Goal: Task Accomplishment & Management: Complete application form

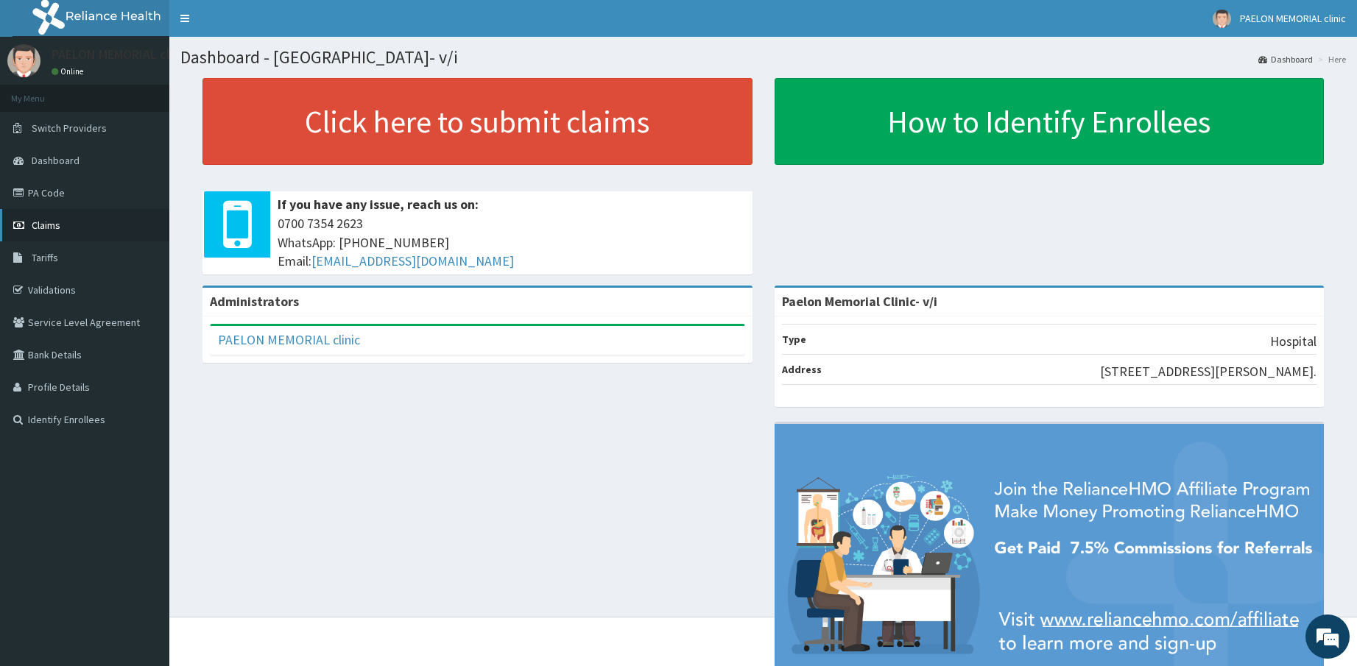
click at [71, 235] on link "Claims" at bounding box center [84, 225] width 169 height 32
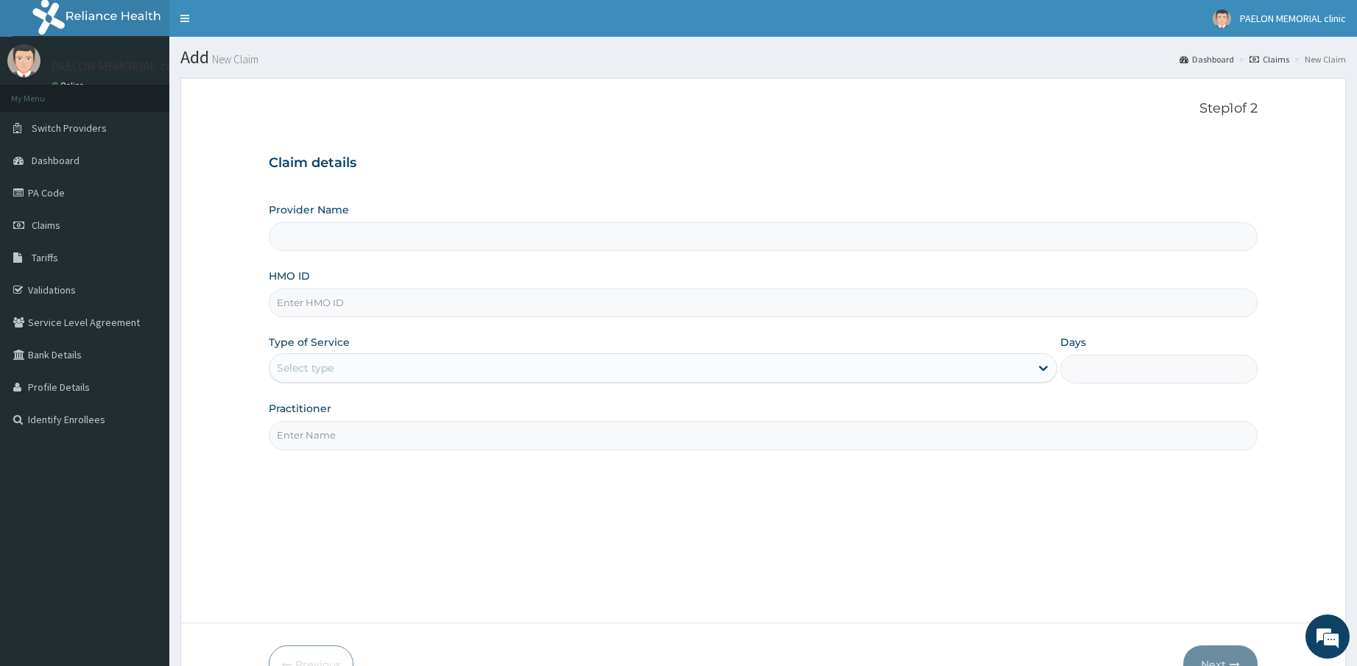
type input "Paelon Memorial Clinic- v/i"
type input "pay/10266/a"
click at [467, 372] on div "Select type" at bounding box center [649, 368] width 761 height 24
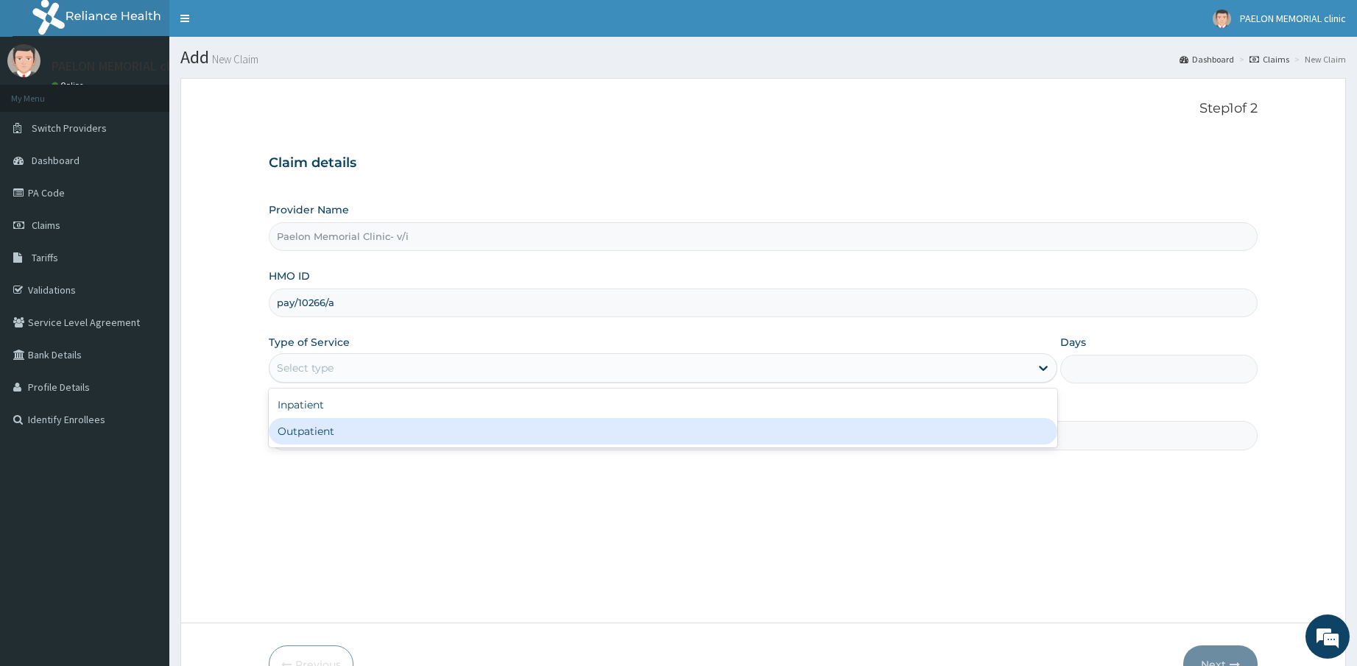
click at [397, 429] on div "Outpatient" at bounding box center [663, 431] width 789 height 26
type input "1"
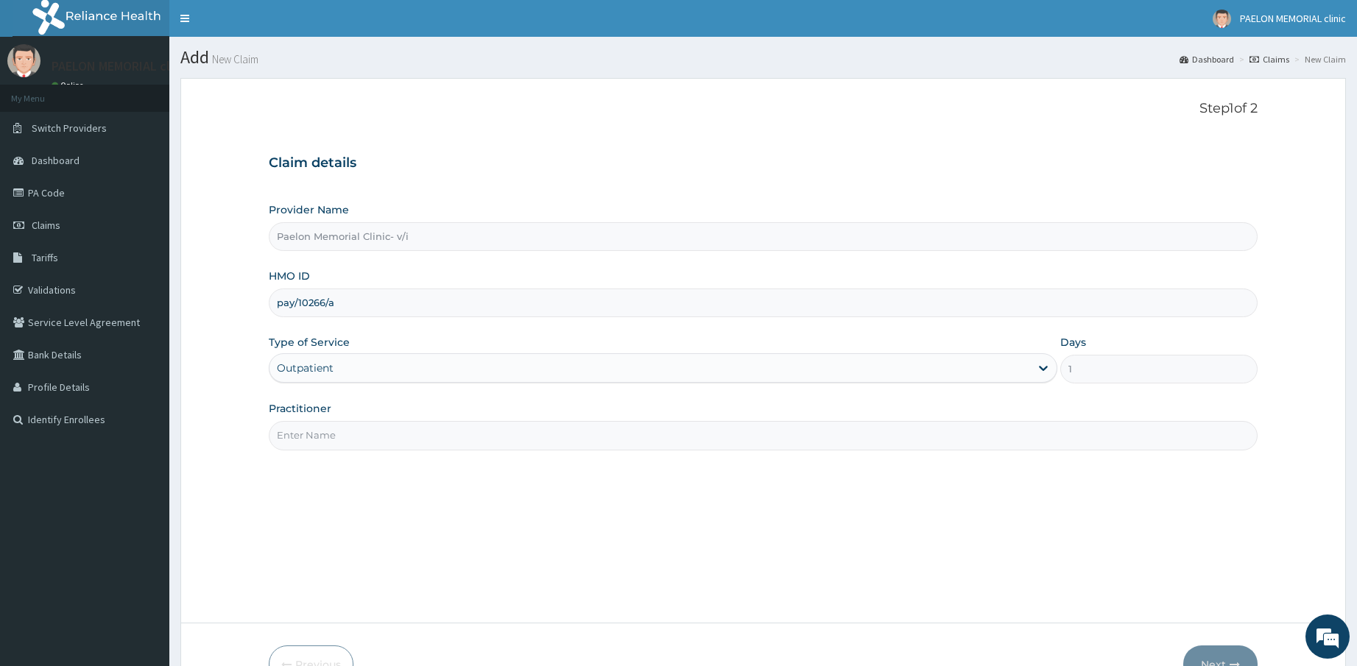
click at [429, 437] on input "Practitioner" at bounding box center [763, 435] width 989 height 29
type input "DR ABUDU"
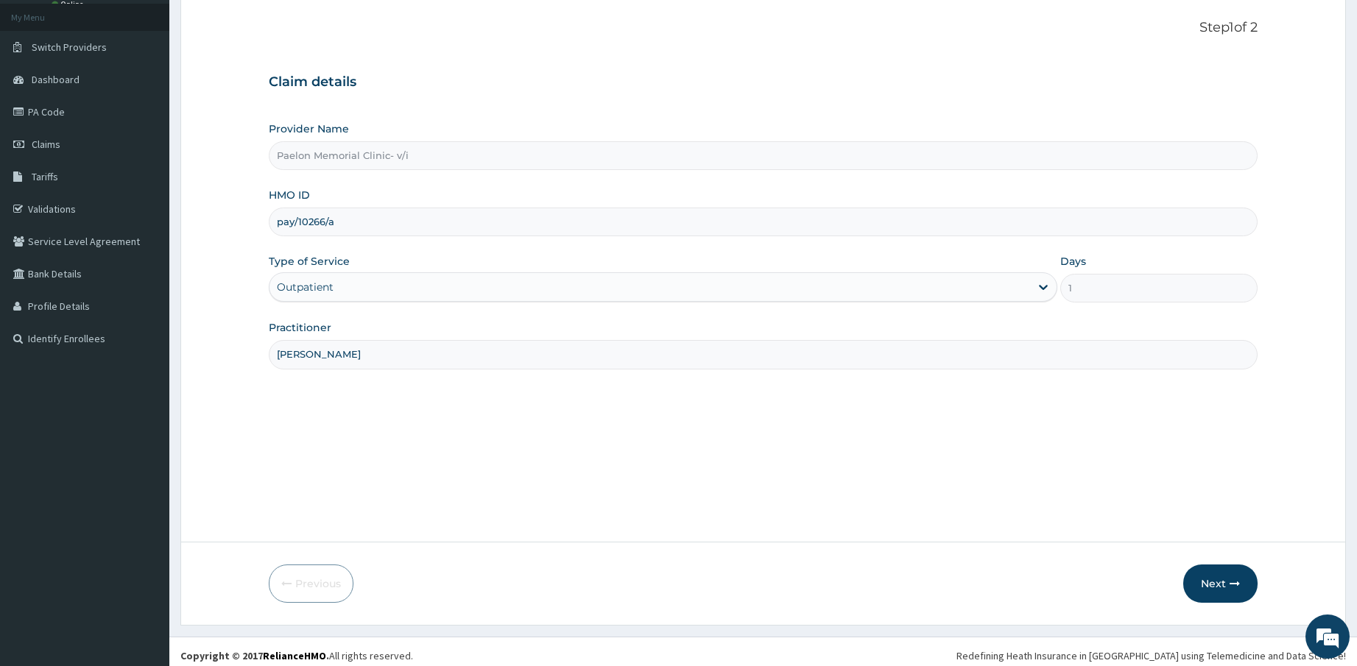
scroll to position [89, 0]
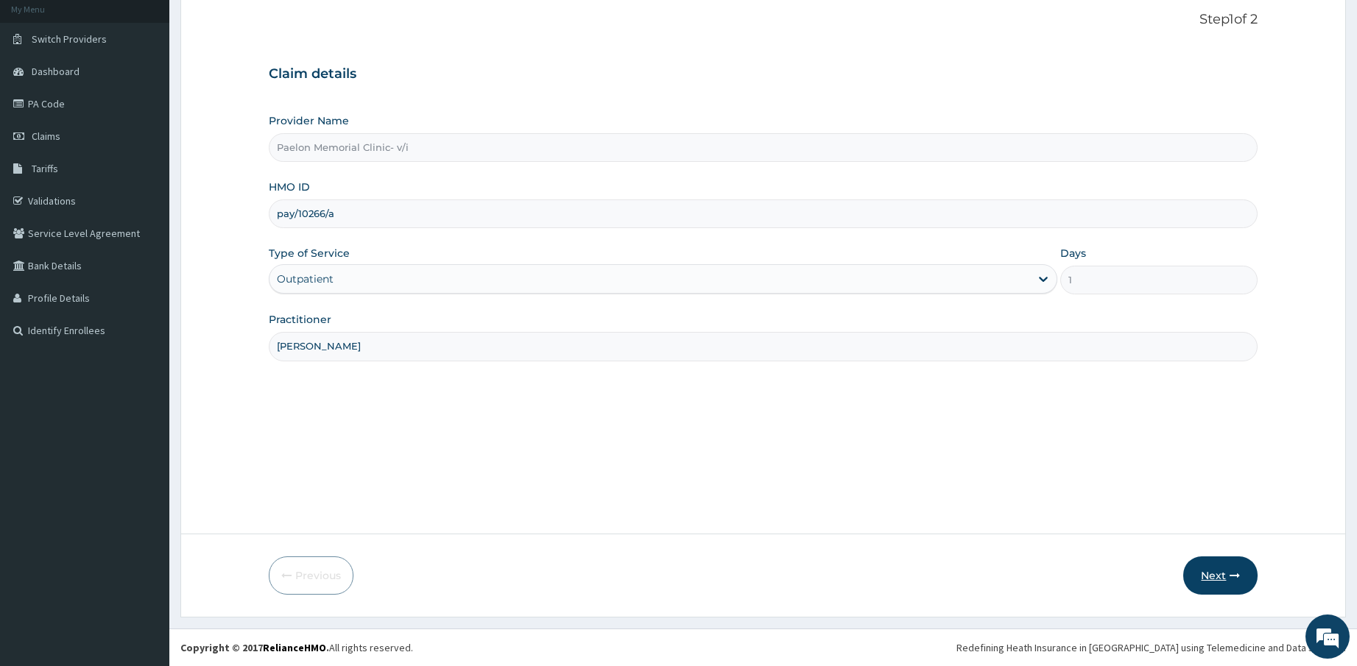
click at [1215, 571] on button "Next" at bounding box center [1220, 575] width 74 height 38
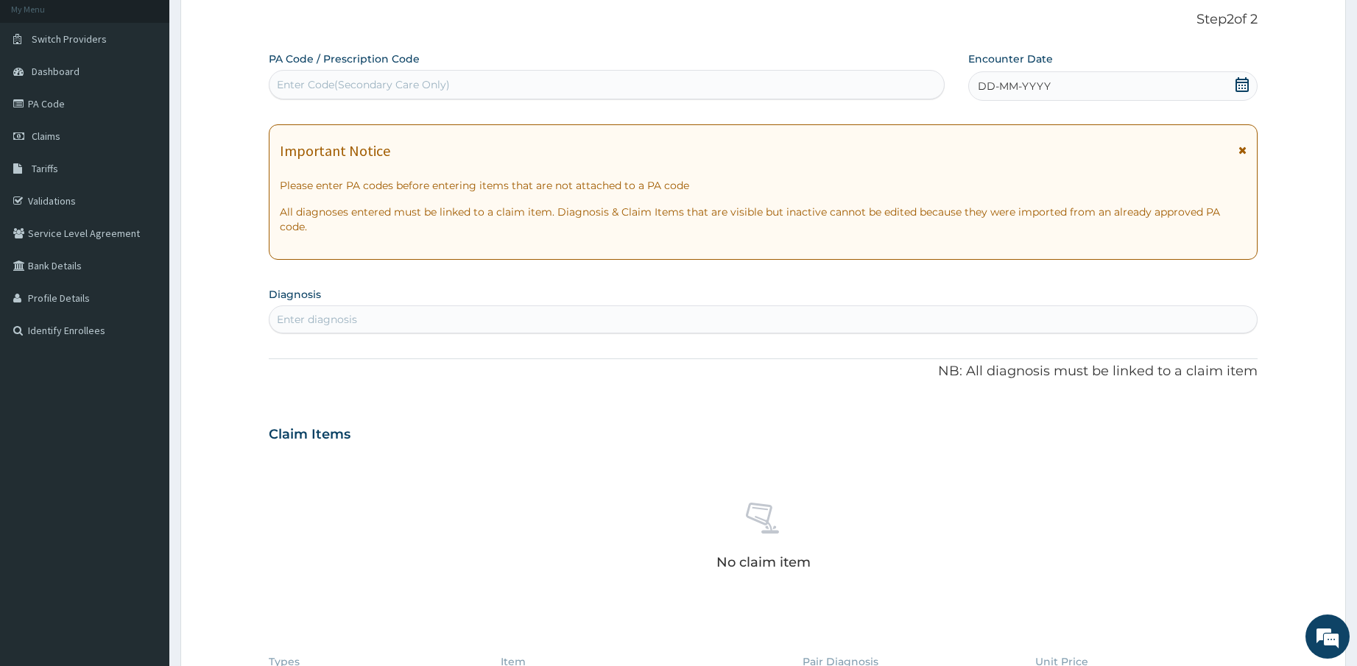
scroll to position [0, 0]
click at [568, 89] on div "Enter Code(Secondary Care Only)" at bounding box center [606, 85] width 674 height 24
paste input "PA/BCFBD8"
type input "PA/BCFBD8"
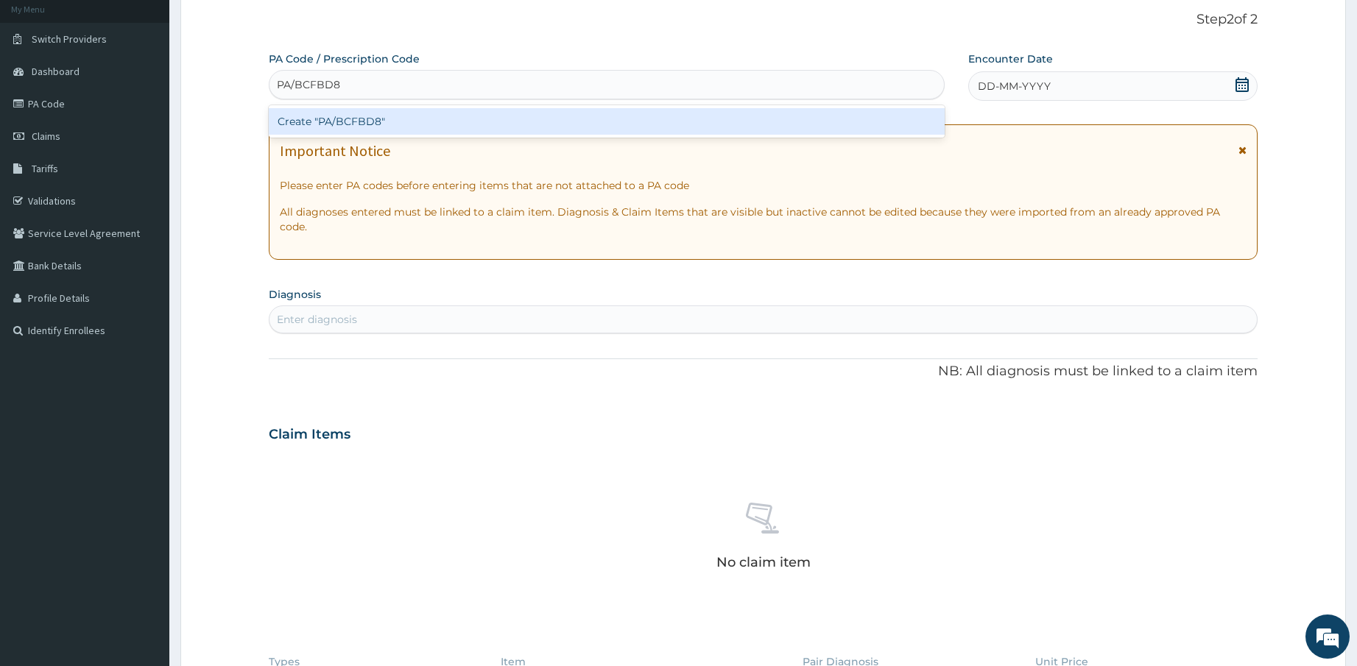
click at [561, 132] on div "Create "PA/BCFBD8"" at bounding box center [607, 121] width 676 height 26
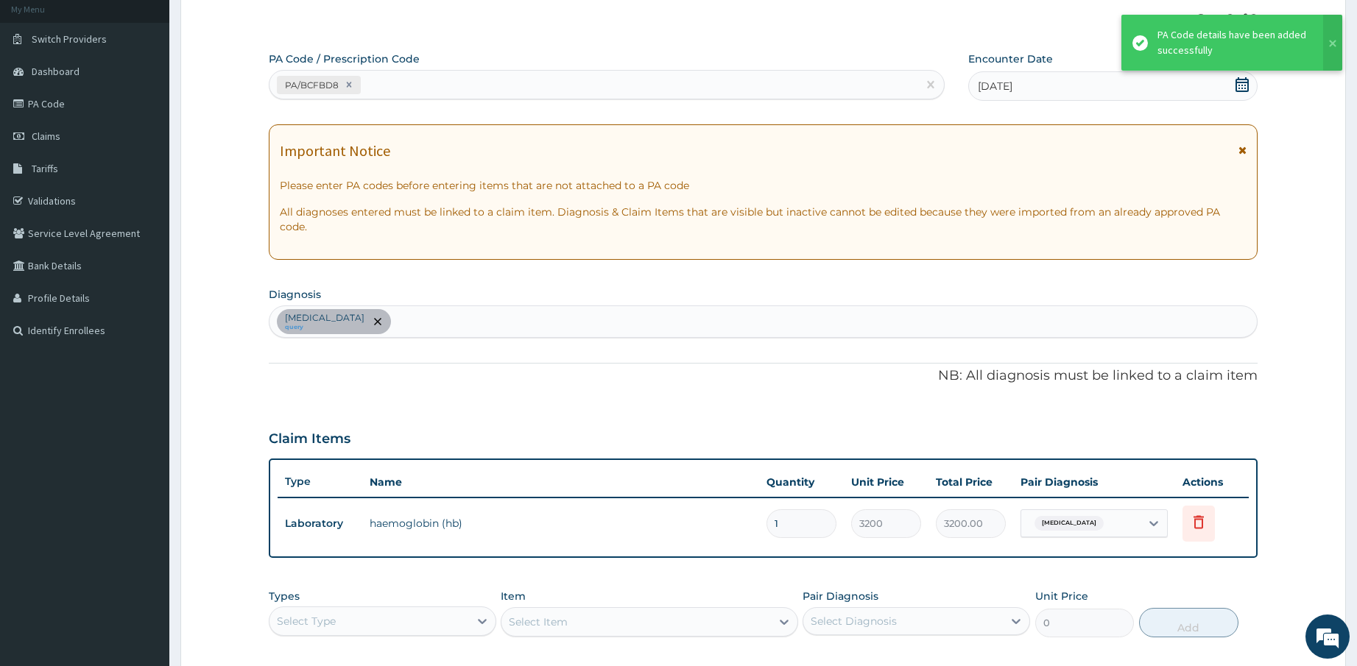
click at [604, 85] on div "PA/BCFBD8" at bounding box center [593, 85] width 648 height 24
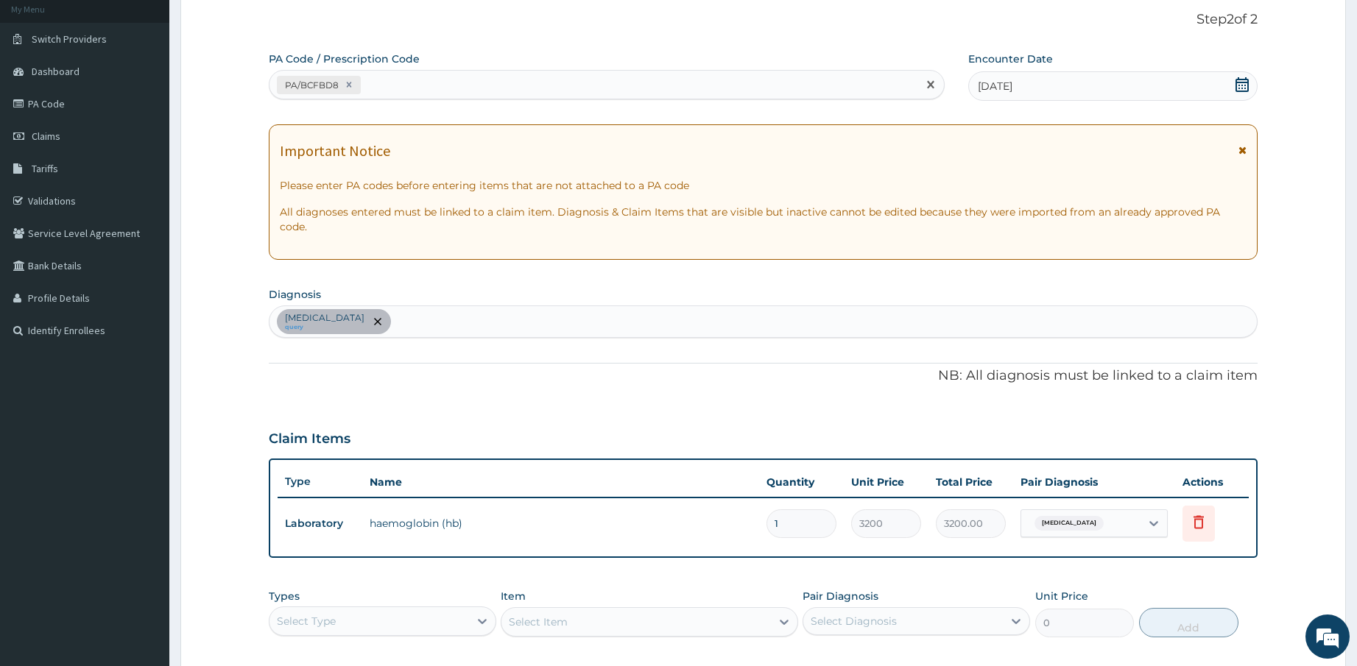
paste input "PA/B672DE"
type input "PA/B672DE"
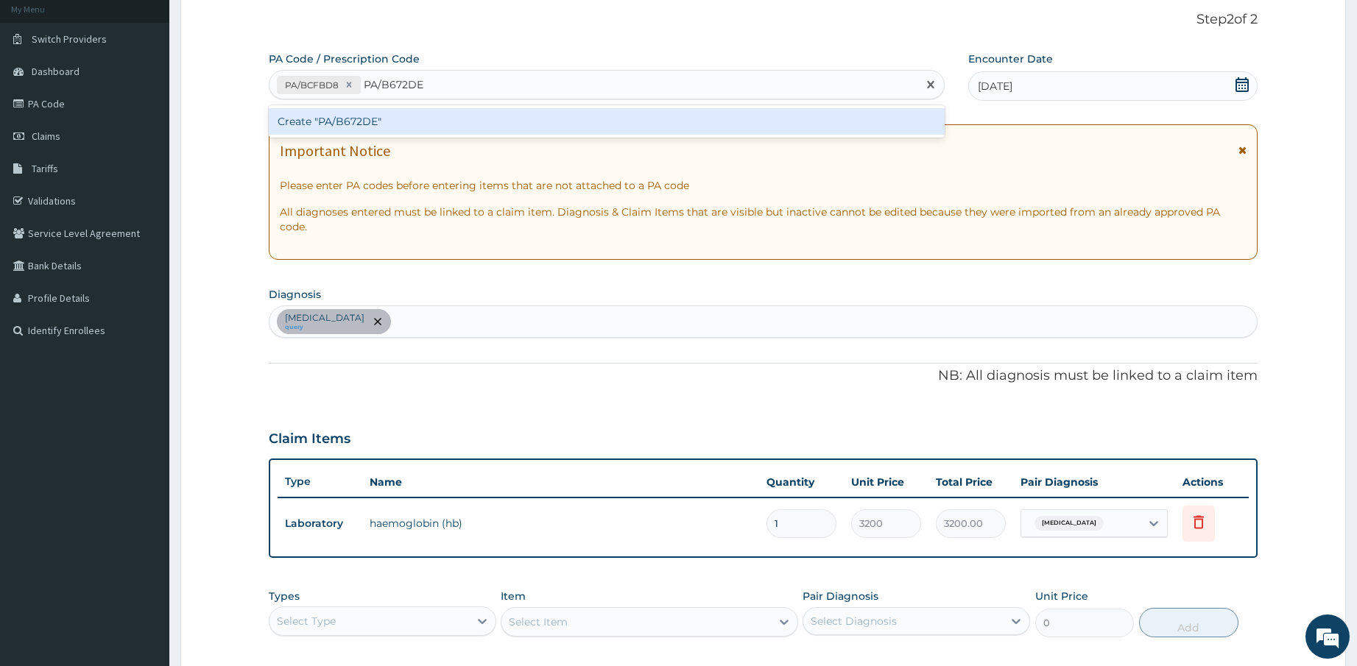
click at [601, 122] on div "Create "PA/B672DE"" at bounding box center [607, 121] width 676 height 26
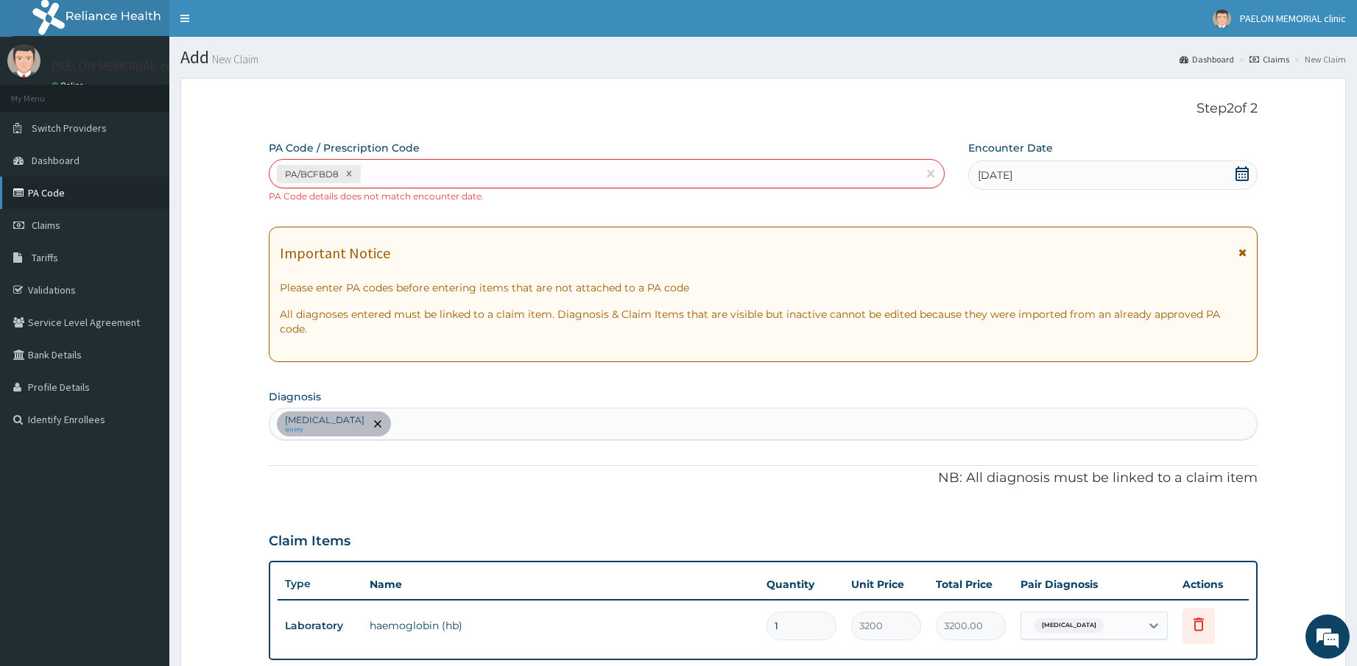
click at [76, 198] on link "PA Code" at bounding box center [84, 193] width 169 height 32
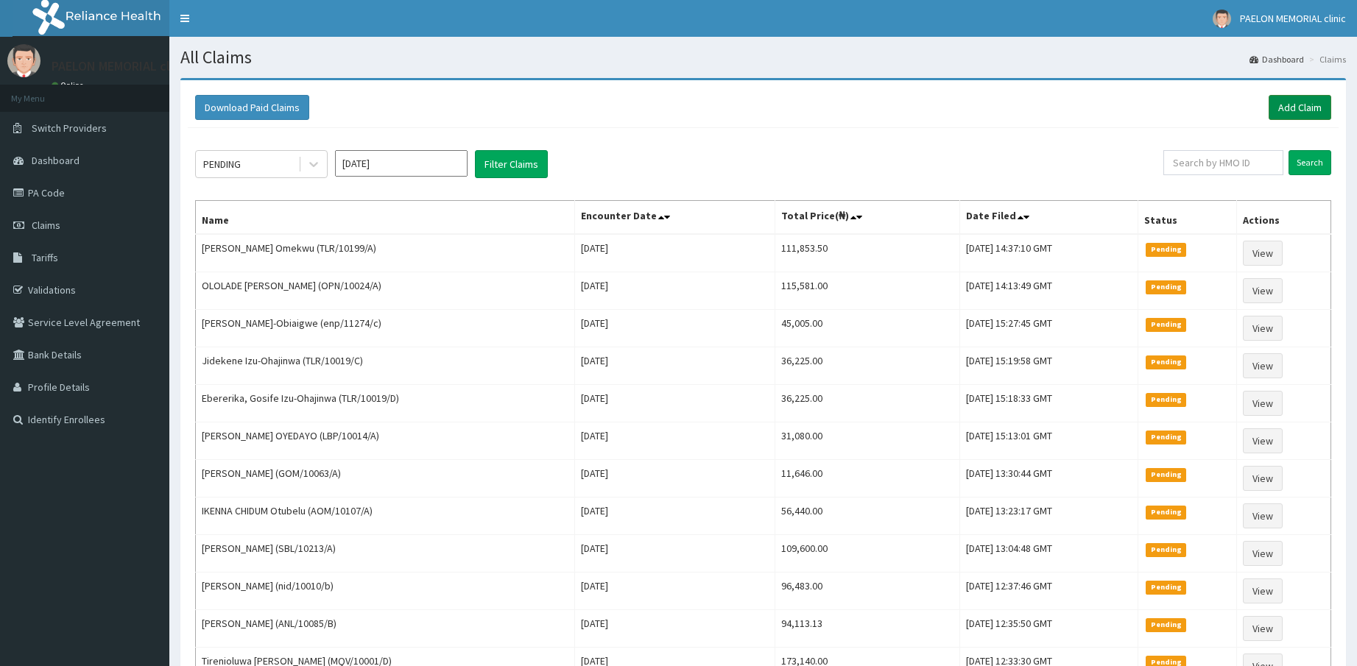
click at [1287, 104] on link "Add Claim" at bounding box center [1299, 107] width 63 height 25
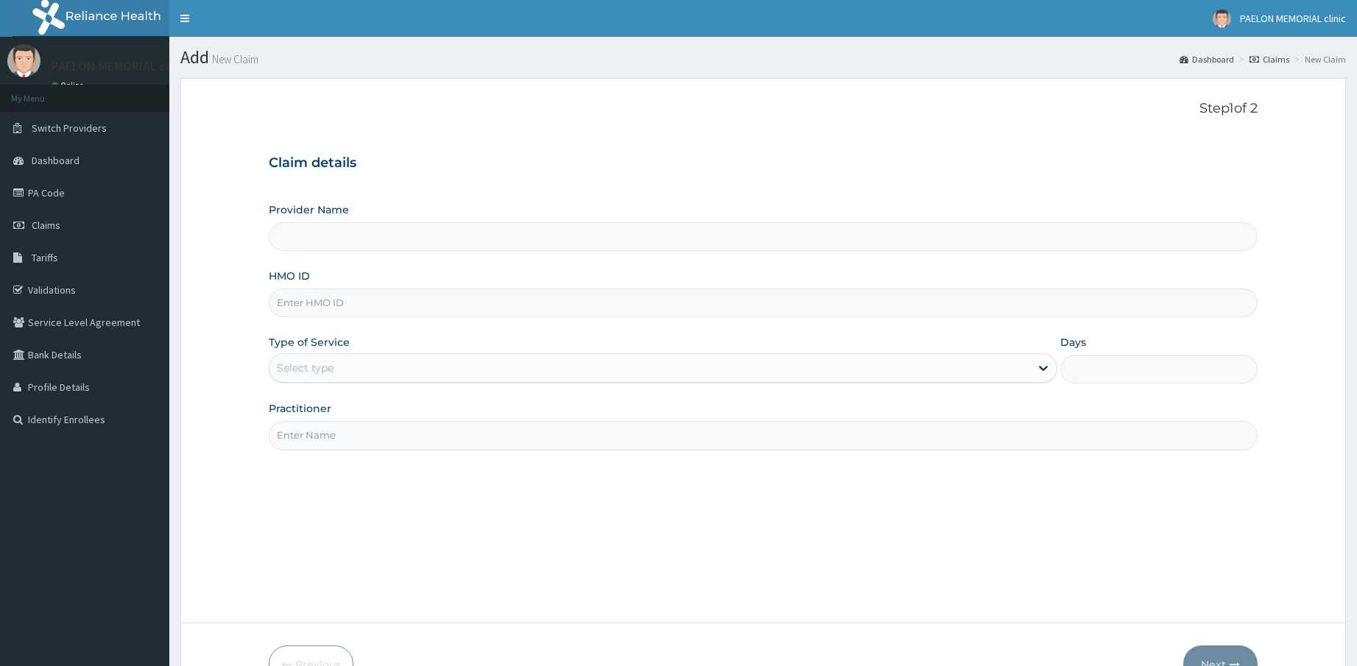
click at [374, 305] on input "HMO ID" at bounding box center [763, 303] width 989 height 29
paste input "pay/10266/a"
type input "pay/10266/a"
type input "Paelon Memorial Clinic- v/i"
type input "pay/10266/a"
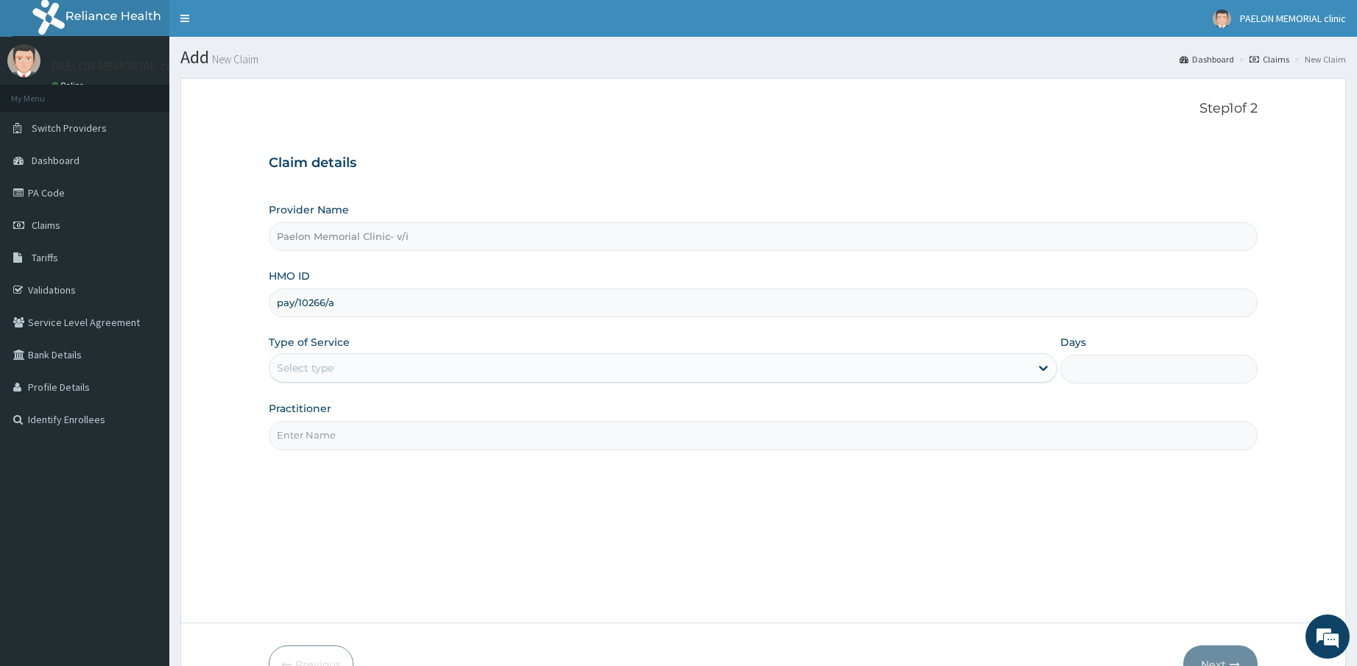
drag, startPoint x: 368, startPoint y: 365, endPoint x: 356, endPoint y: 378, distance: 17.2
click at [368, 365] on div "Select type" at bounding box center [649, 368] width 761 height 24
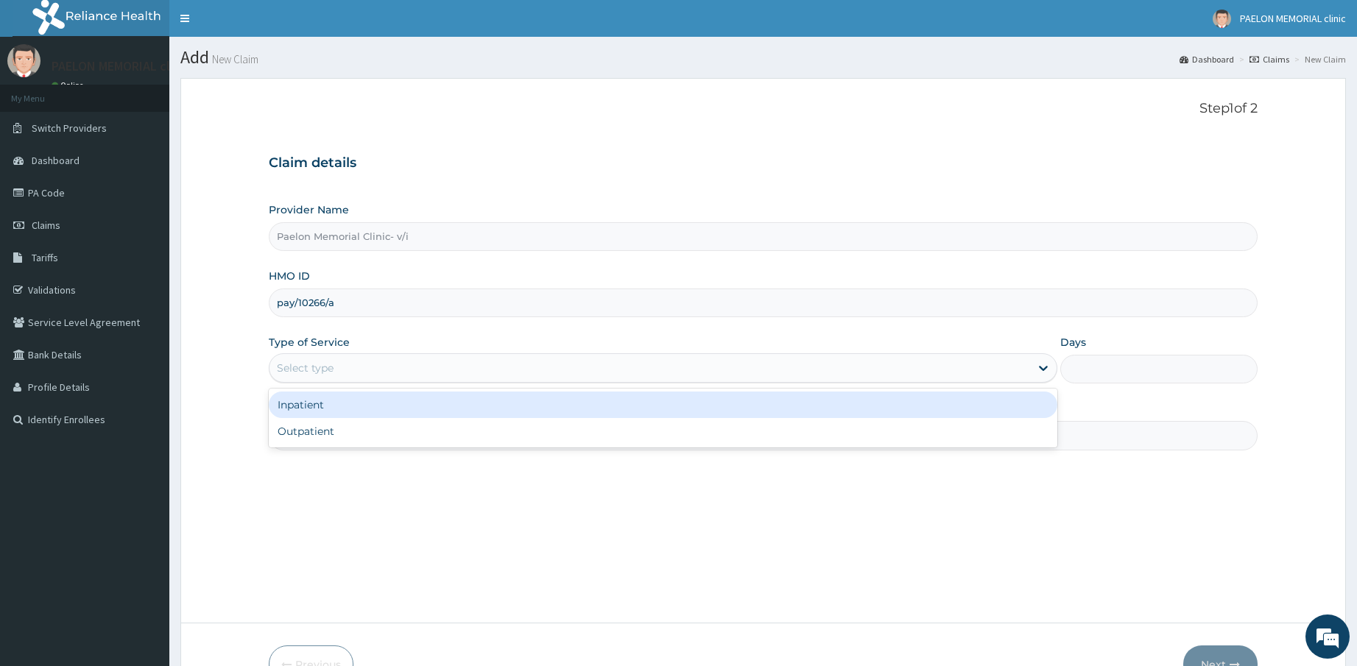
click at [340, 399] on div "Inpatient" at bounding box center [663, 405] width 789 height 26
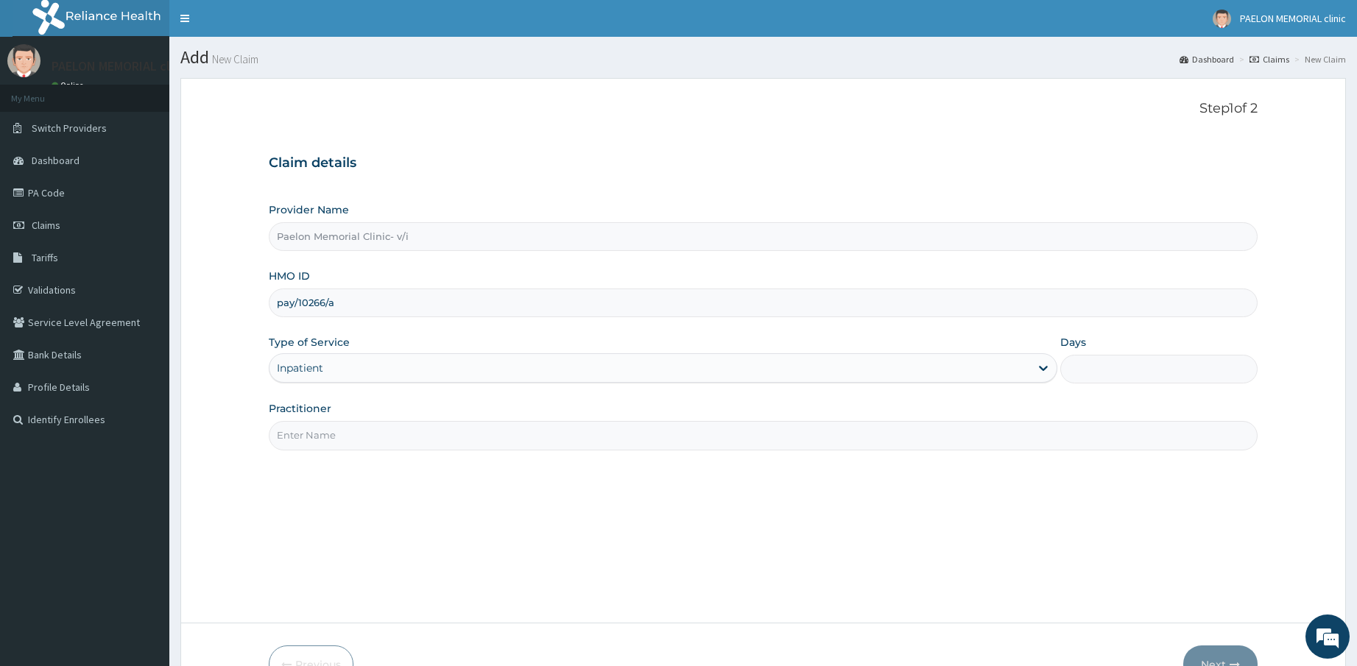
click at [1099, 370] on input "Days" at bounding box center [1158, 369] width 197 height 29
type input "3"
drag, startPoint x: 689, startPoint y: 438, endPoint x: 671, endPoint y: 438, distance: 17.7
click at [689, 438] on input "Practitioner" at bounding box center [763, 435] width 989 height 29
type input "DR ABUDU"
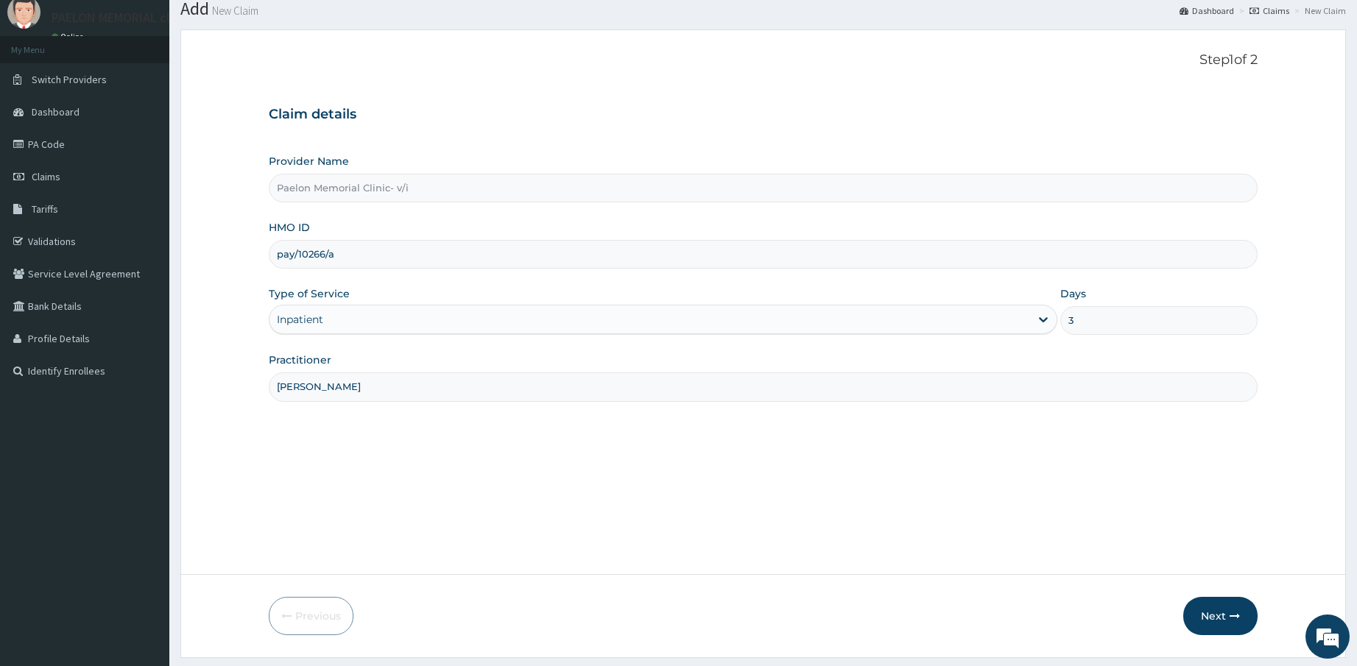
scroll to position [89, 0]
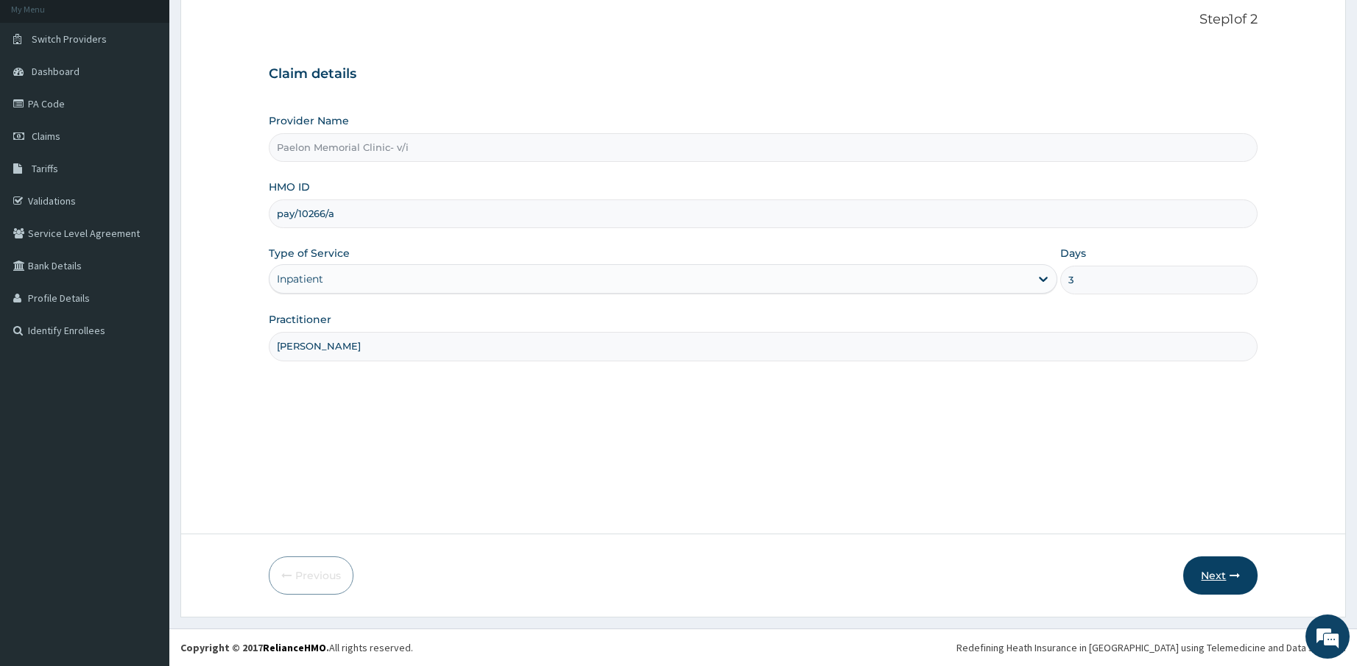
click at [1209, 571] on button "Next" at bounding box center [1220, 575] width 74 height 38
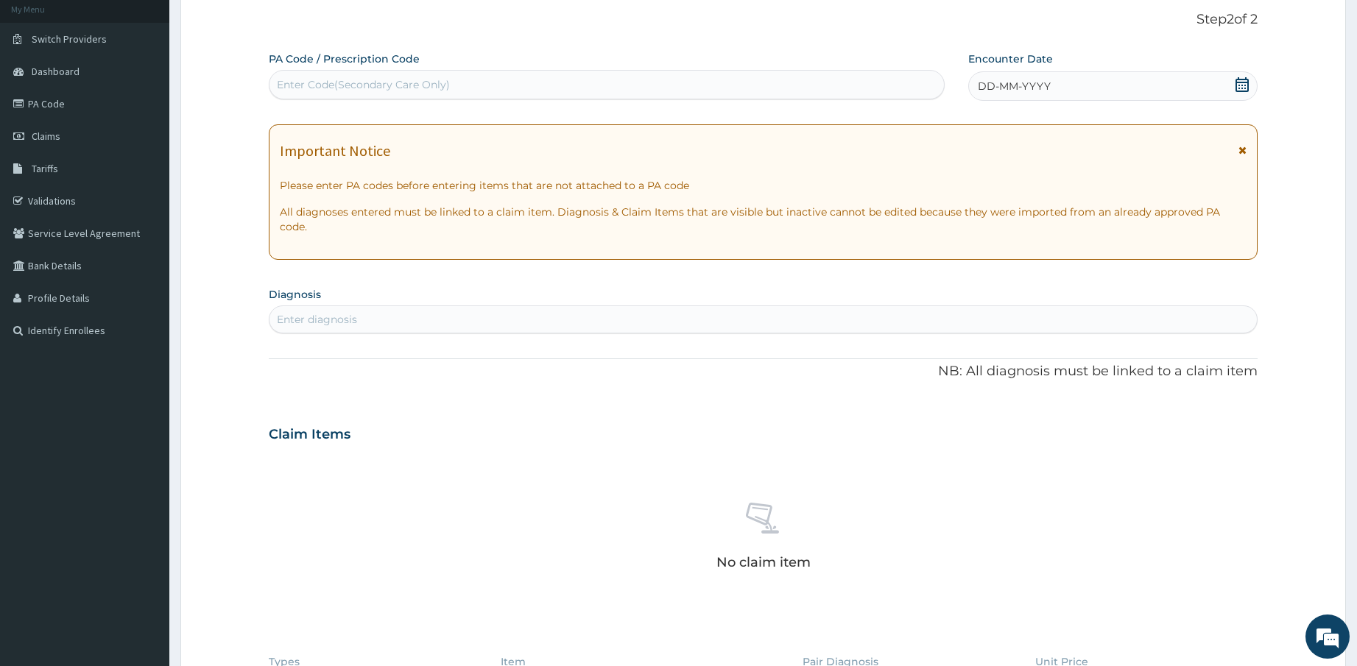
scroll to position [0, 0]
click at [542, 80] on div "Enter Code(Secondary Care Only)" at bounding box center [606, 85] width 674 height 24
paste input "PA/BCFBD8"
type input "PA/BCFBD8"
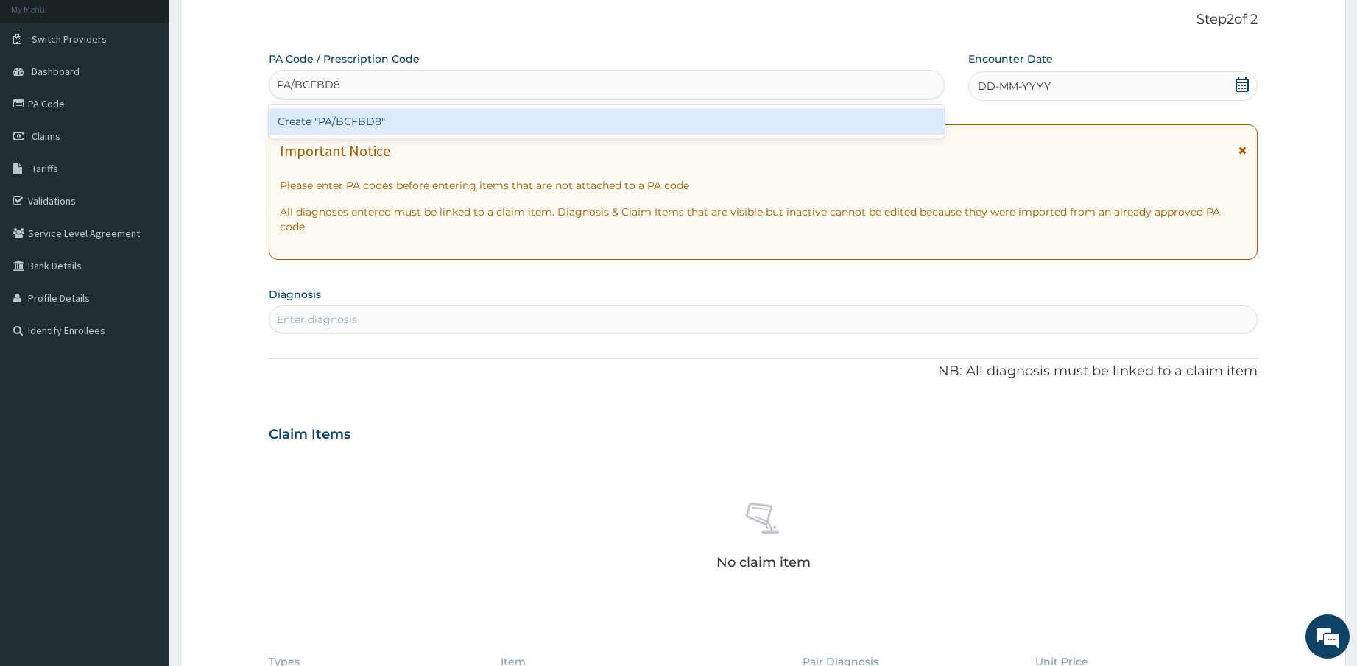
click at [538, 130] on div "Create "PA/BCFBD8"" at bounding box center [607, 121] width 676 height 26
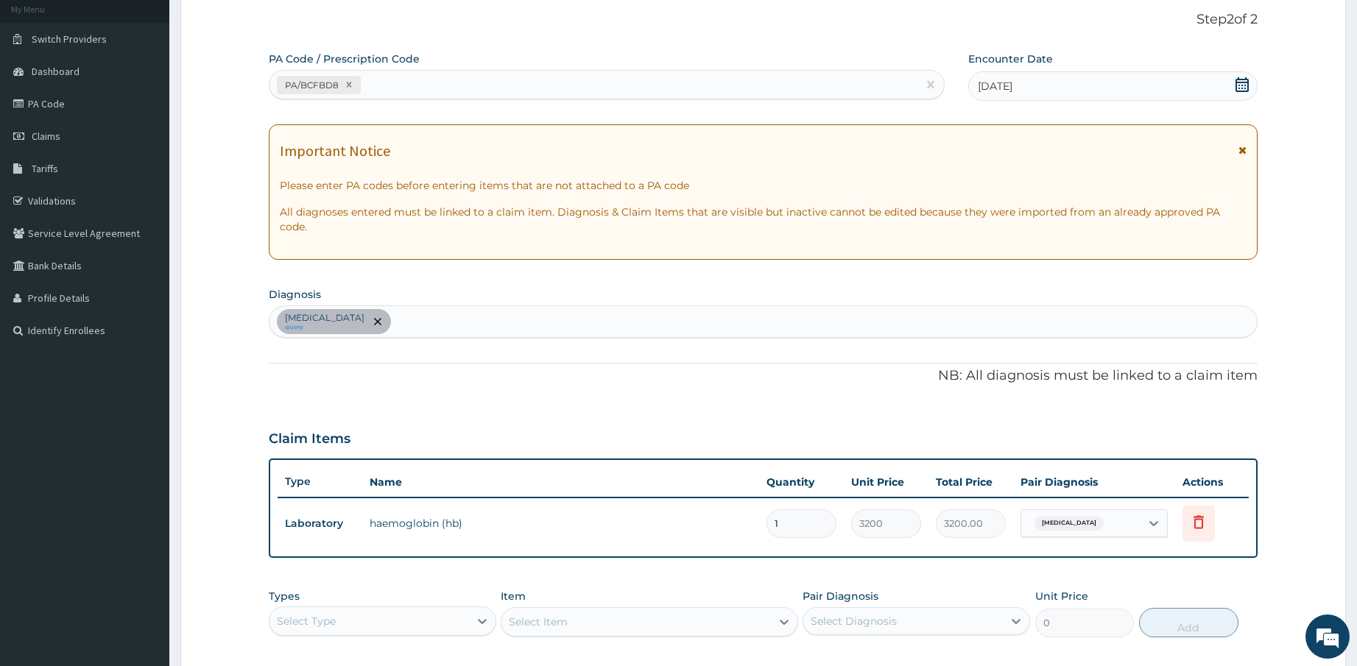
click at [628, 85] on div "PA/BCFBD8" at bounding box center [593, 85] width 648 height 24
paste input "PA/B672DE"
type input "PA/B672DE"
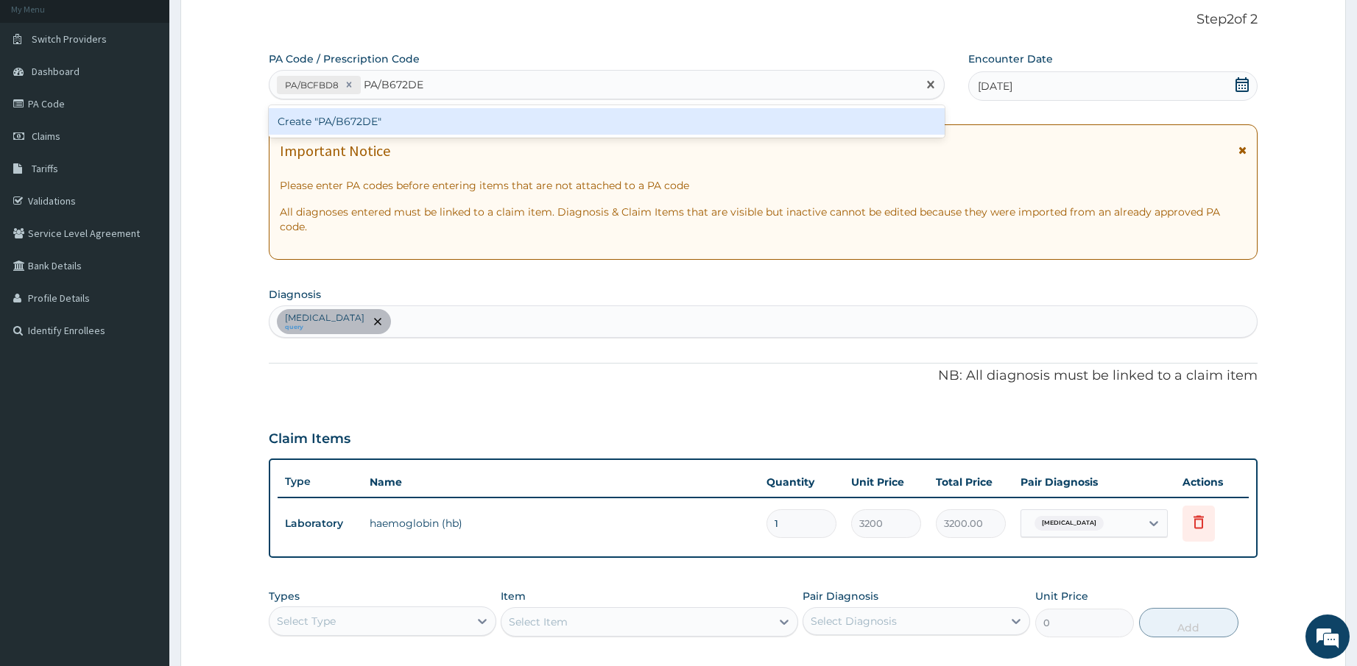
click at [610, 123] on div "Create "PA/B672DE"" at bounding box center [607, 121] width 676 height 26
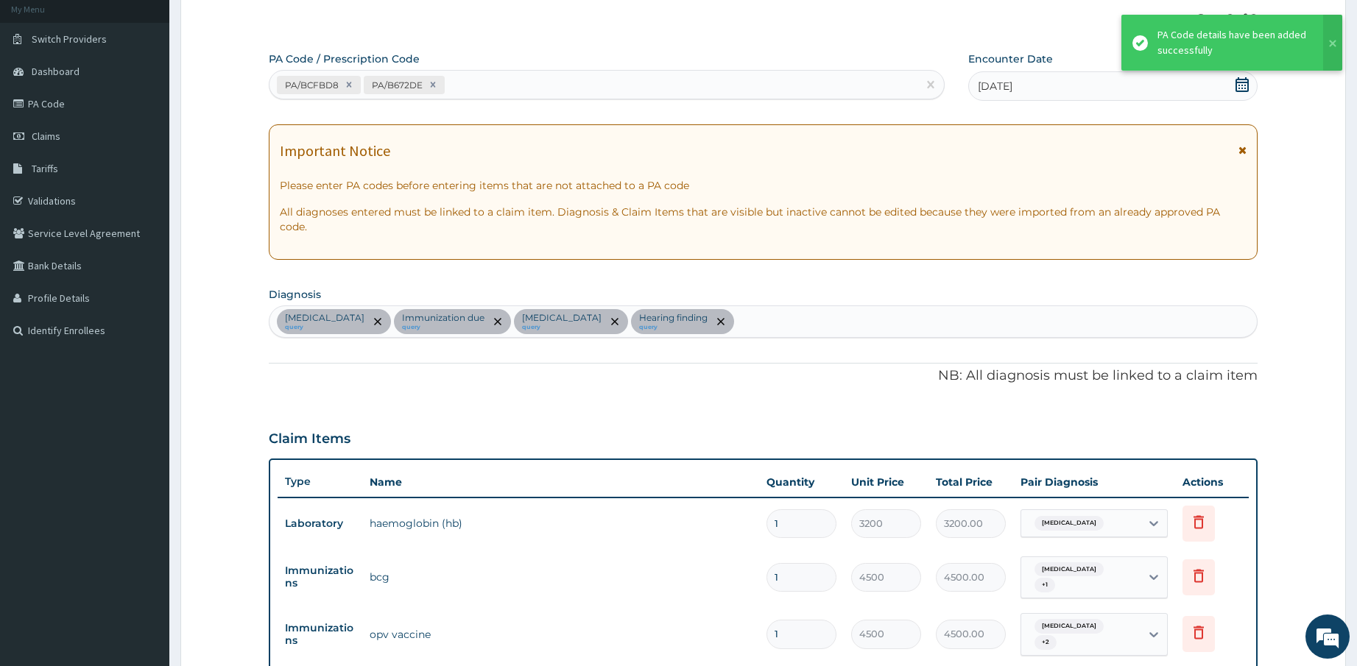
click at [587, 88] on div "PA/BCFBD8 PA/B672DE" at bounding box center [593, 85] width 648 height 24
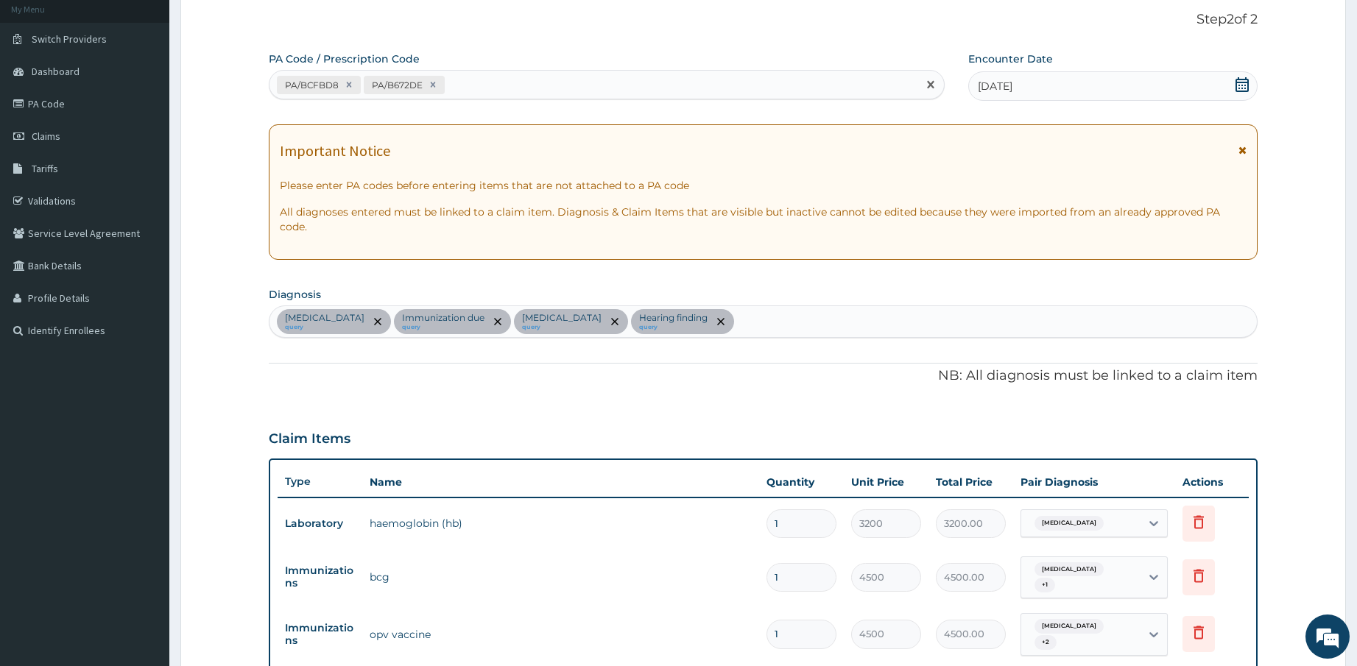
paste input "PA/023434"
type input "PA/023434"
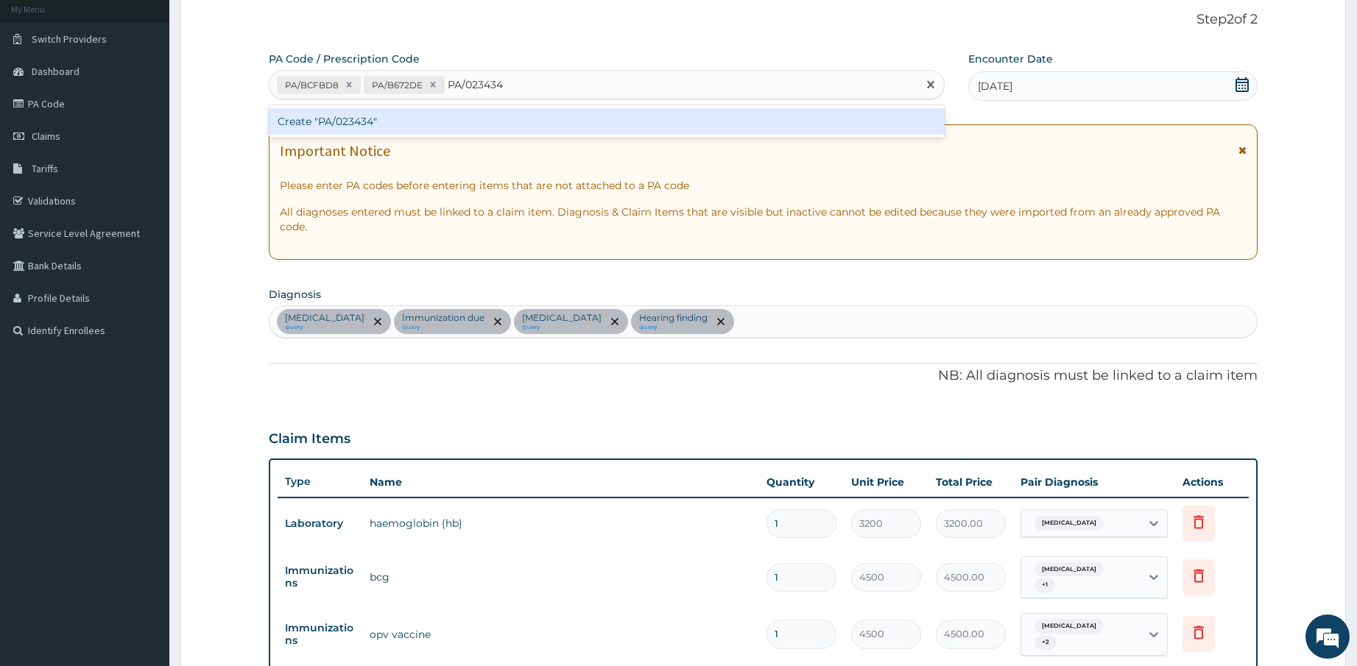
click at [581, 122] on div "Create "PA/023434"" at bounding box center [607, 121] width 676 height 26
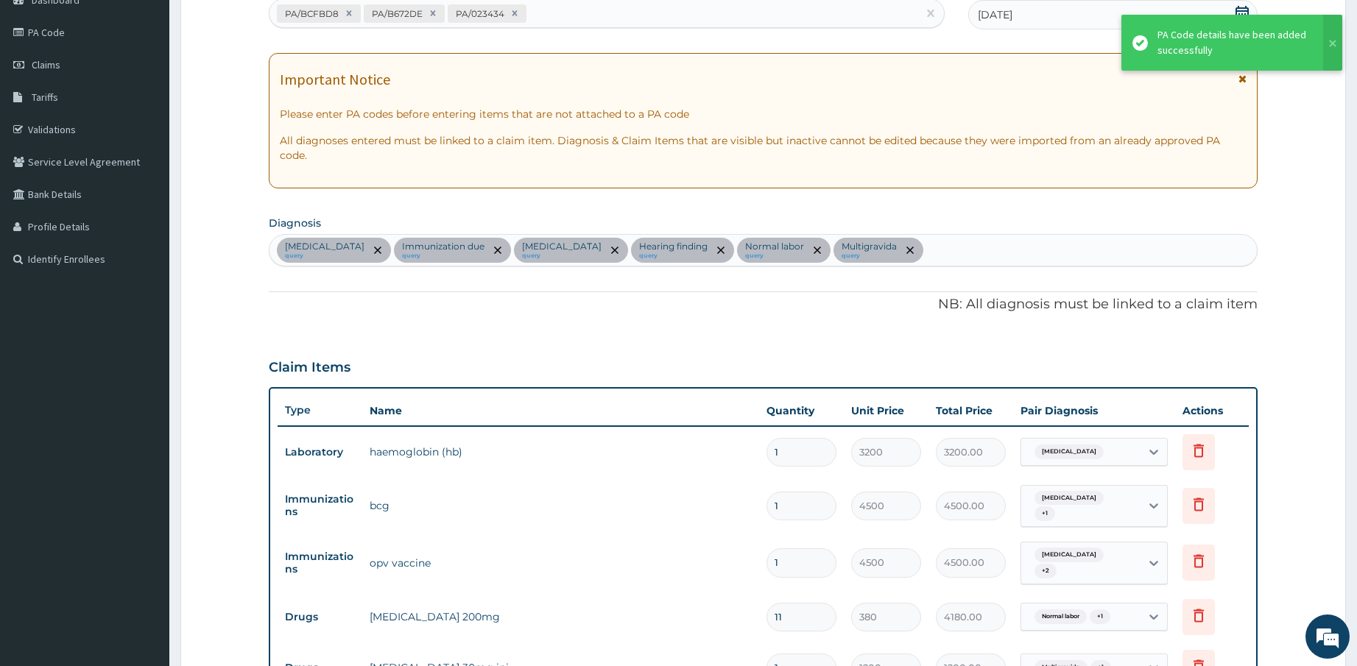
scroll to position [19, 0]
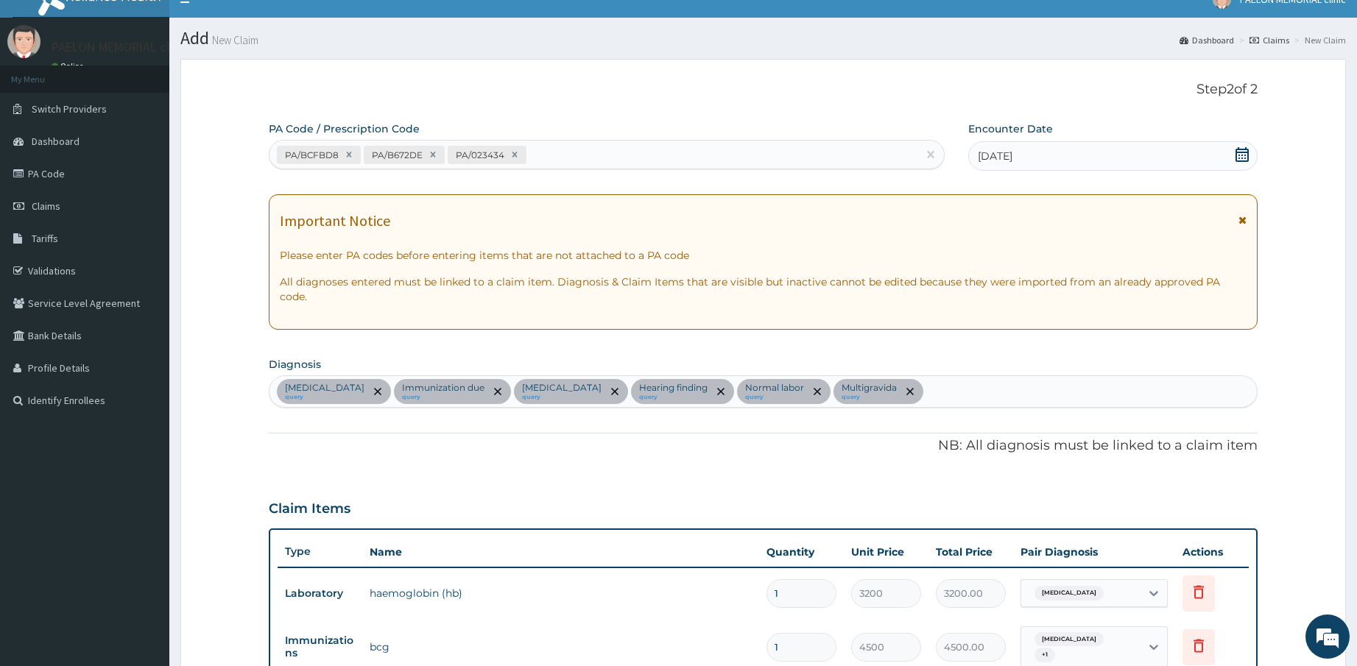
click at [607, 162] on div "PA/BCFBD8 PA/B672DE PA/023434" at bounding box center [593, 155] width 648 height 24
paste input "PA/3CBC39"
type input "PA/3CBC39"
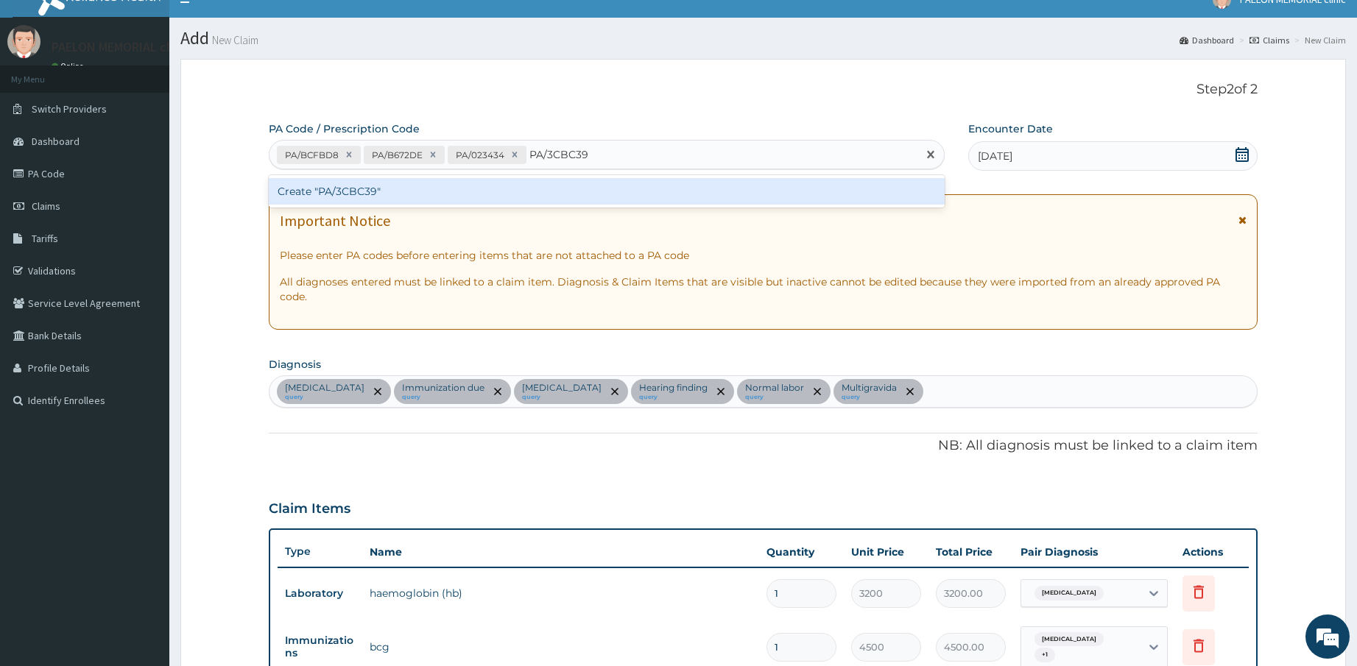
click at [609, 192] on div "Create "PA/3CBC39"" at bounding box center [607, 191] width 676 height 26
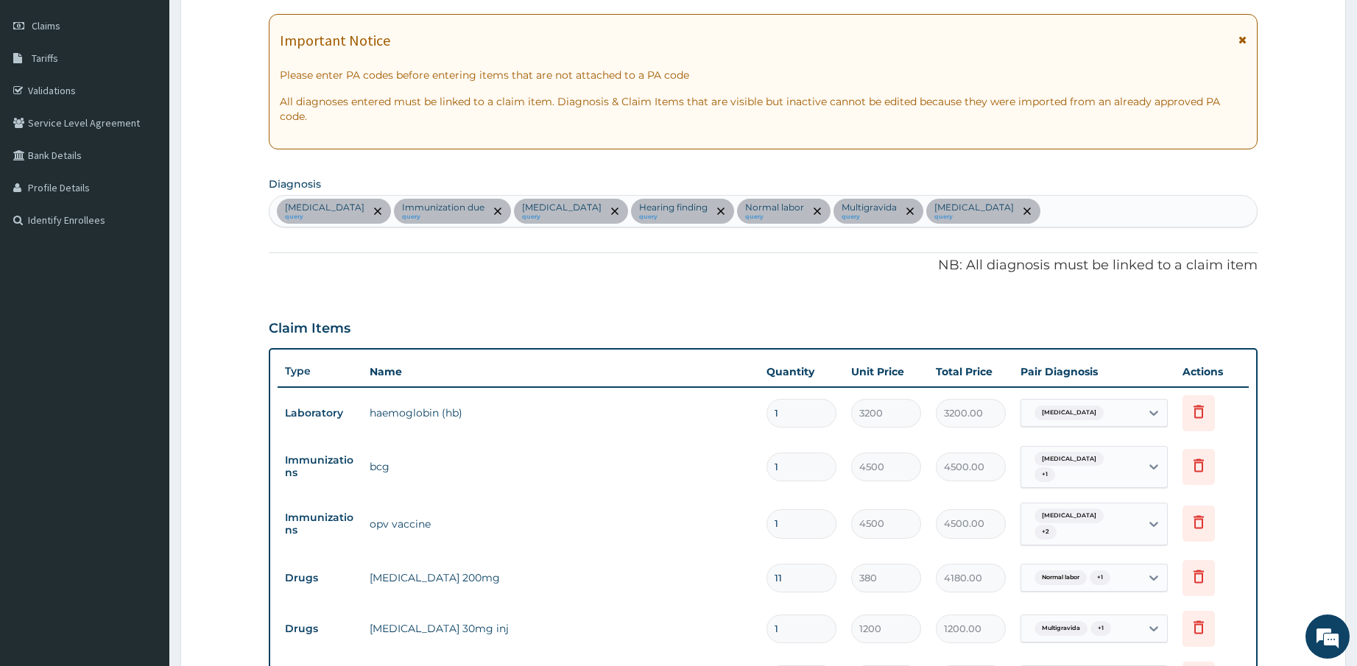
scroll to position [0, 0]
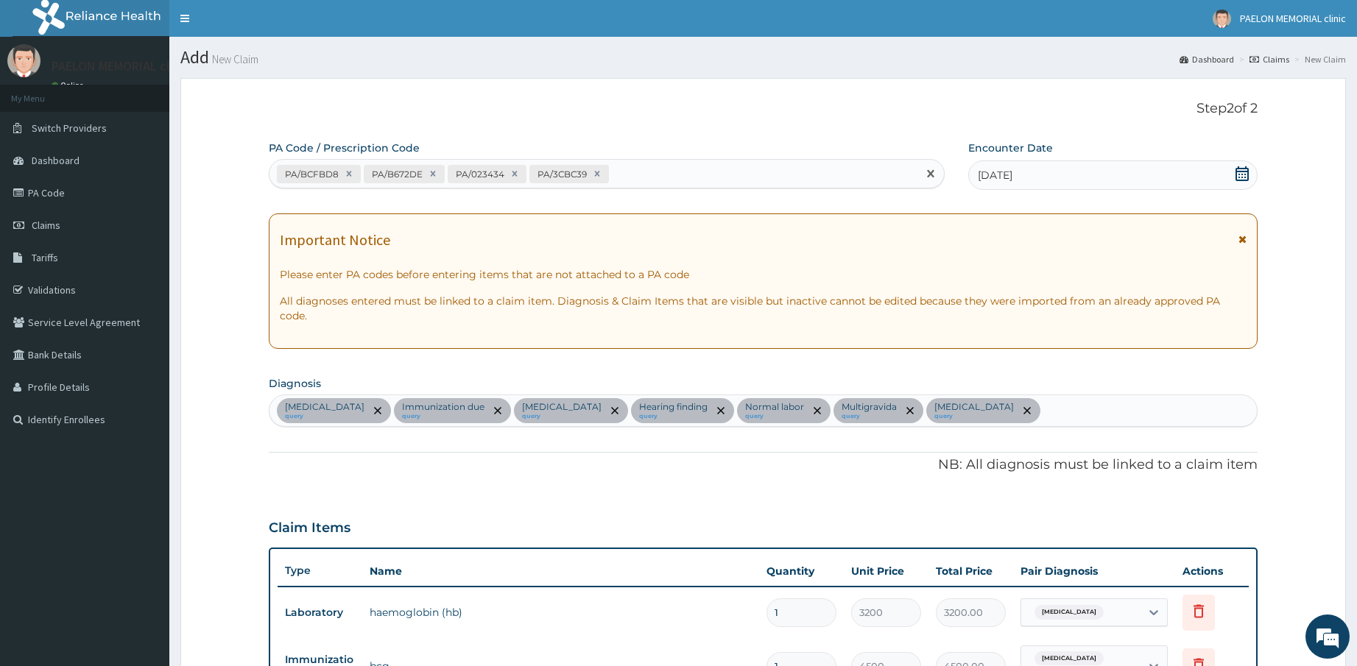
click at [666, 168] on div "PA/BCFBD8 PA/B672DE PA/023434 PA/3CBC39" at bounding box center [593, 174] width 648 height 24
paste input "PA/5F341E"
type input "PA/5F341E"
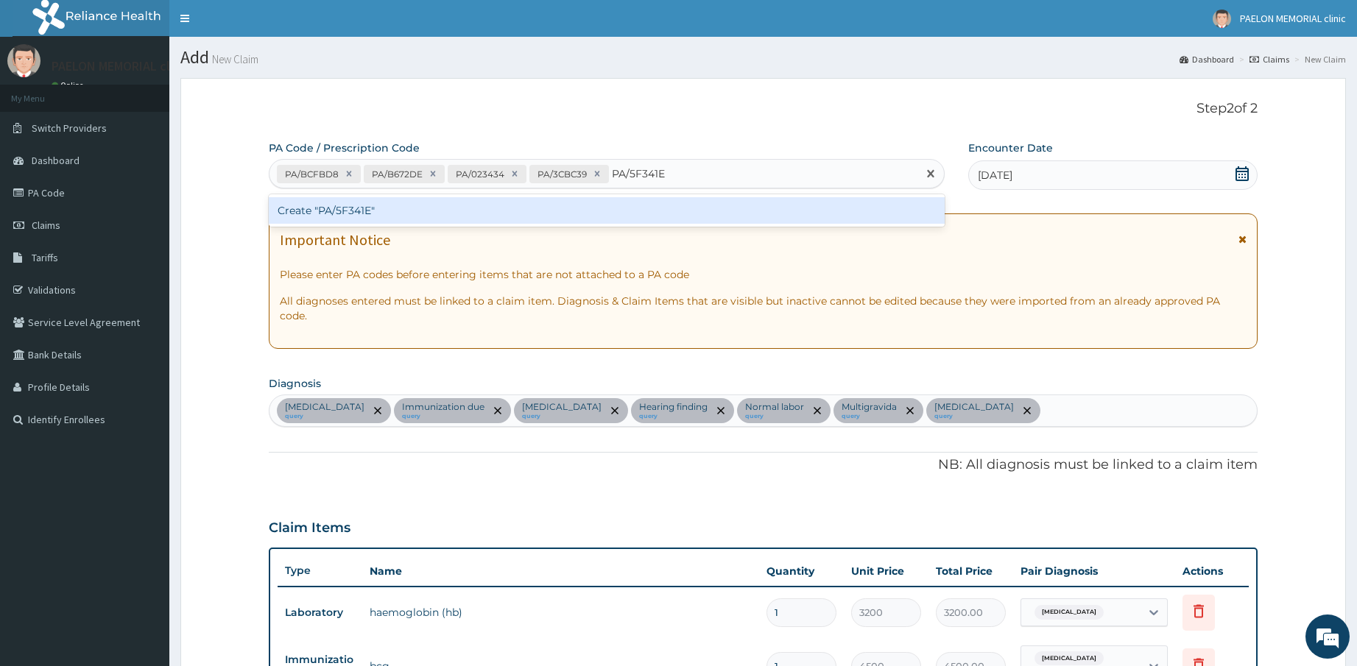
click at [649, 207] on div "Create "PA/5F341E"" at bounding box center [607, 210] width 676 height 26
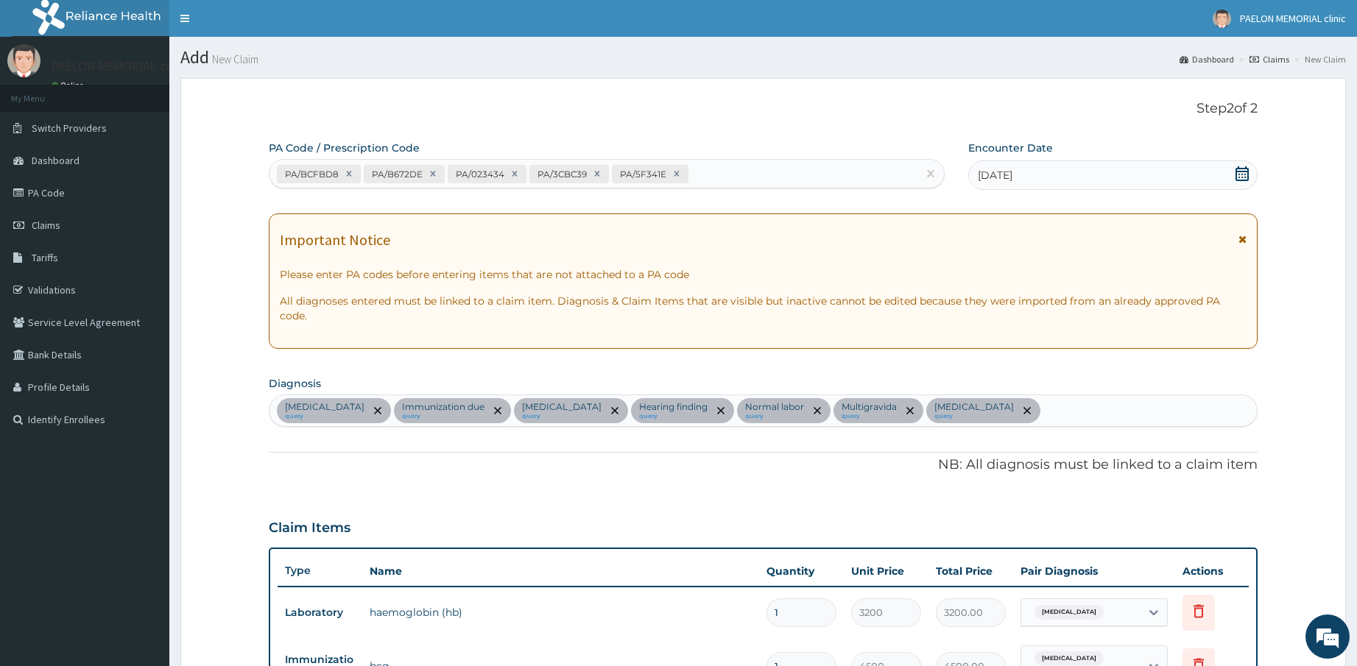
click at [760, 174] on div "PA/BCFBD8 PA/B672DE PA/023434 PA/3CBC39 PA/5F341E" at bounding box center [593, 174] width 648 height 24
paste input "PA/BE5F6A"
type input "PA/BE5F6A"
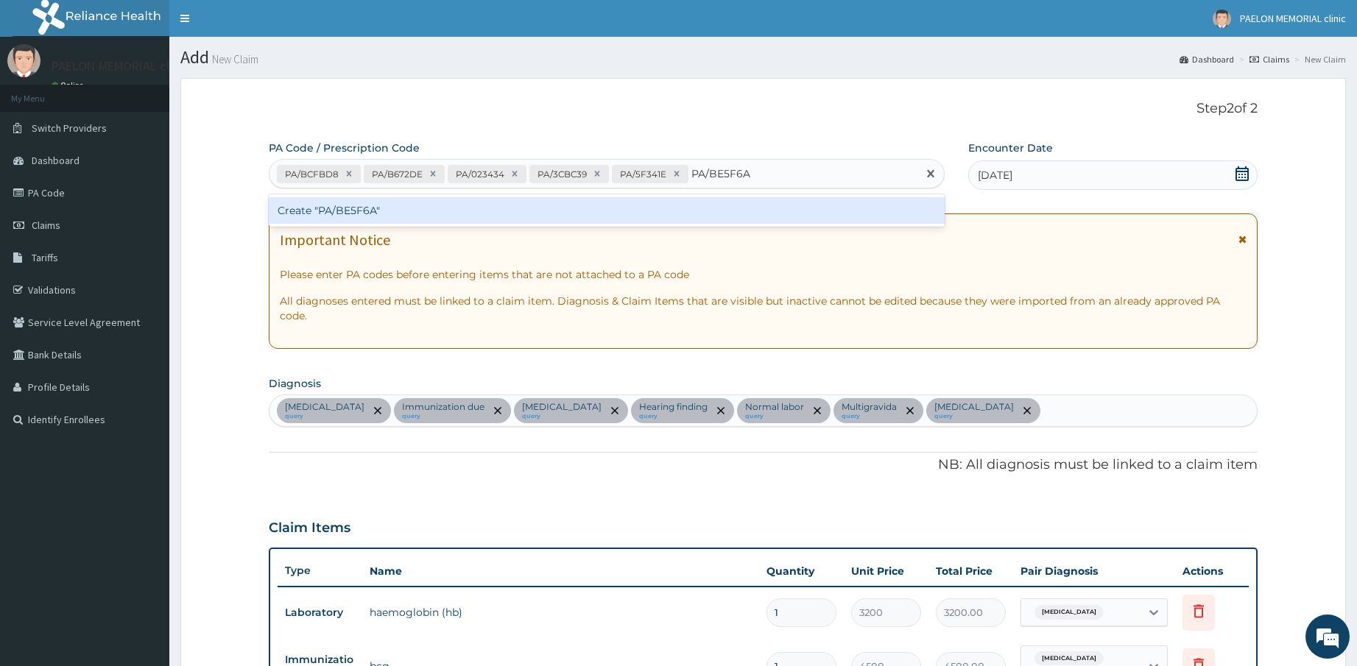
click at [718, 216] on div "Create "PA/BE5F6A"" at bounding box center [607, 210] width 676 height 26
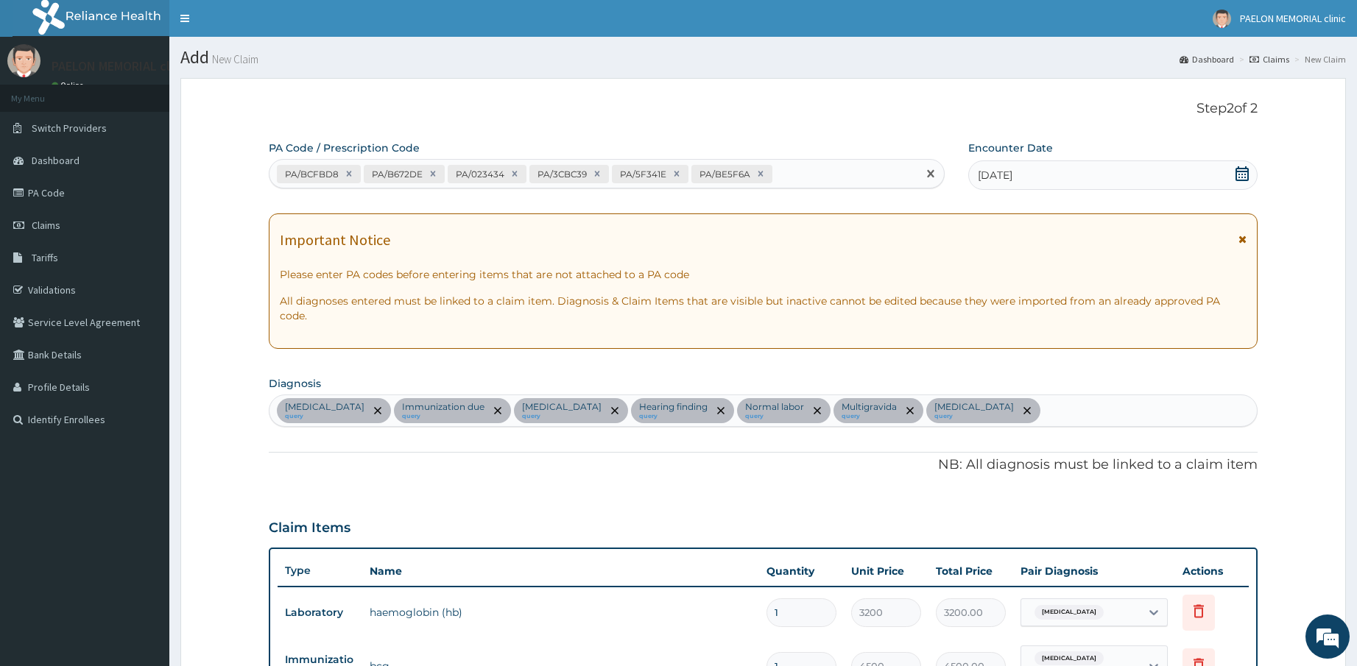
click at [808, 180] on div "PA/BCFBD8 PA/B672DE PA/023434 PA/3CBC39 PA/5F341E PA/BE5F6A" at bounding box center [593, 174] width 648 height 24
paste input "PA/9E041C"
type input "PA/9E041C"
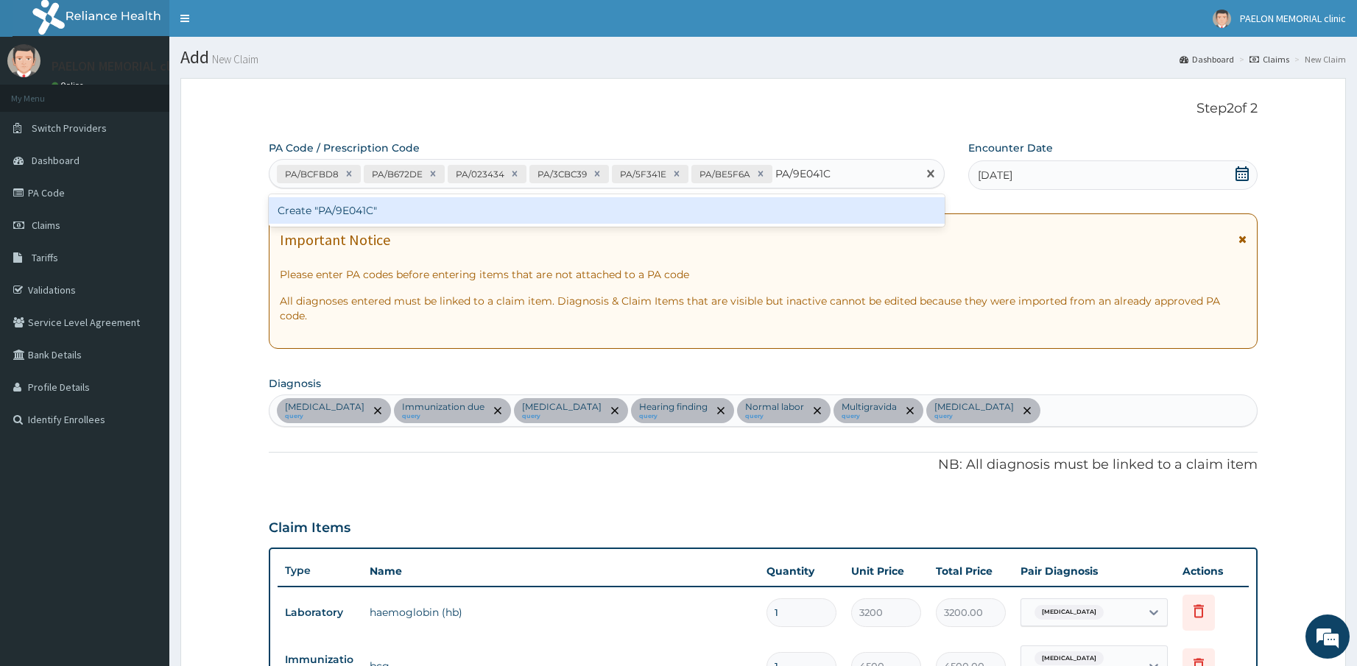
click at [797, 208] on div "Create "PA/9E041C"" at bounding box center [607, 210] width 676 height 26
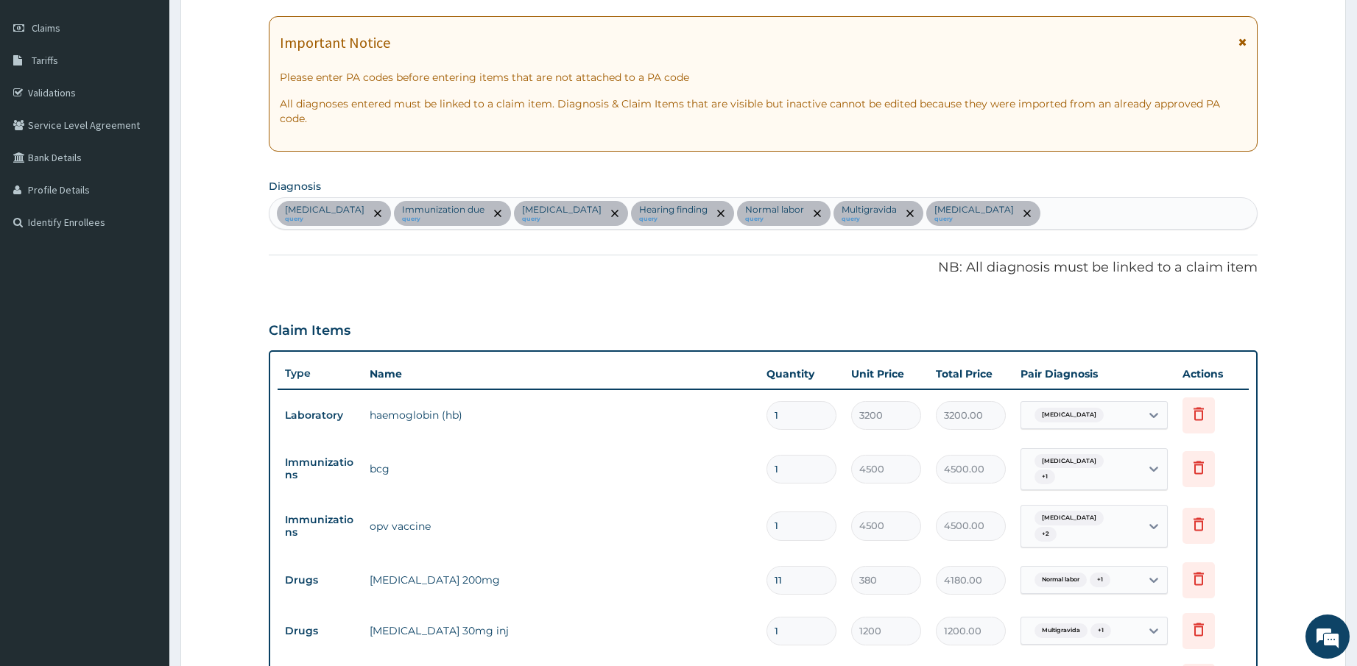
scroll to position [93, 0]
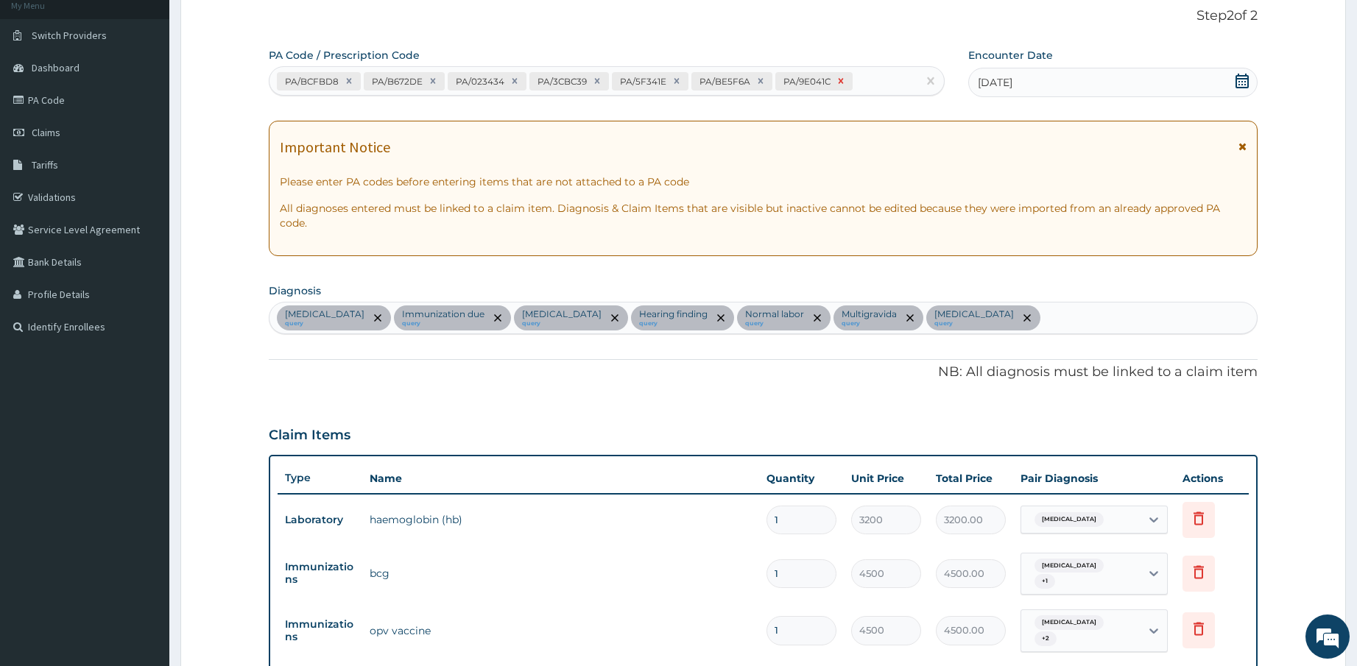
click at [835, 81] on icon at bounding box center [840, 81] width 10 height 10
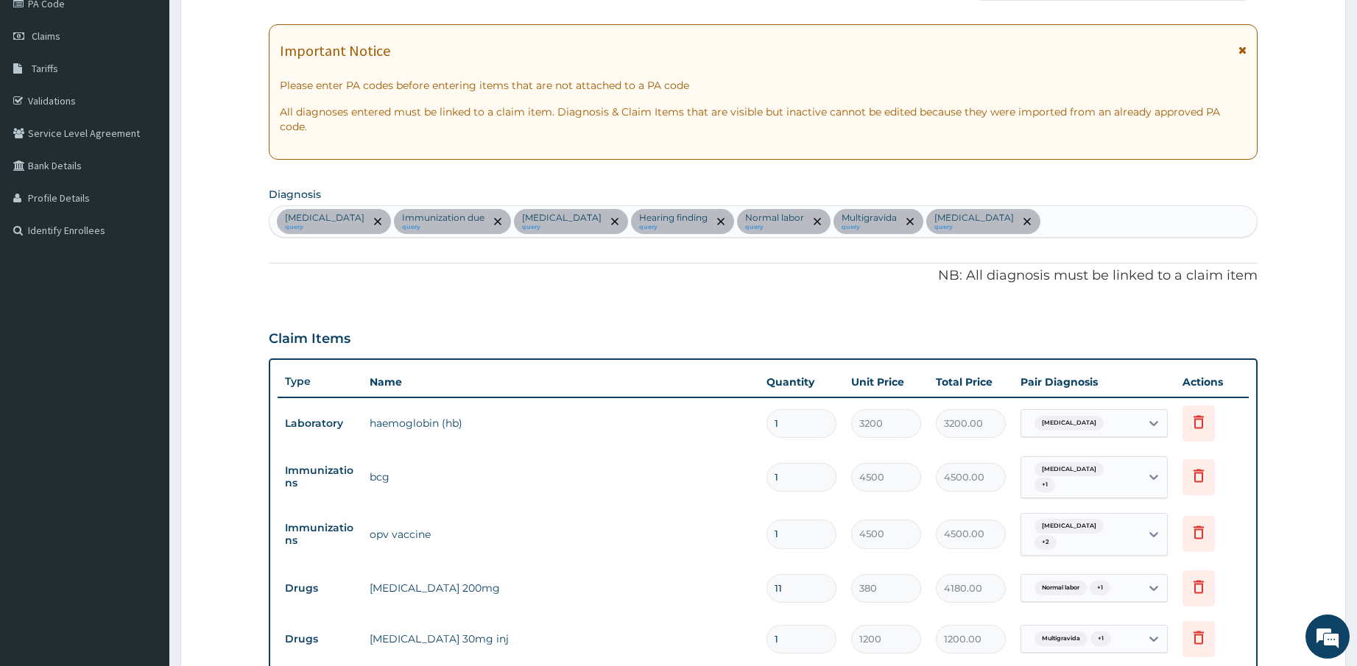
scroll to position [0, 0]
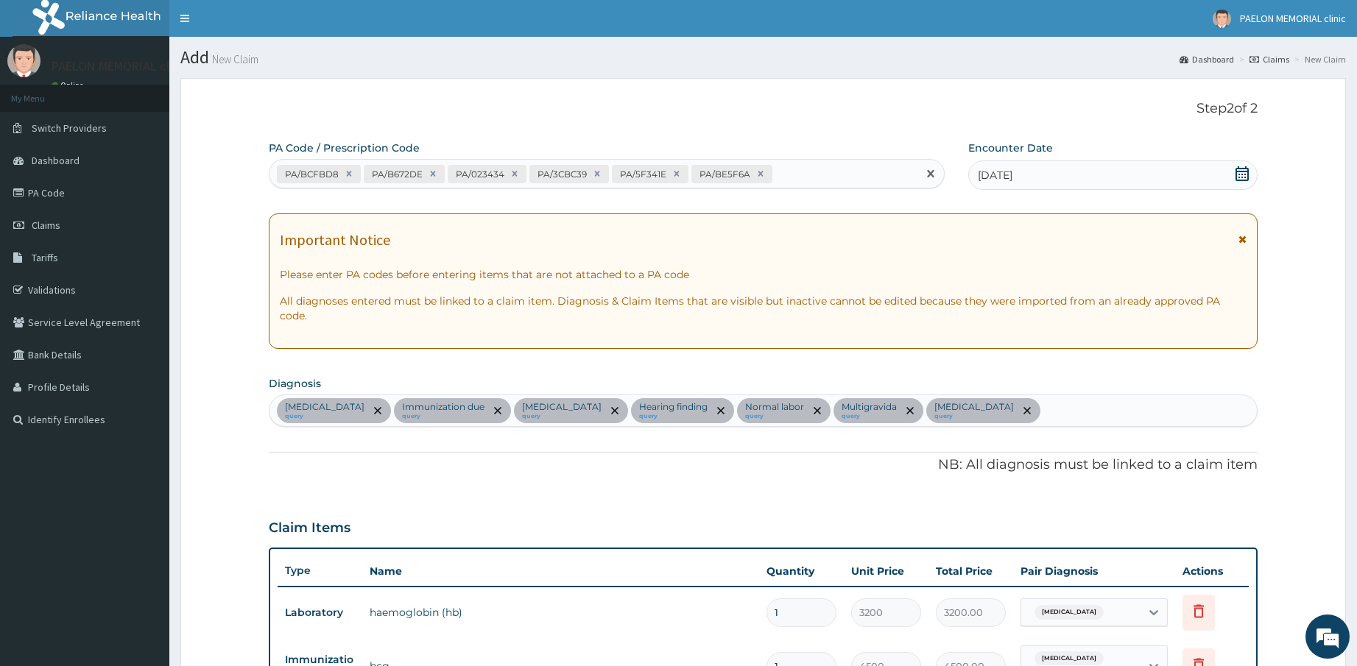
click at [809, 178] on div "PA/BCFBD8 PA/B672DE PA/023434 PA/3CBC39 PA/5F341E PA/BE5F6A" at bounding box center [593, 174] width 648 height 24
paste input "PA/A5B07C"
type input "PA/A5B07C"
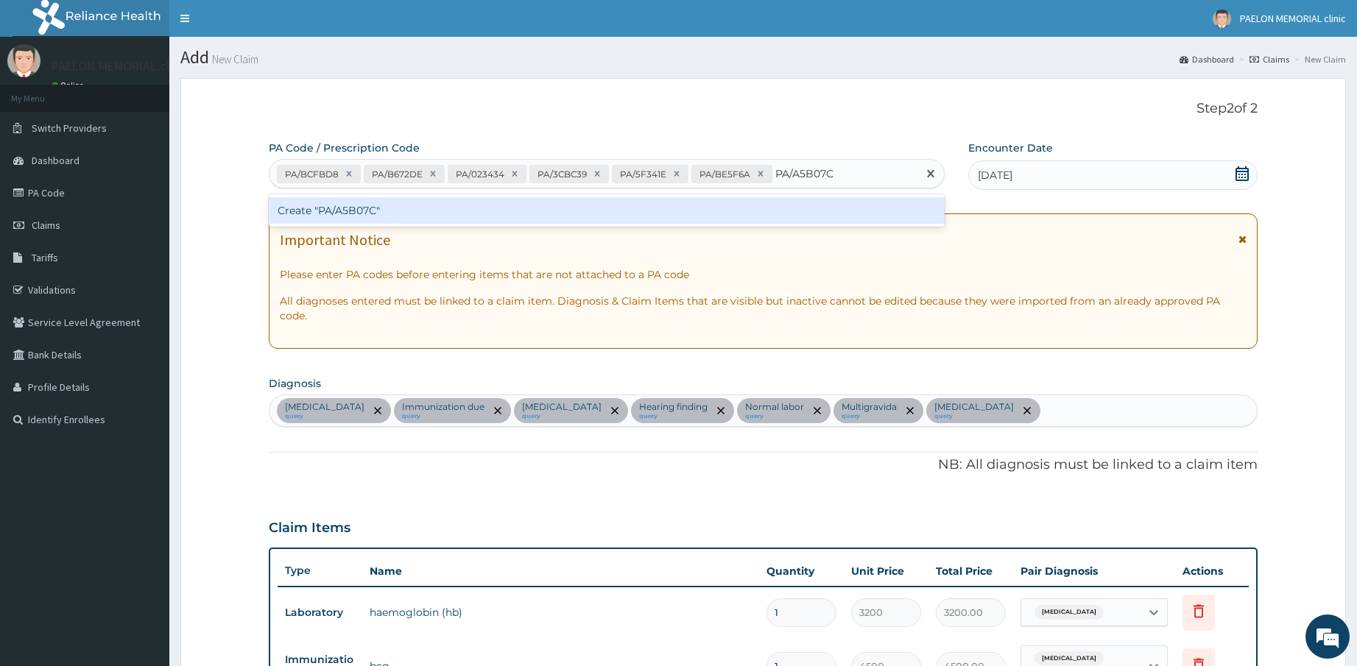
click at [794, 210] on div "Create "PA/A5B07C"" at bounding box center [607, 210] width 676 height 26
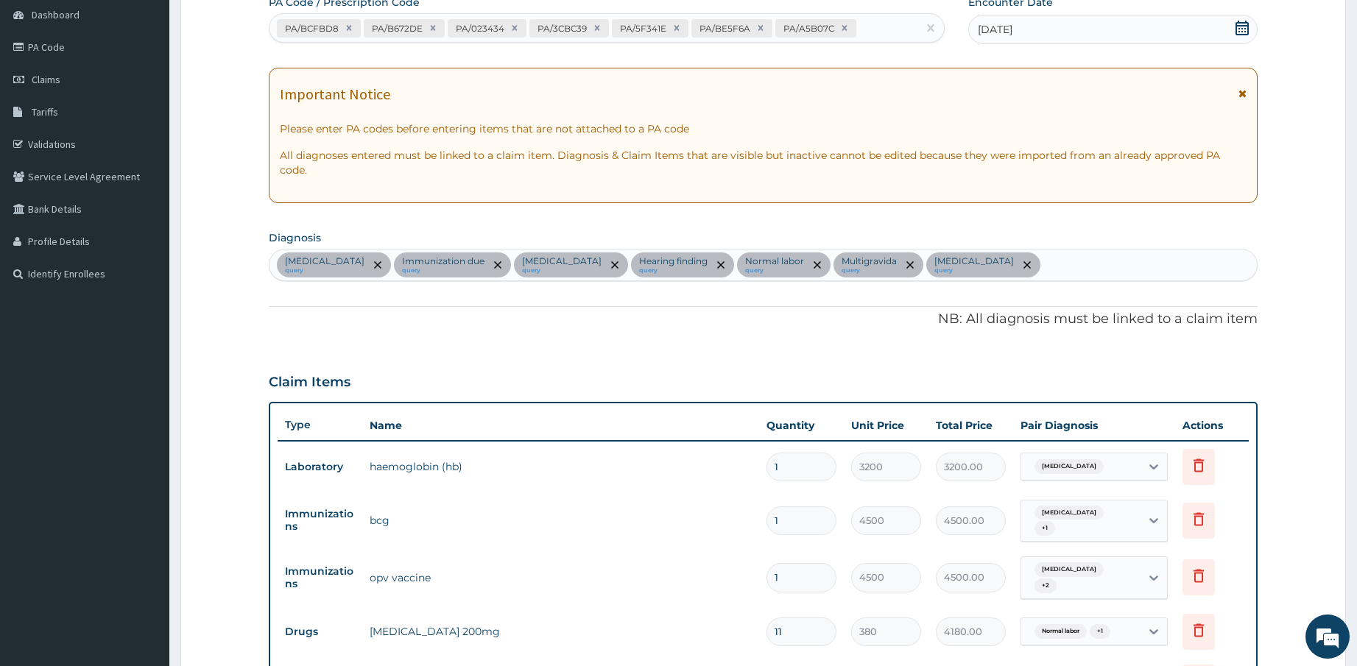
scroll to position [144, 0]
click at [872, 33] on div "PA/BCFBD8 PA/B672DE PA/023434 PA/3CBC39 PA/5F341E PA/BE5F6A PA/A5B07C" at bounding box center [593, 30] width 648 height 24
paste input "PA/44FDE4"
type input "PA/44FDE4"
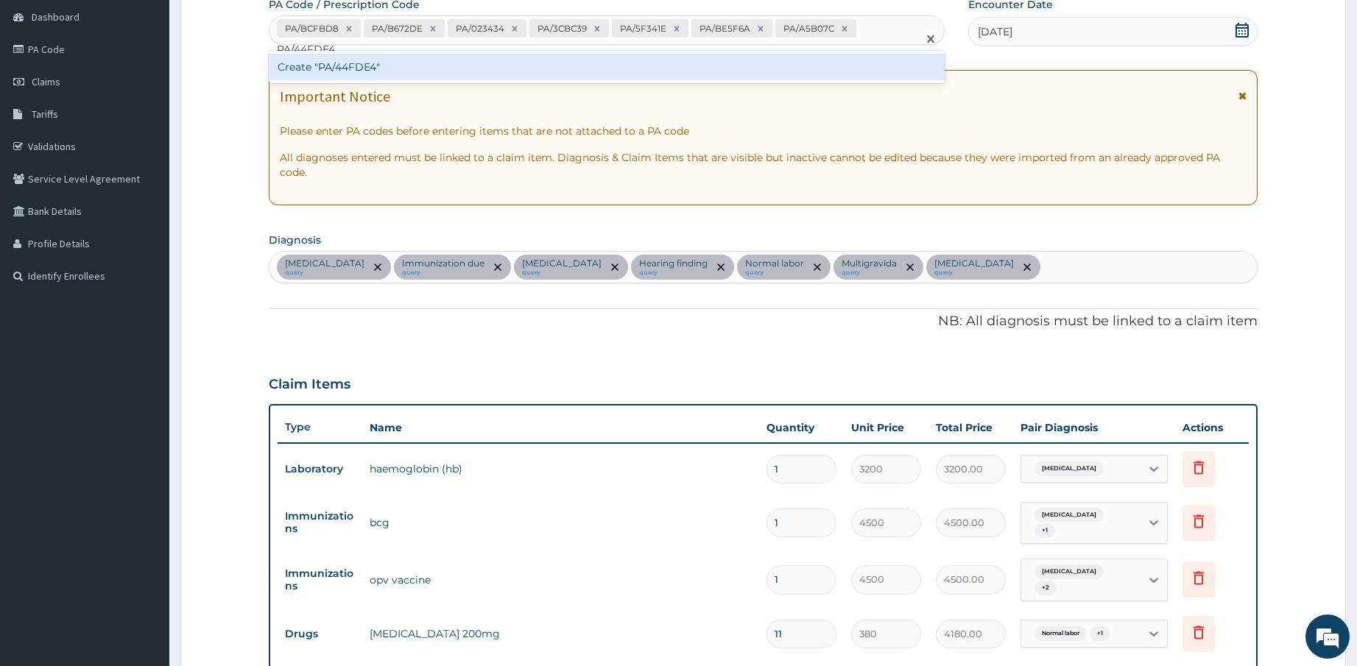
click at [827, 64] on div "Create "PA/44FDE4"" at bounding box center [607, 67] width 676 height 26
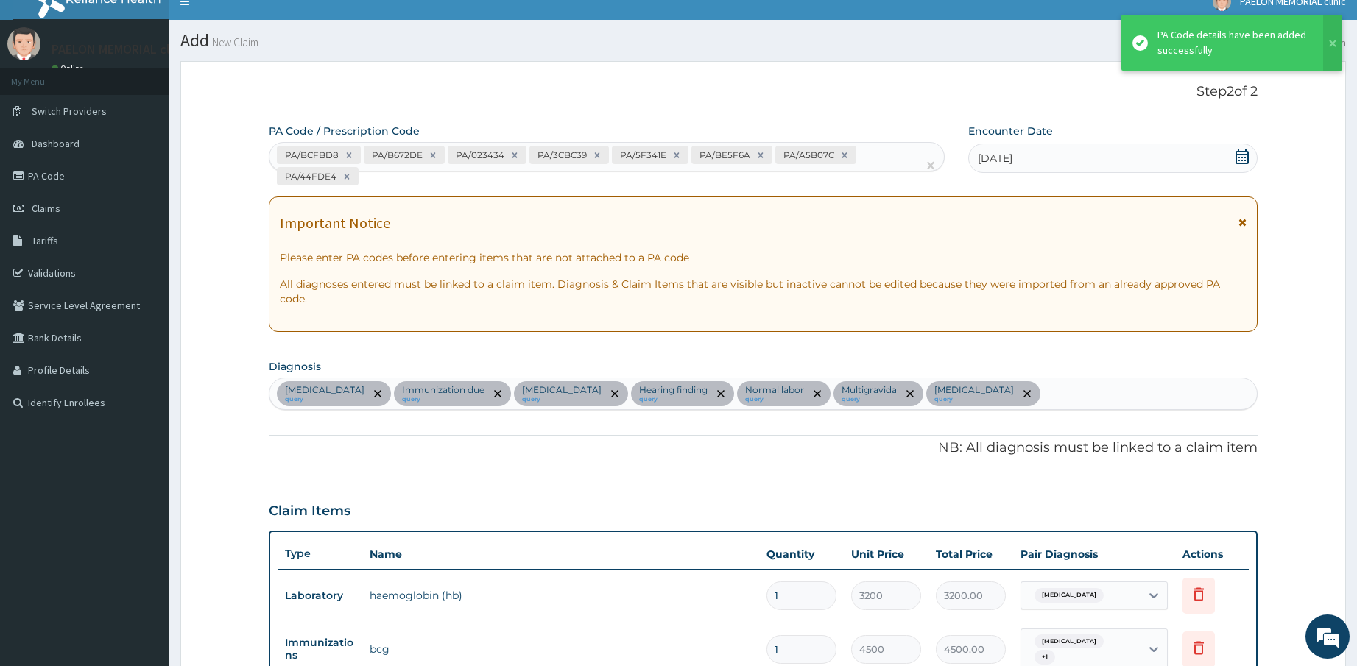
scroll to position [0, 0]
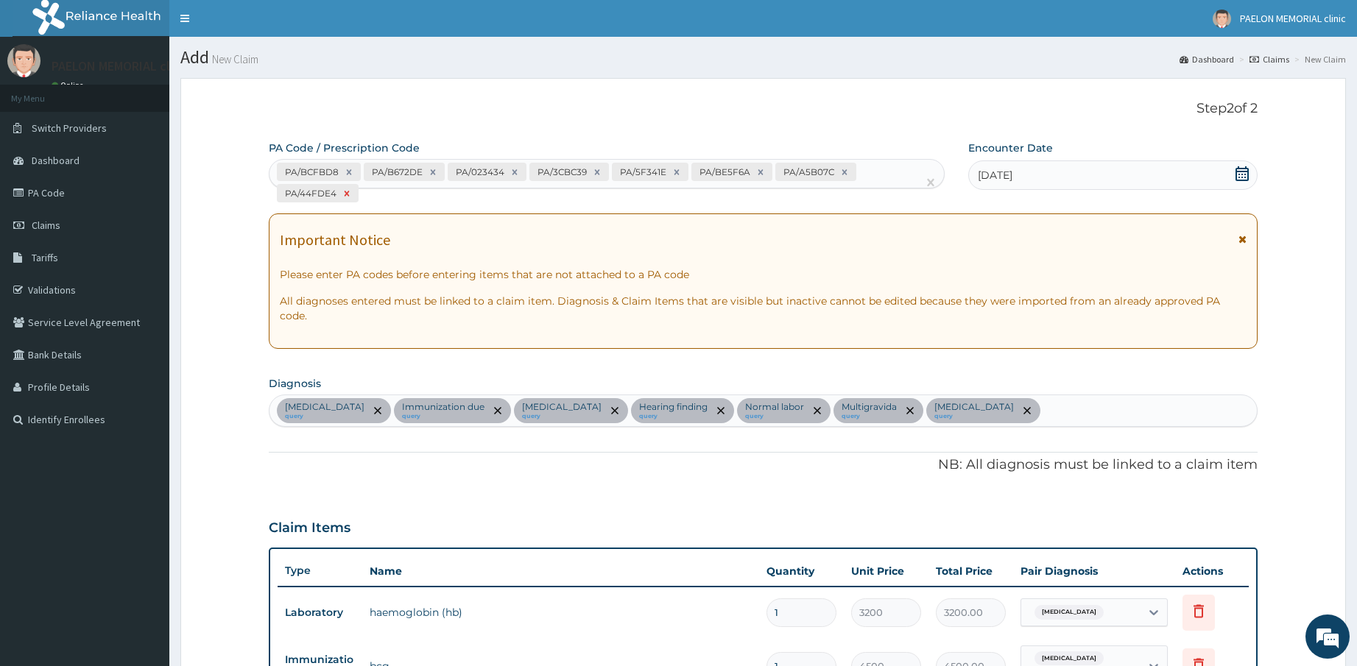
click at [345, 194] on icon at bounding box center [346, 193] width 5 height 5
type input "2"
type input "63750.00"
click at [874, 170] on div "PA/BCFBD8 PA/B672DE PA/023434 PA/3CBC39 PA/5F341E PA/BE5F6A PA/A5B07C" at bounding box center [593, 174] width 648 height 24
paste input "PA/5001D6"
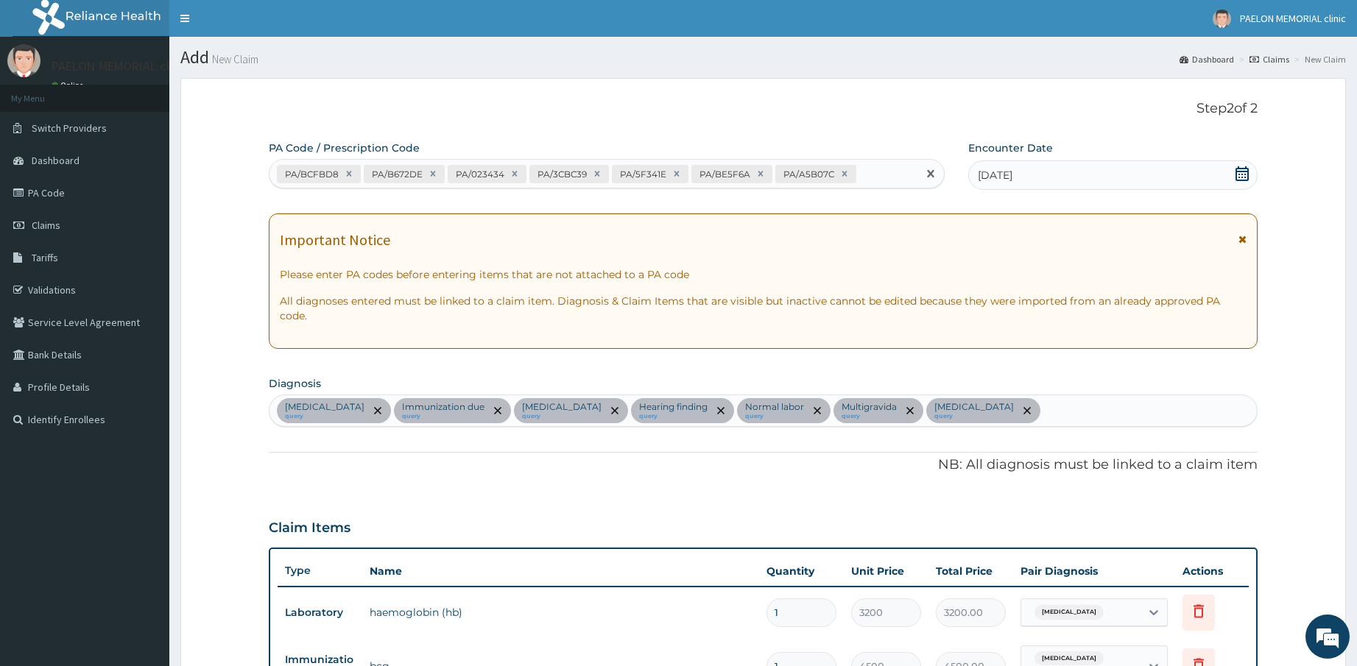
type input "PA/5001D6"
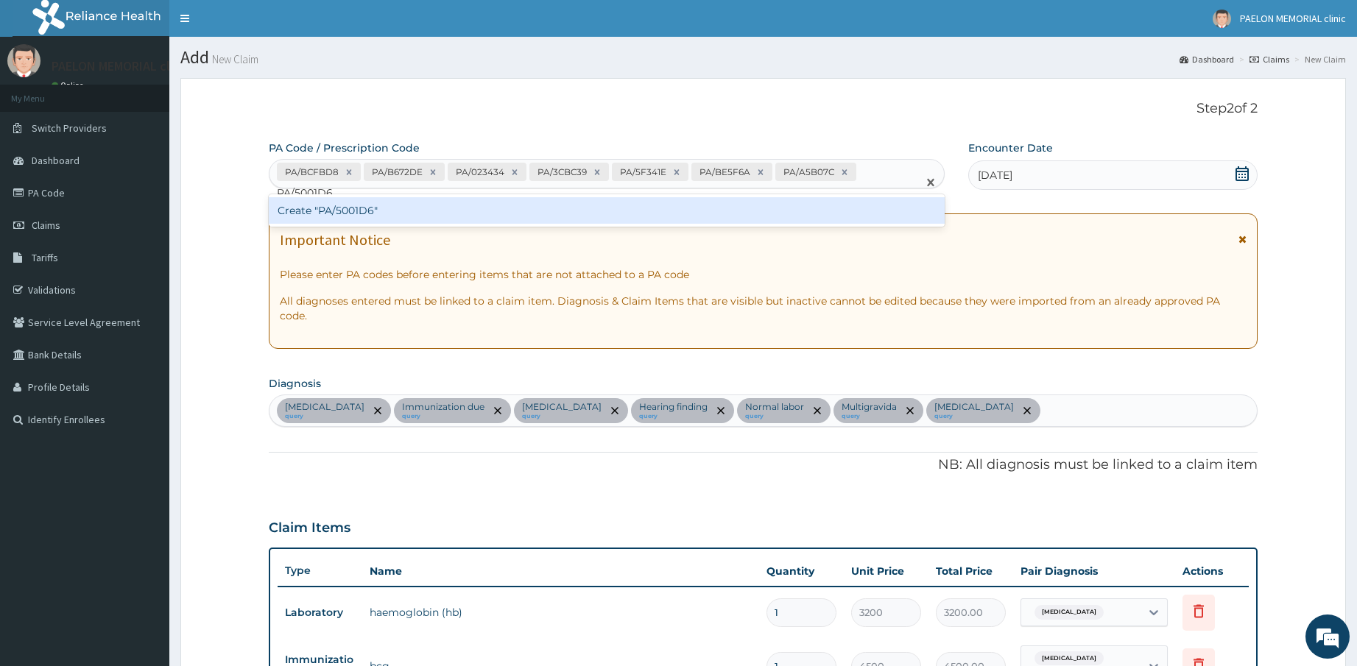
click at [847, 206] on div "Create "PA/5001D6"" at bounding box center [607, 210] width 676 height 26
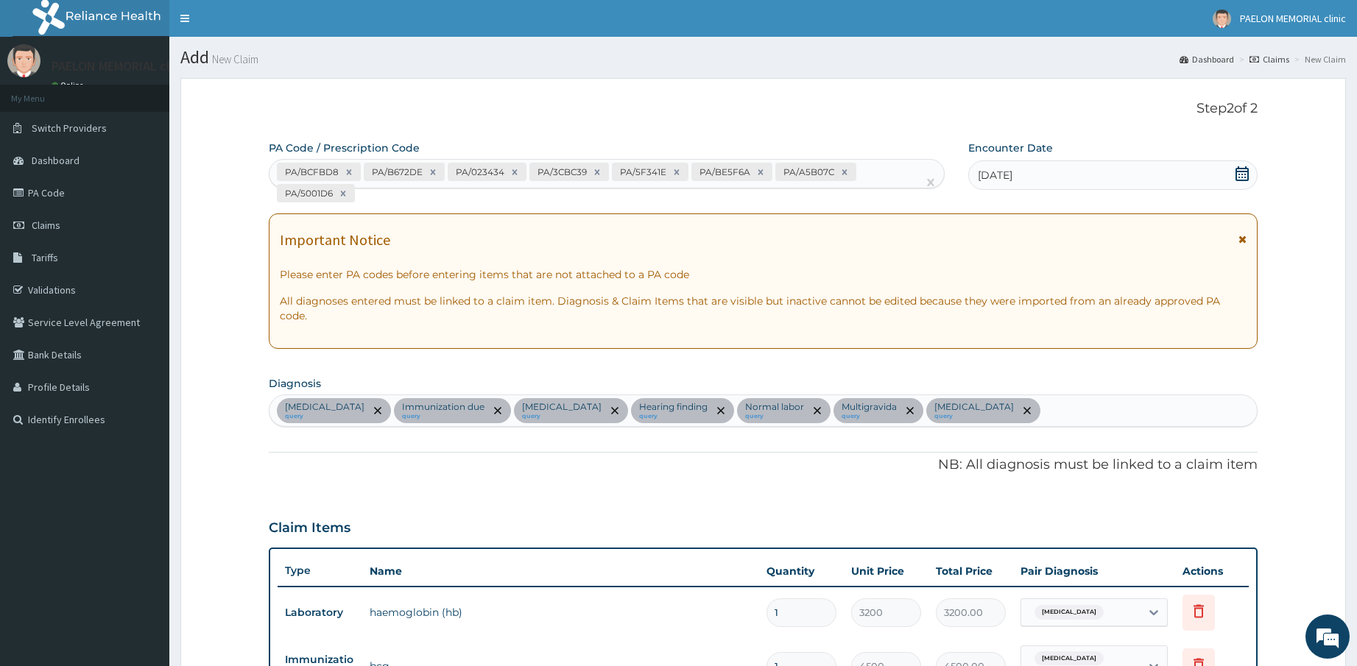
click at [415, 196] on div "PA/BCFBD8 PA/B672DE PA/023434 PA/3CBC39 PA/5F341E PA/BE5F6A PA/A5B07C PA/5001D6" at bounding box center [593, 183] width 648 height 46
paste input "PA/879C58"
type input "PA/879C58"
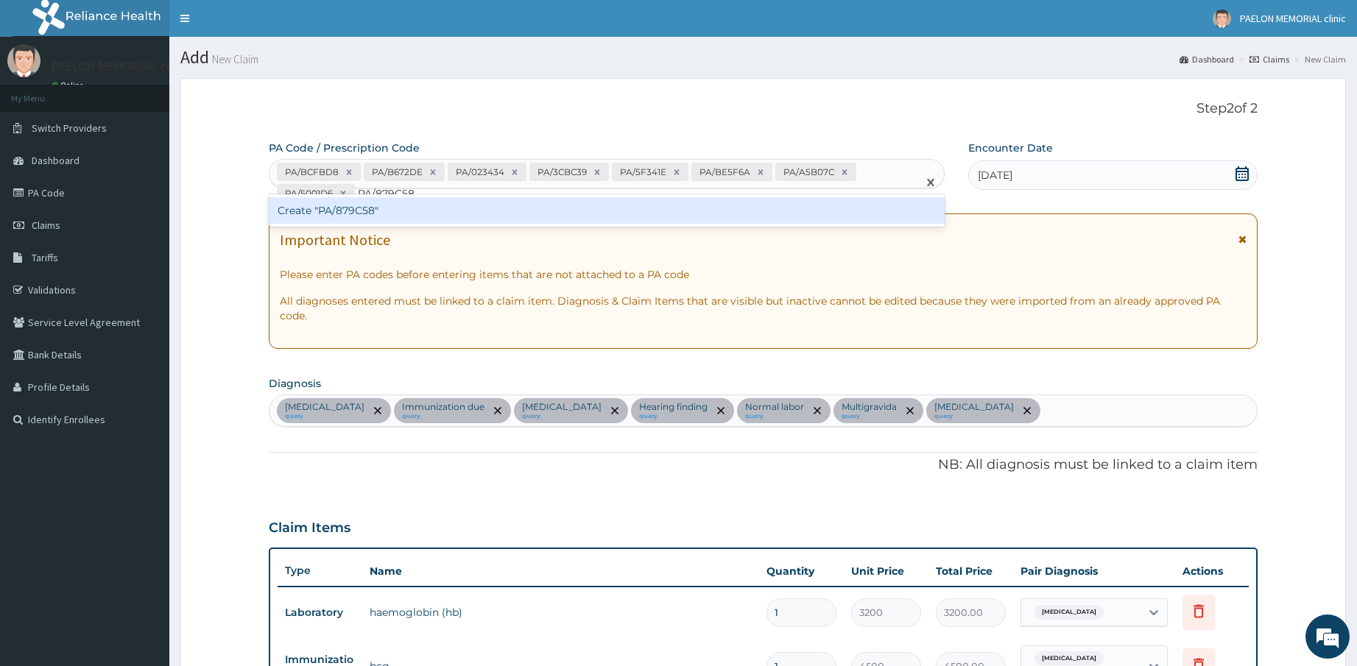
click at [409, 214] on div "Create "PA/879C58"" at bounding box center [607, 210] width 676 height 26
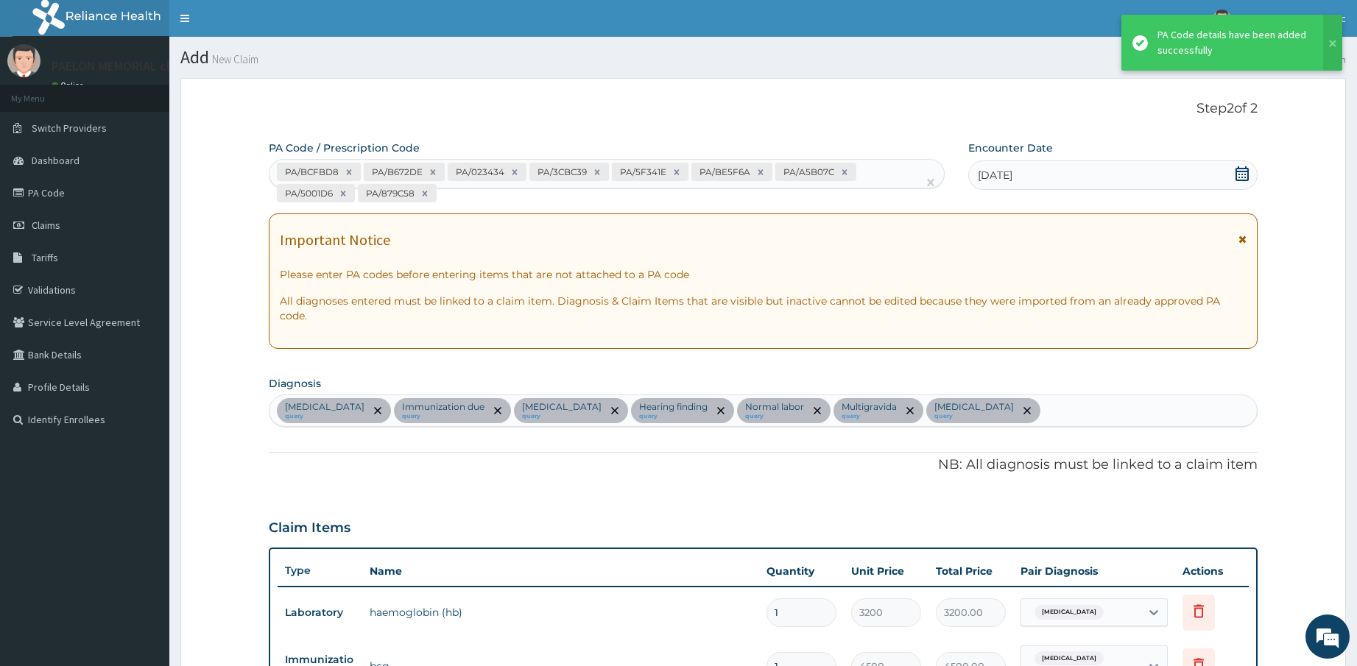
scroll to position [1649, 0]
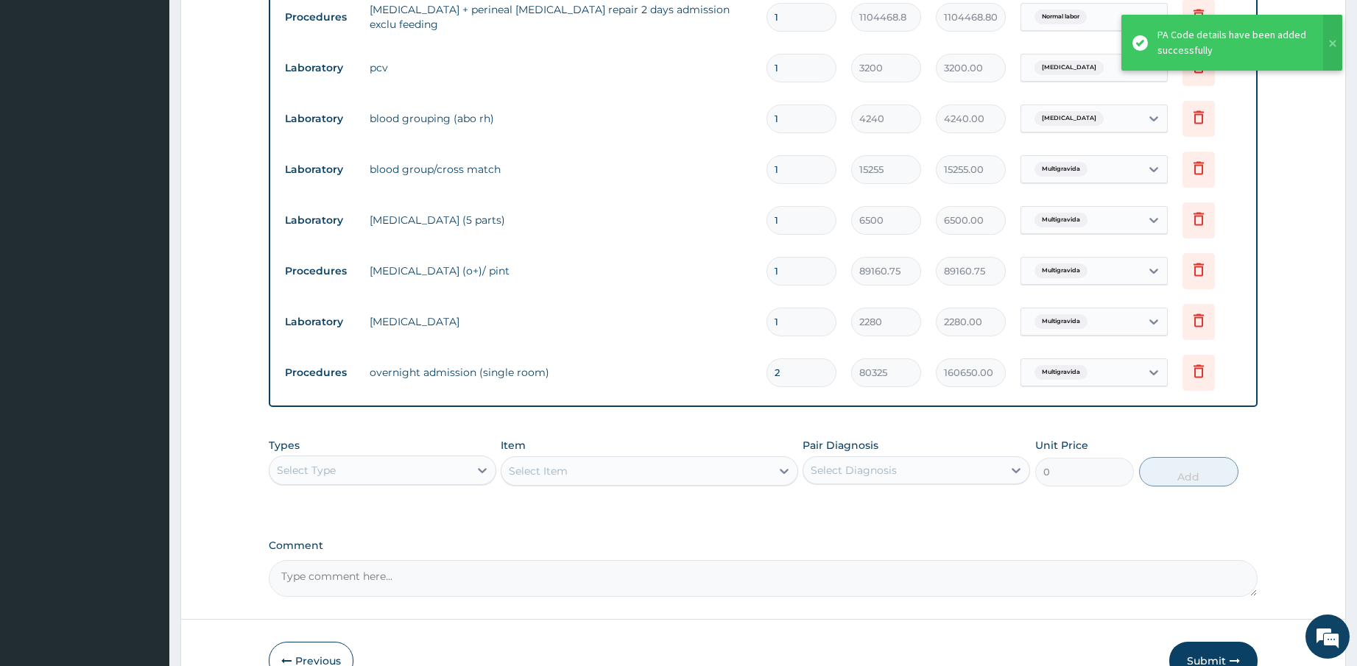
drag, startPoint x: 780, startPoint y: 331, endPoint x: 769, endPoint y: 333, distance: 11.3
click at [769, 358] on input "2" at bounding box center [801, 372] width 70 height 29
type input "1"
type input "80325.00"
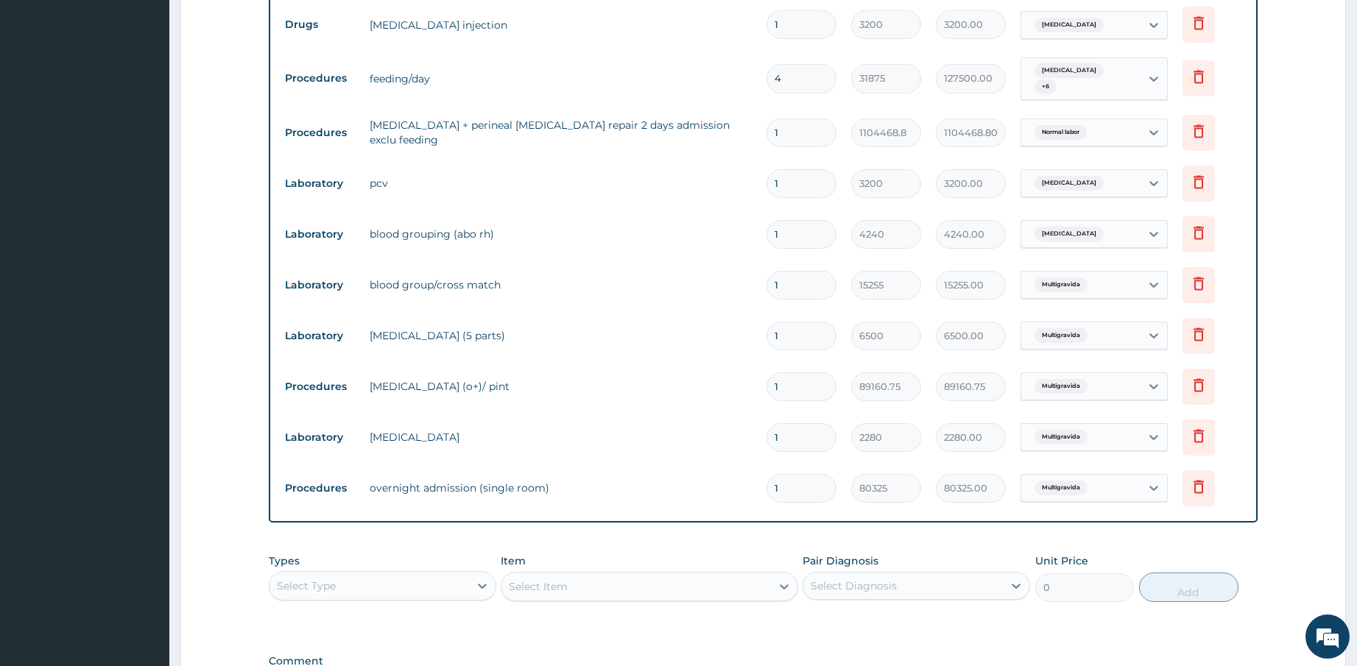
scroll to position [1502, 0]
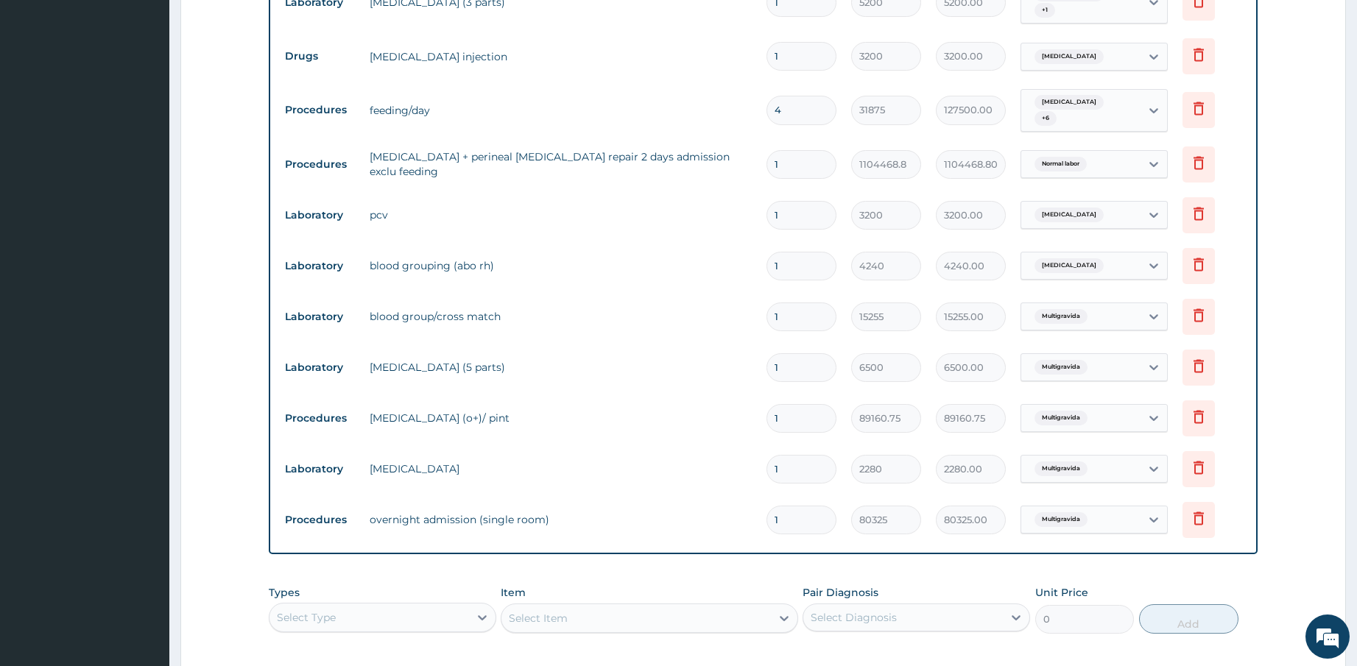
type input "1"
click at [1198, 410] on icon at bounding box center [1198, 416] width 10 height 13
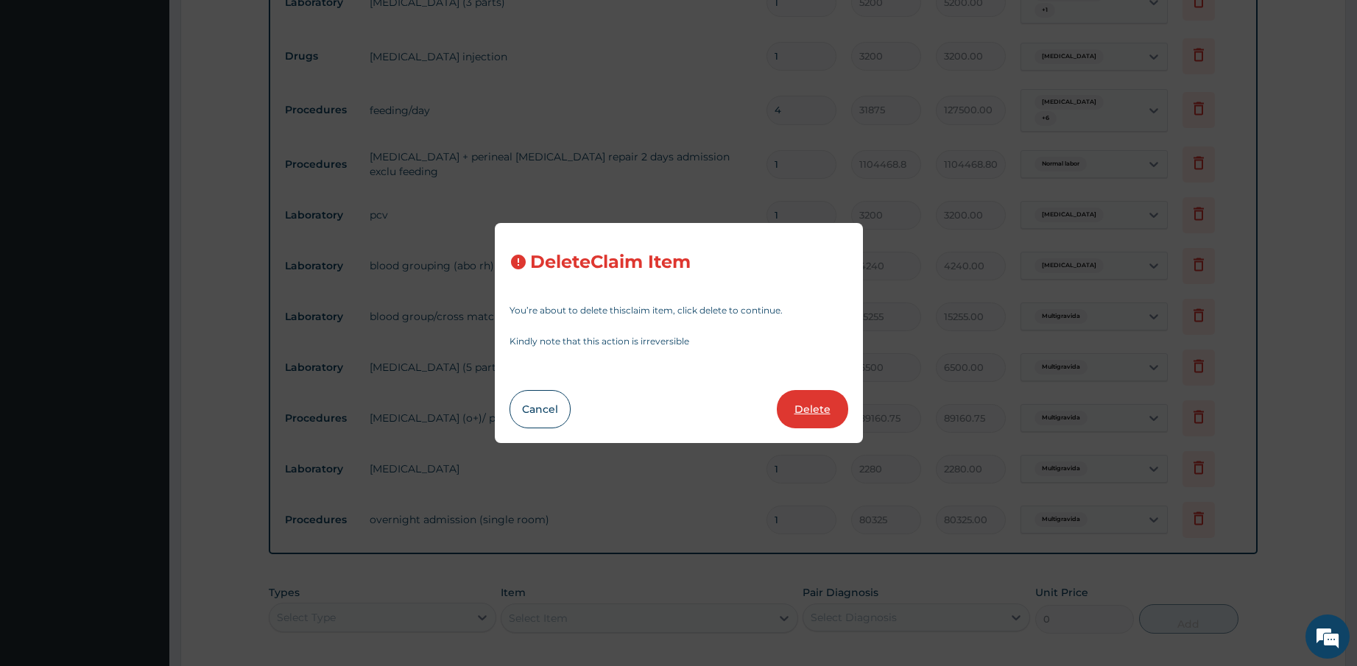
click at [830, 416] on button "Delete" at bounding box center [812, 409] width 71 height 38
type input "2280"
type input "2280.00"
type input "80325"
type input "80325.00"
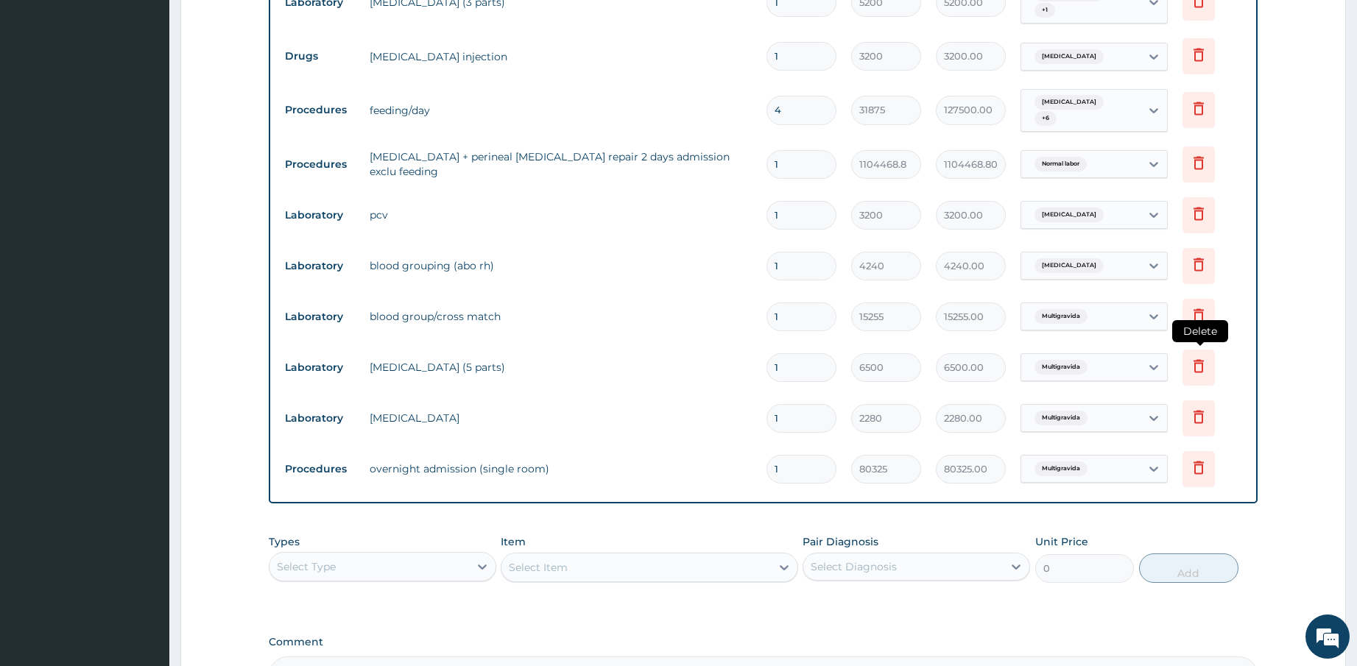
click at [1197, 357] on icon at bounding box center [1199, 366] width 18 height 18
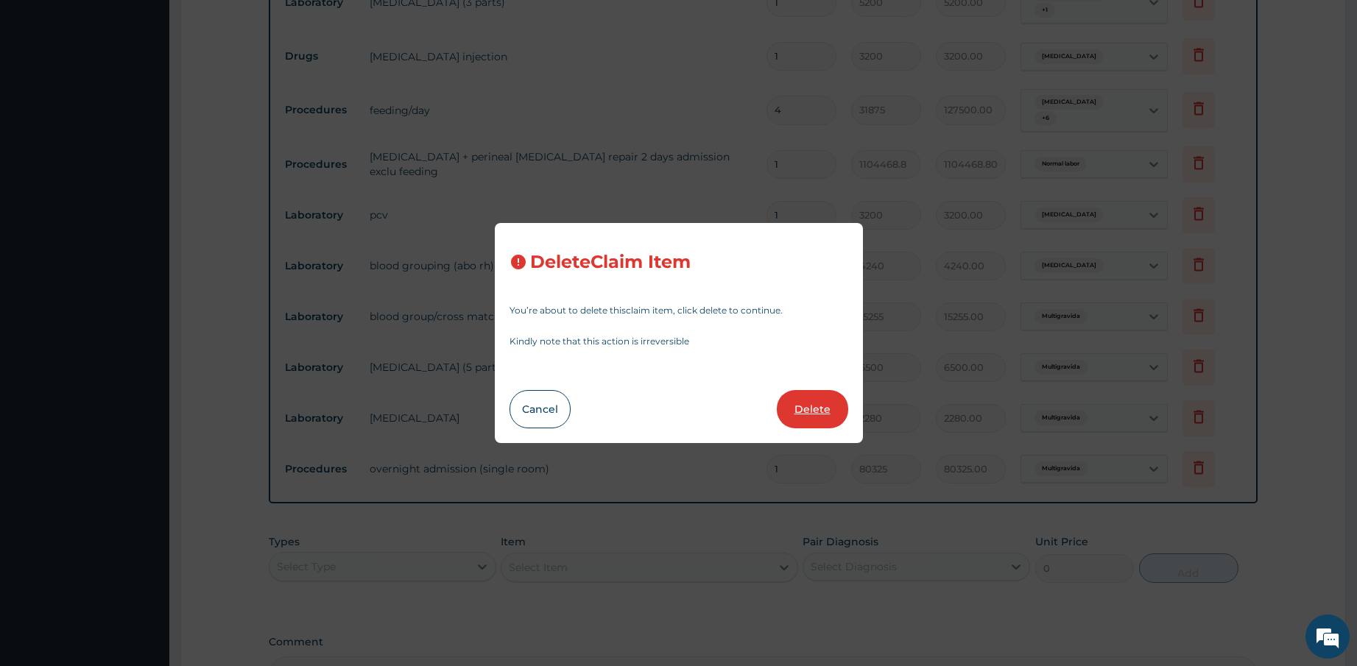
click at [810, 406] on button "Delete" at bounding box center [812, 409] width 71 height 38
type input "2280"
type input "2280.00"
type input "80325"
type input "80325.00"
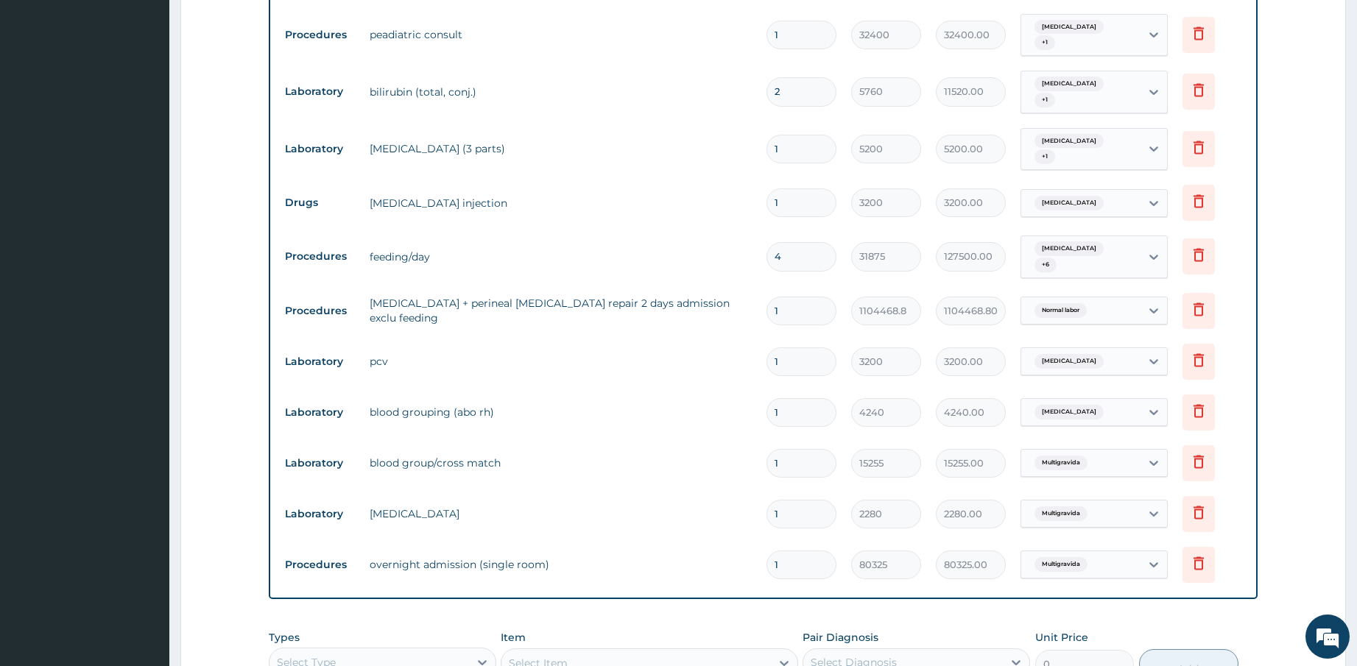
scroll to position [1354, 0]
drag, startPoint x: 785, startPoint y: 113, endPoint x: 775, endPoint y: 113, distance: 10.3
click at [775, 135] on input "1" at bounding box center [801, 149] width 70 height 29
type input "2"
type input "10400.00"
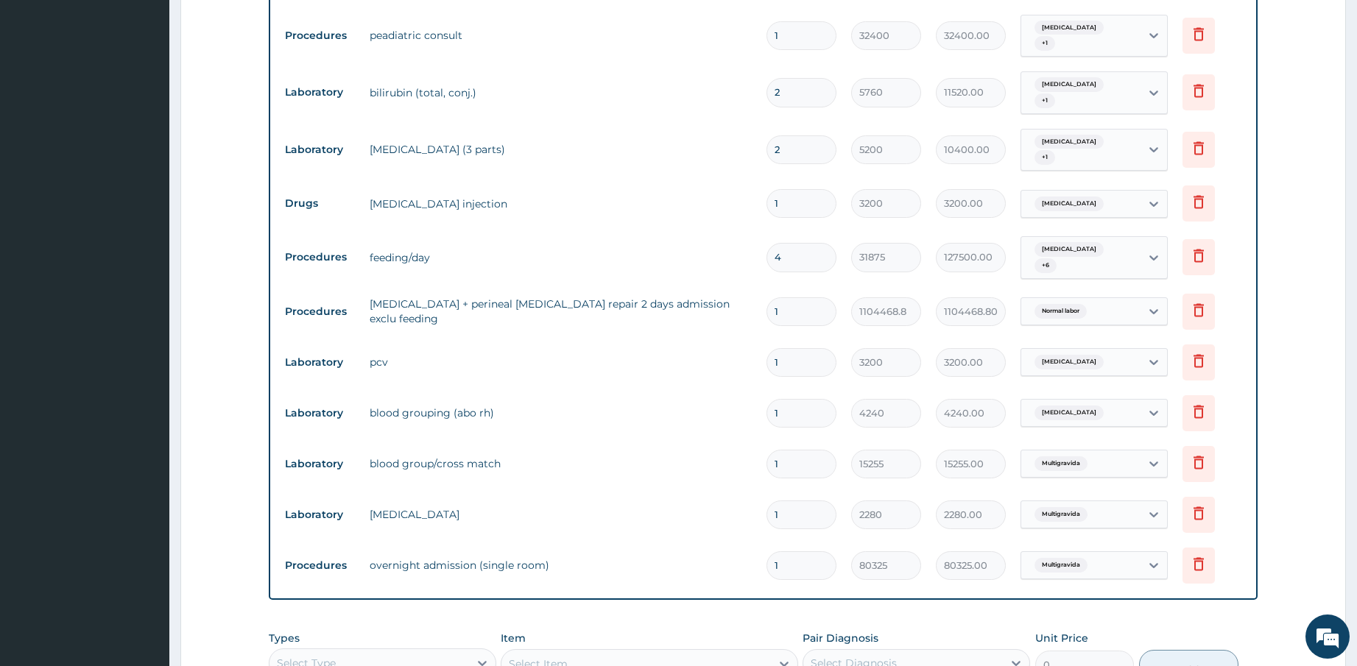
type input "2"
drag, startPoint x: 793, startPoint y: 226, endPoint x: 768, endPoint y: 226, distance: 25.0
click at [768, 243] on input "4" at bounding box center [801, 257] width 70 height 29
type input "3"
type input "95625.00"
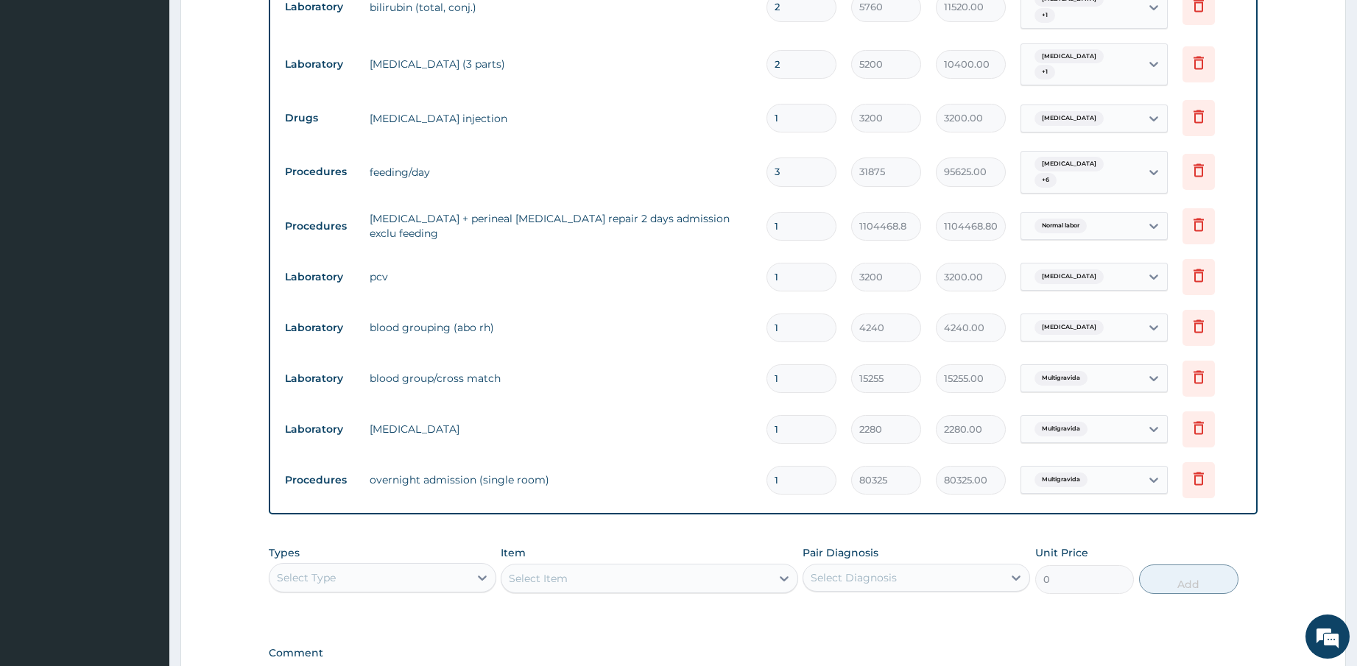
scroll to position [1593, 0]
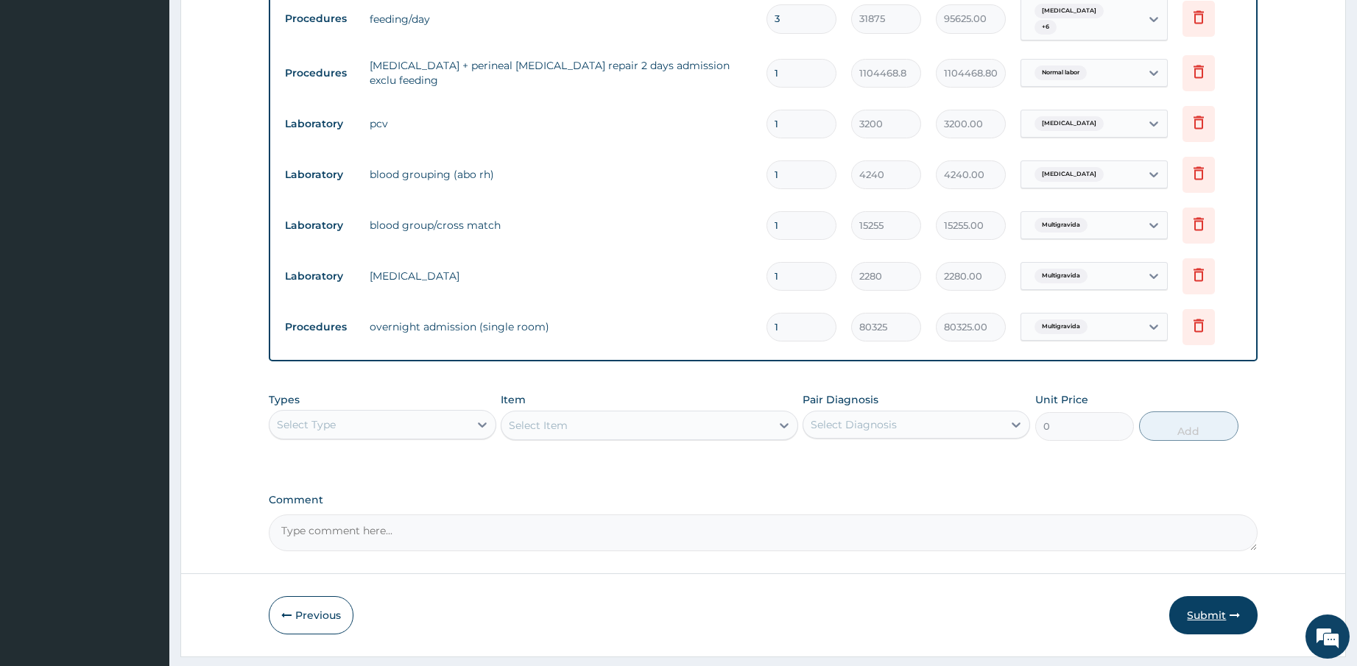
type input "3"
click at [1203, 596] on button "Submit" at bounding box center [1213, 615] width 88 height 38
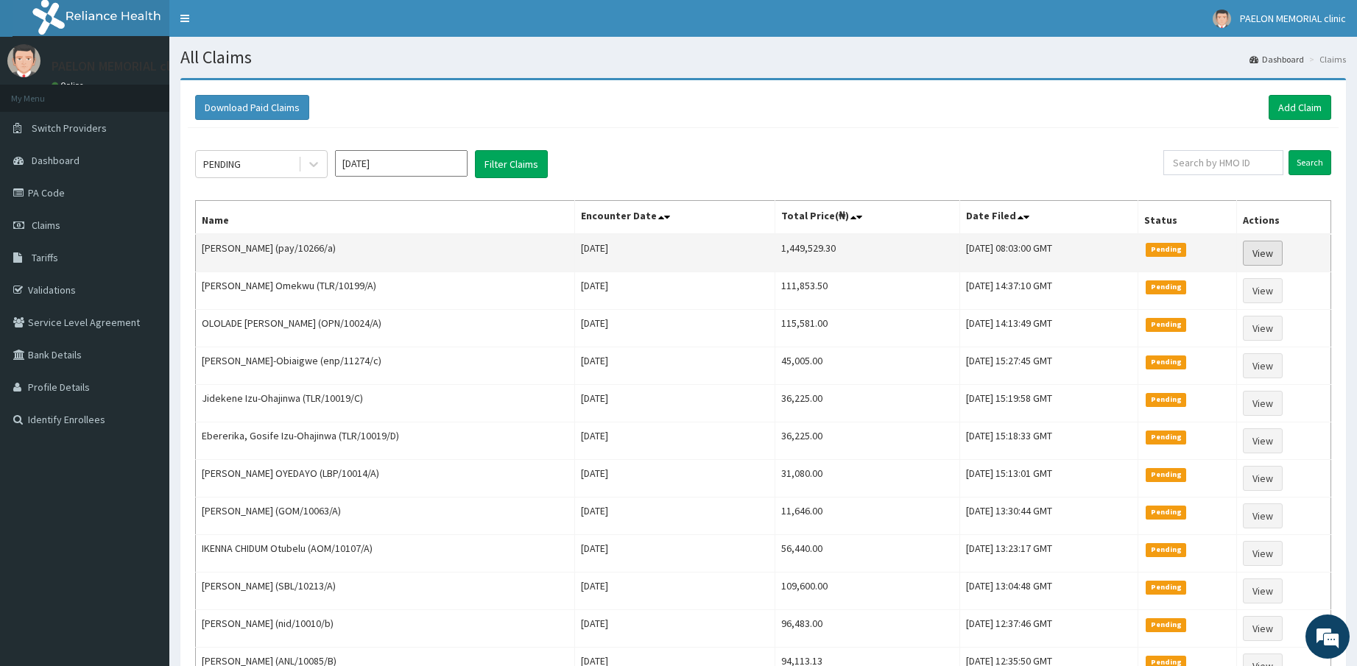
click at [1270, 244] on link "View" at bounding box center [1263, 253] width 40 height 25
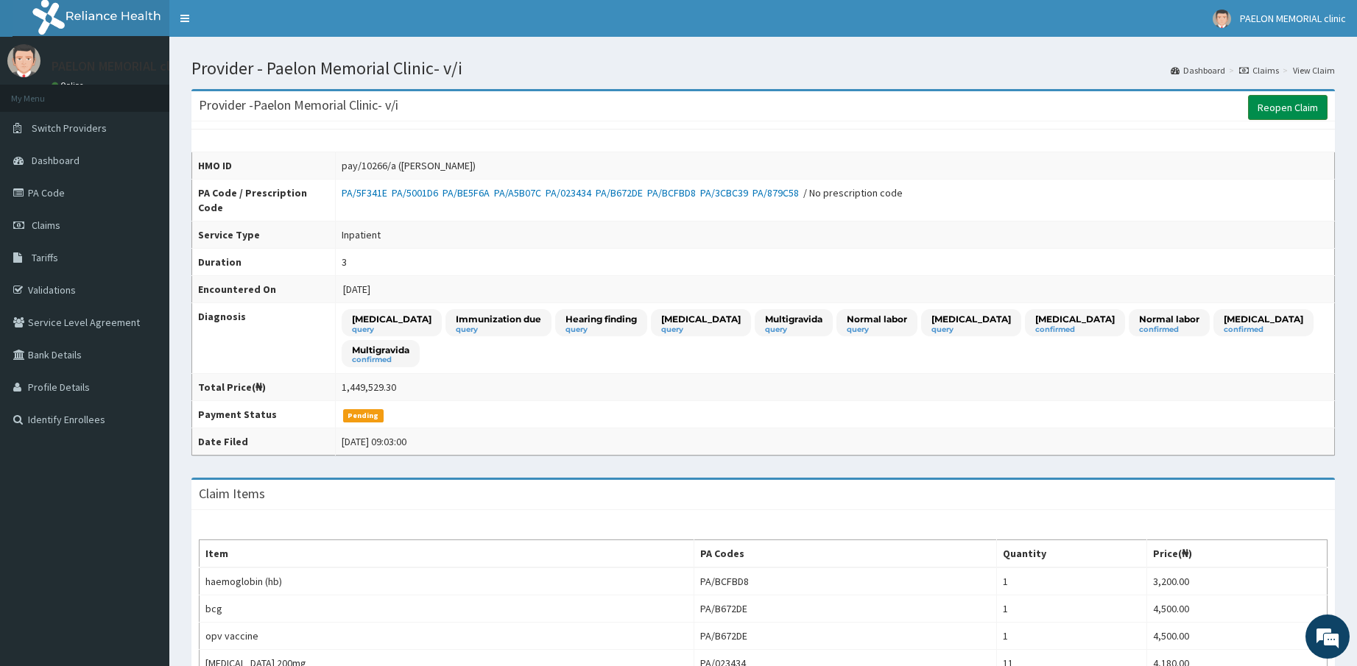
click at [1298, 101] on link "Reopen Claim" at bounding box center [1287, 107] width 79 height 25
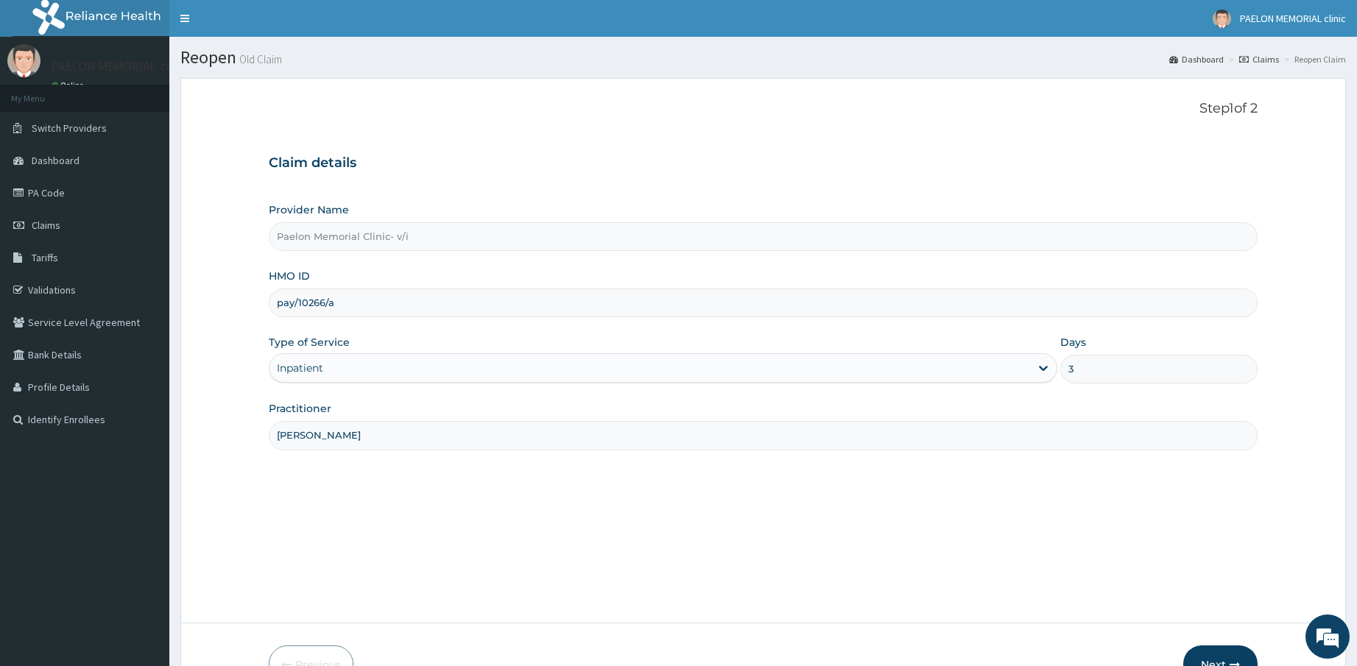
scroll to position [89, 0]
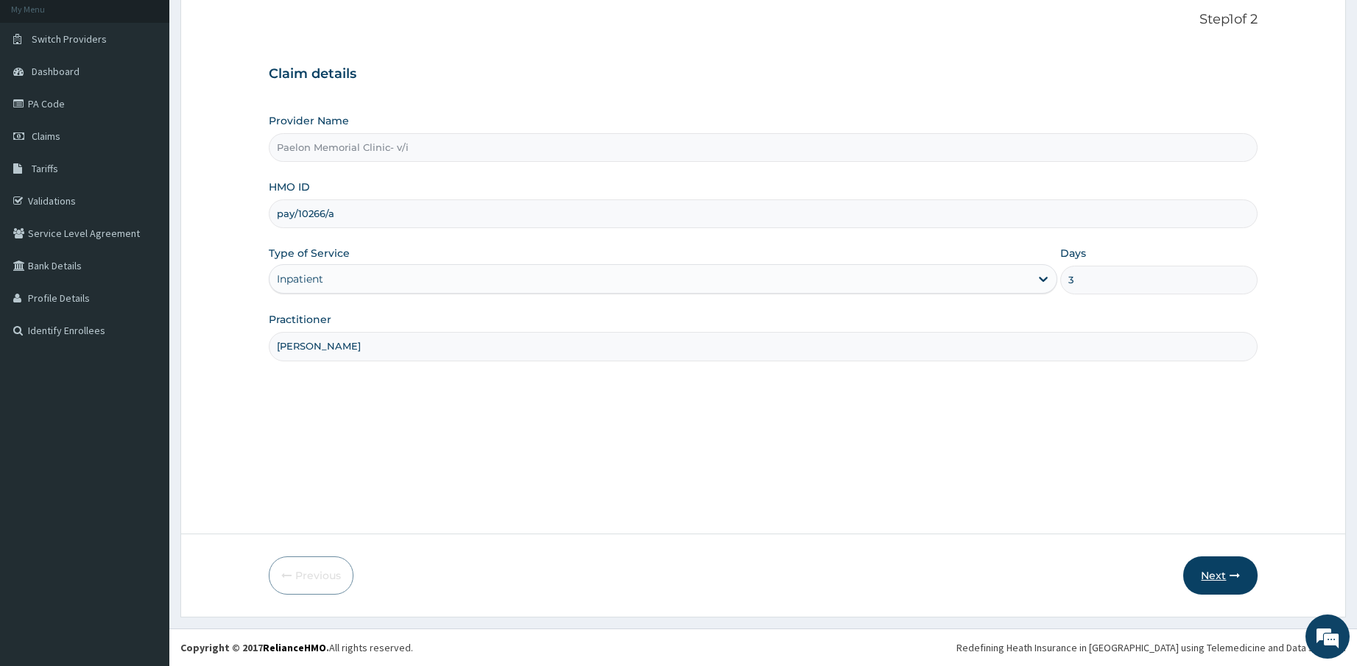
click at [1220, 578] on button "Next" at bounding box center [1220, 575] width 74 height 38
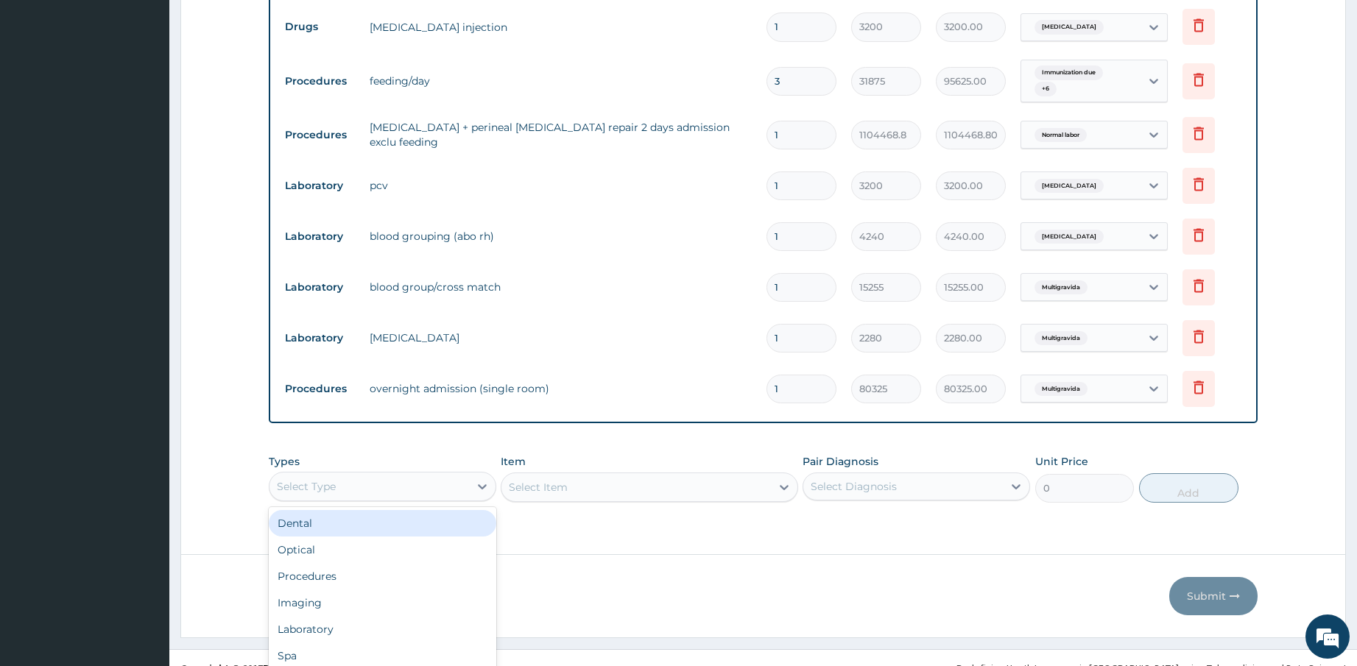
scroll to position [41, 0]
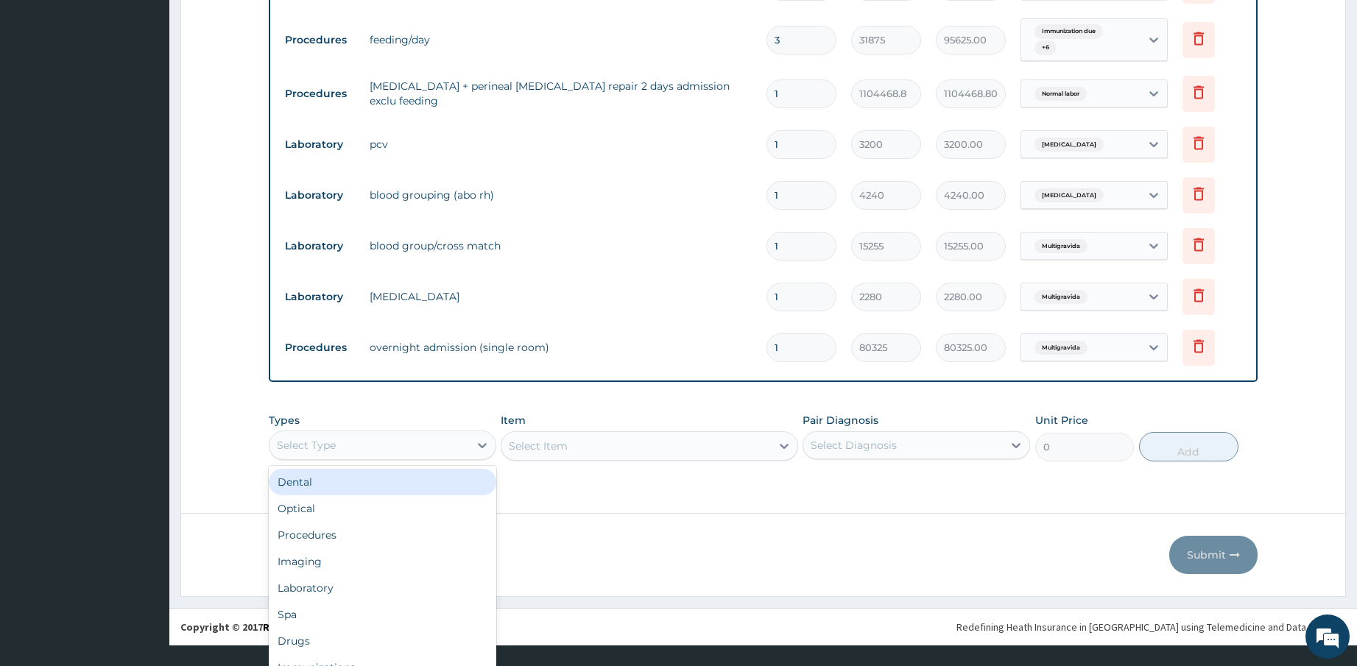
click at [459, 460] on div "option Dental focused, 1 of 10. 10 results available. Use Up and Down to choose…" at bounding box center [382, 445] width 227 height 29
type input "p"
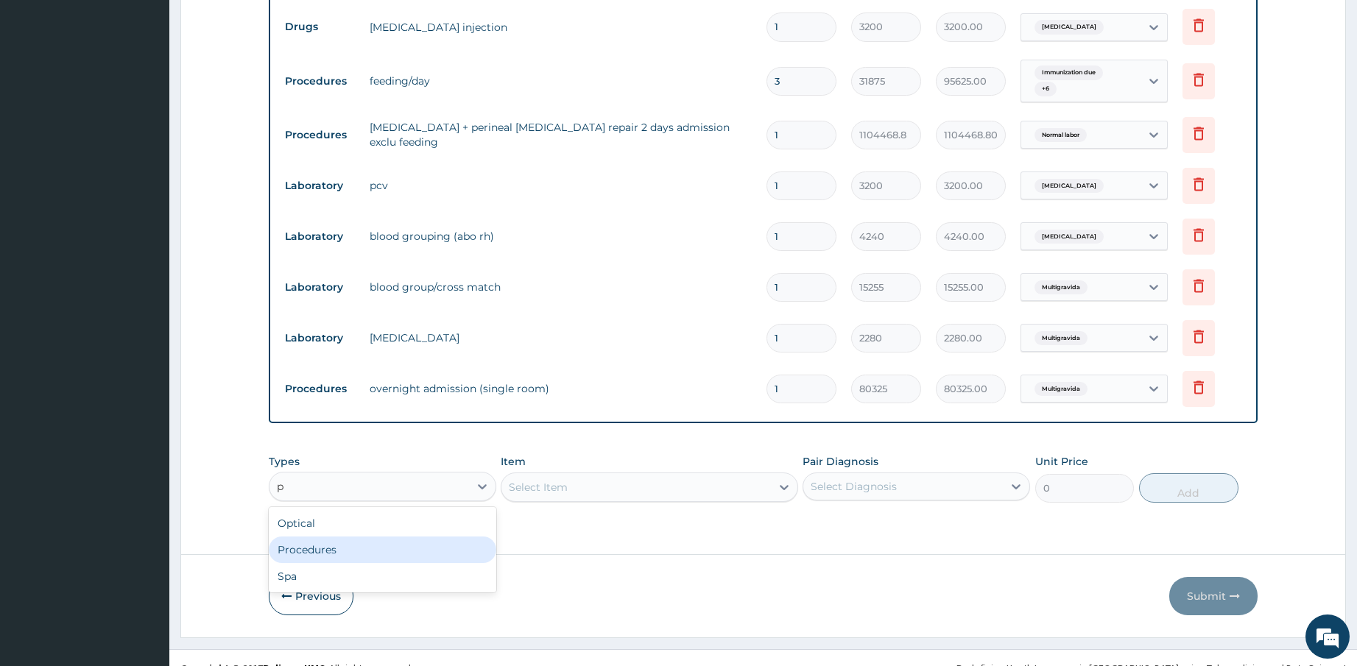
click at [389, 537] on div "Procedures" at bounding box center [382, 550] width 227 height 26
click at [905, 475] on div "Select Diagnosis" at bounding box center [902, 487] width 199 height 24
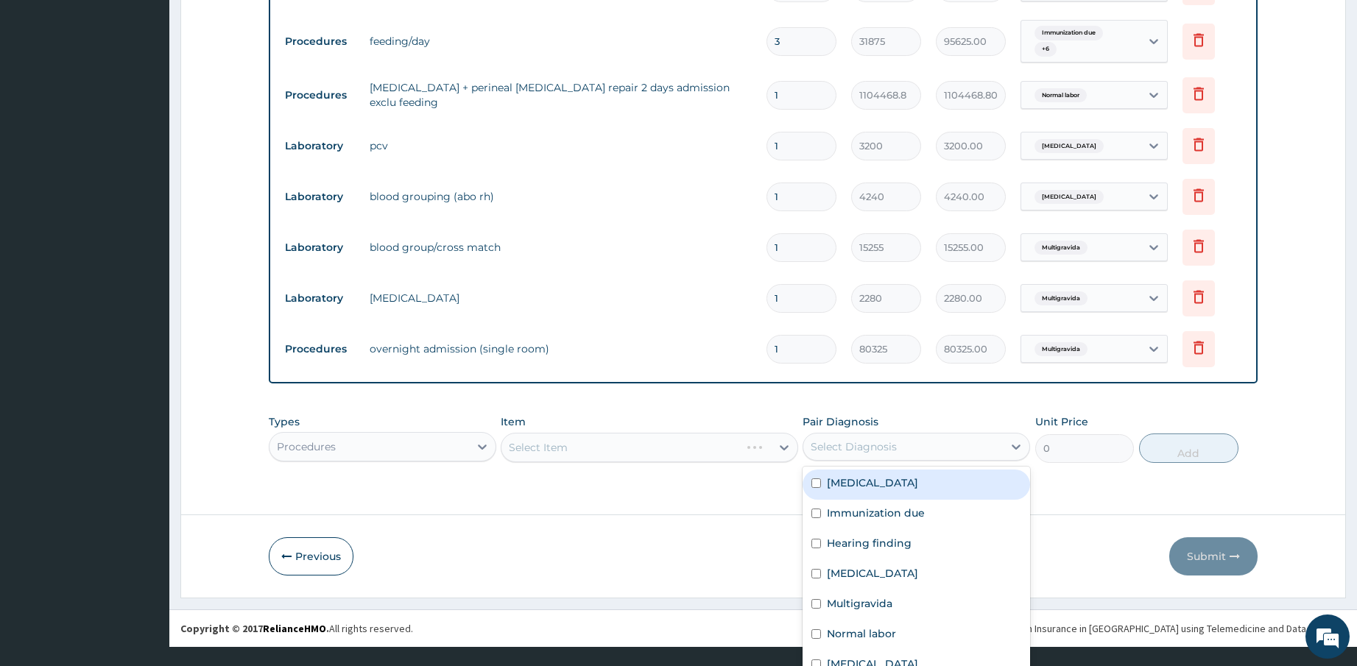
drag, startPoint x: 896, startPoint y: 473, endPoint x: 881, endPoint y: 498, distance: 29.7
click at [894, 480] on label "Single live birth" at bounding box center [872, 483] width 91 height 15
checkbox input "true"
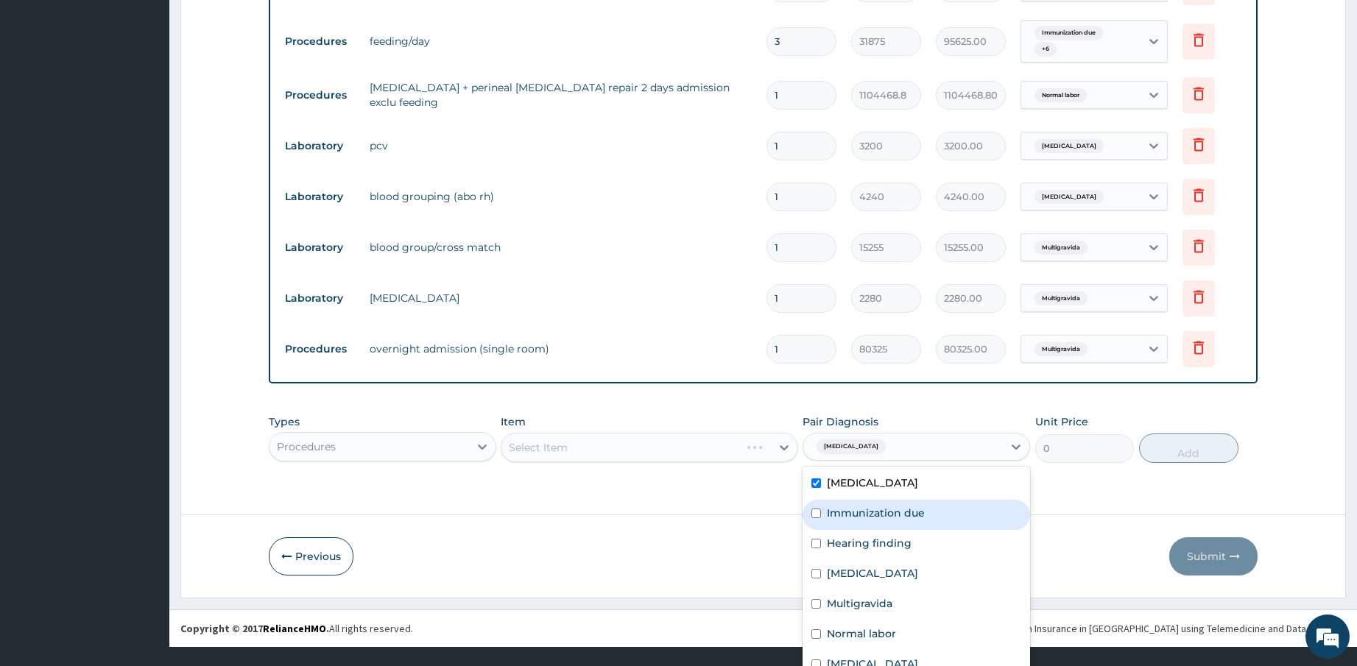
click at [881, 500] on div "Immunization due" at bounding box center [915, 515] width 227 height 30
checkbox input "true"
click at [876, 536] on label "Hearing finding" at bounding box center [869, 543] width 85 height 15
checkbox input "true"
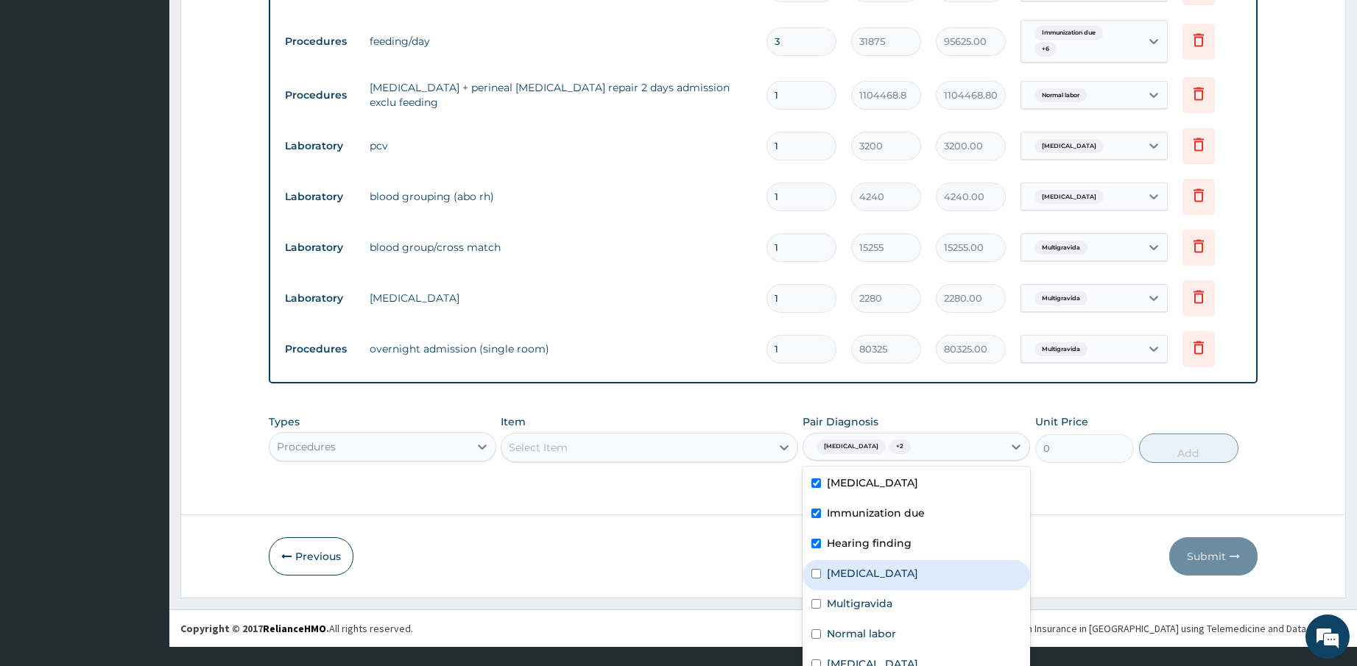
click at [872, 566] on label "Impacted cerumen" at bounding box center [872, 573] width 91 height 15
checkbox input "true"
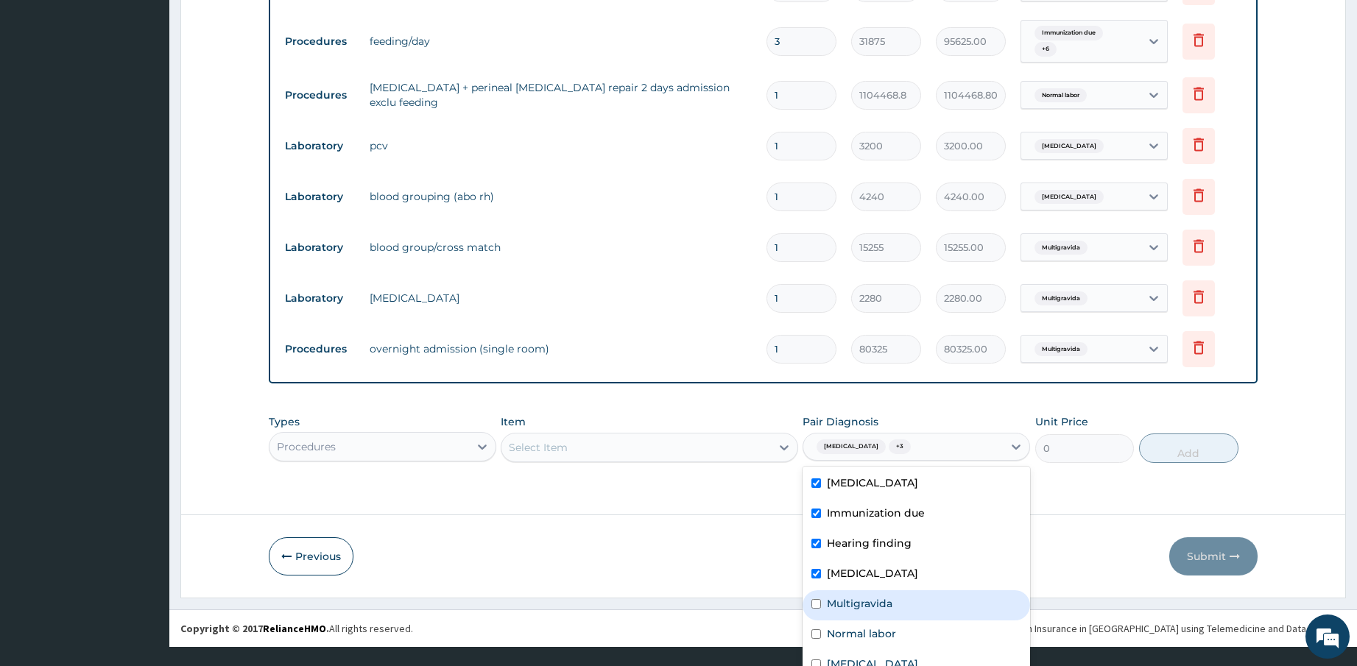
click at [871, 590] on div "Multigravida" at bounding box center [915, 605] width 227 height 30
checkbox input "true"
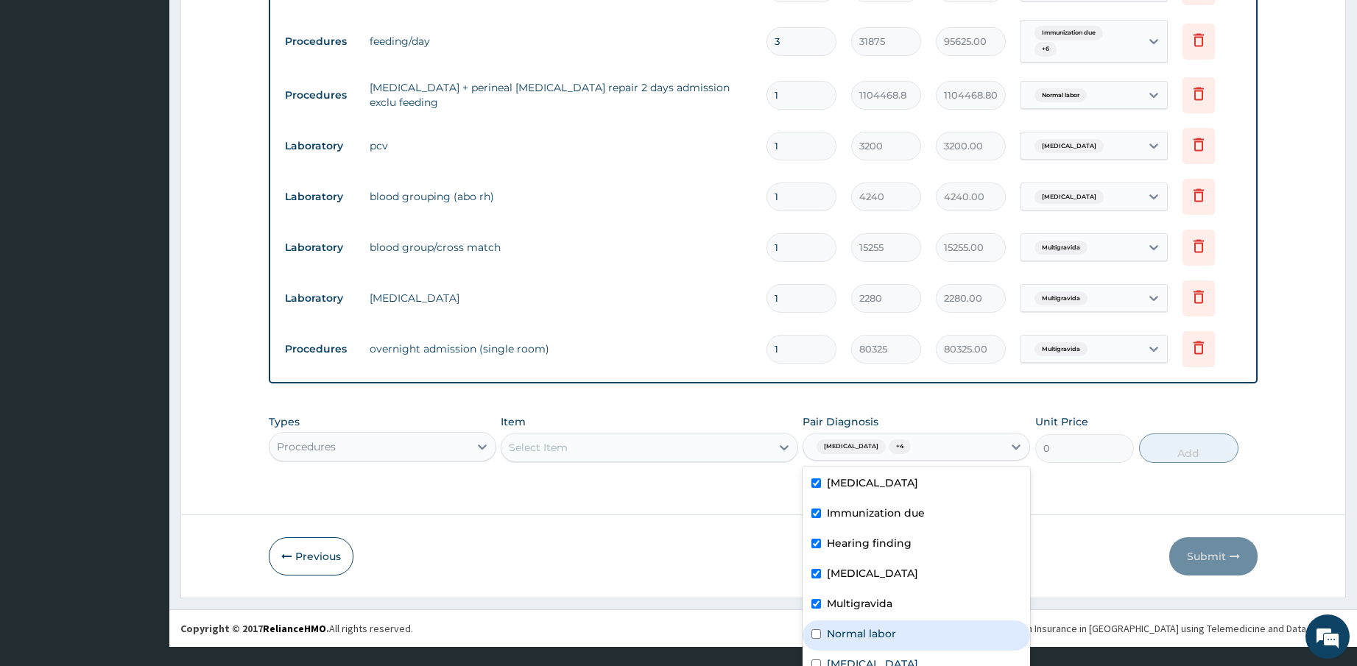
click at [878, 621] on div "Normal labor" at bounding box center [915, 636] width 227 height 30
checkbox input "true"
click at [897, 657] on label "Neonatal jaundice" at bounding box center [872, 664] width 91 height 15
checkbox input "true"
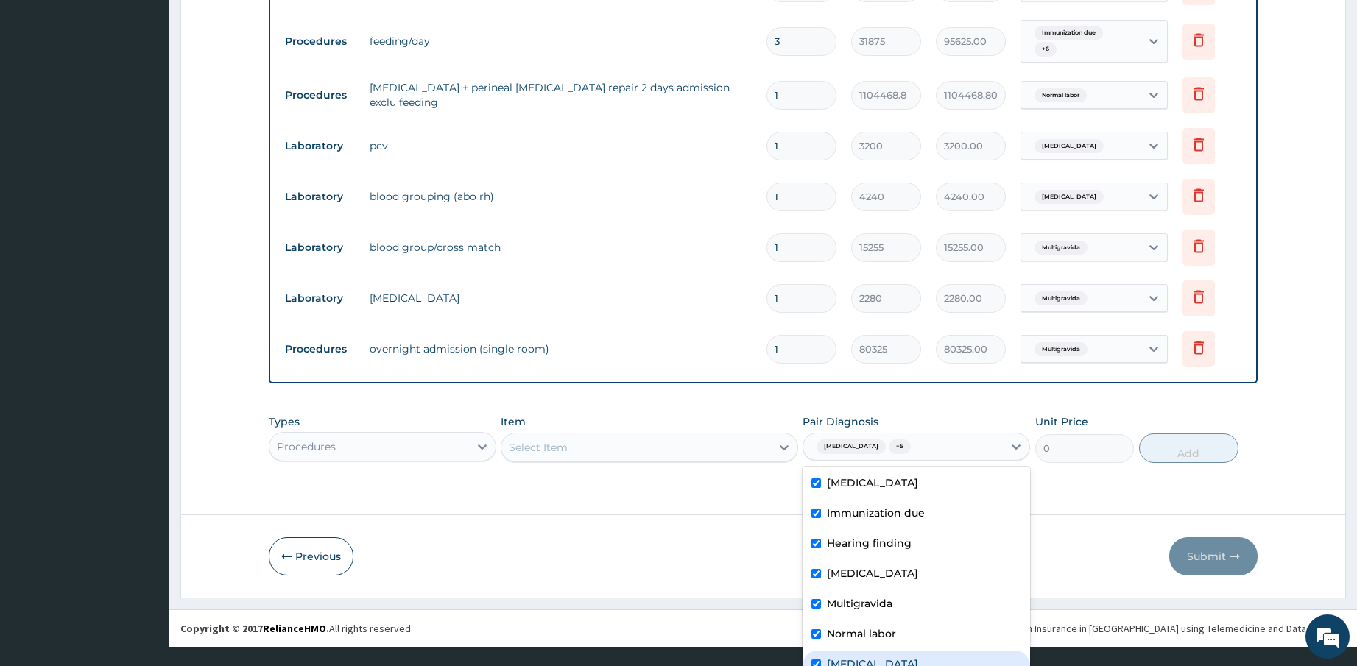
checkbox input "true"
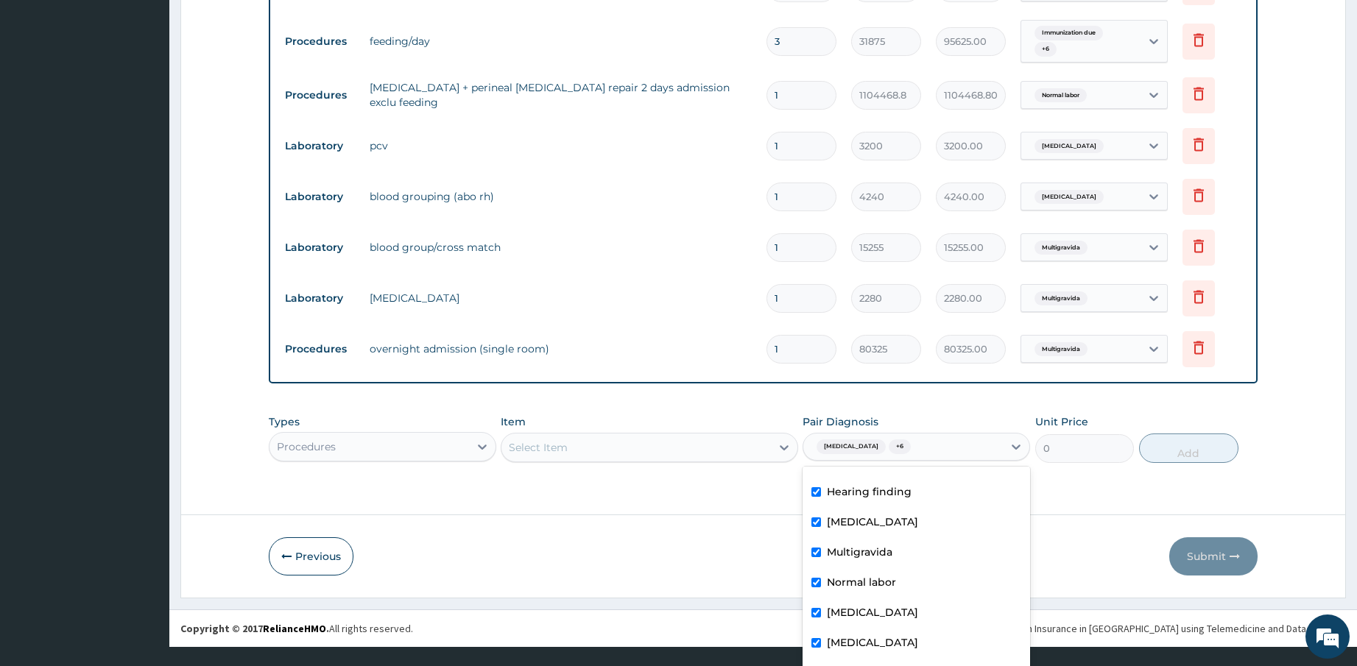
scroll to position [117, 0]
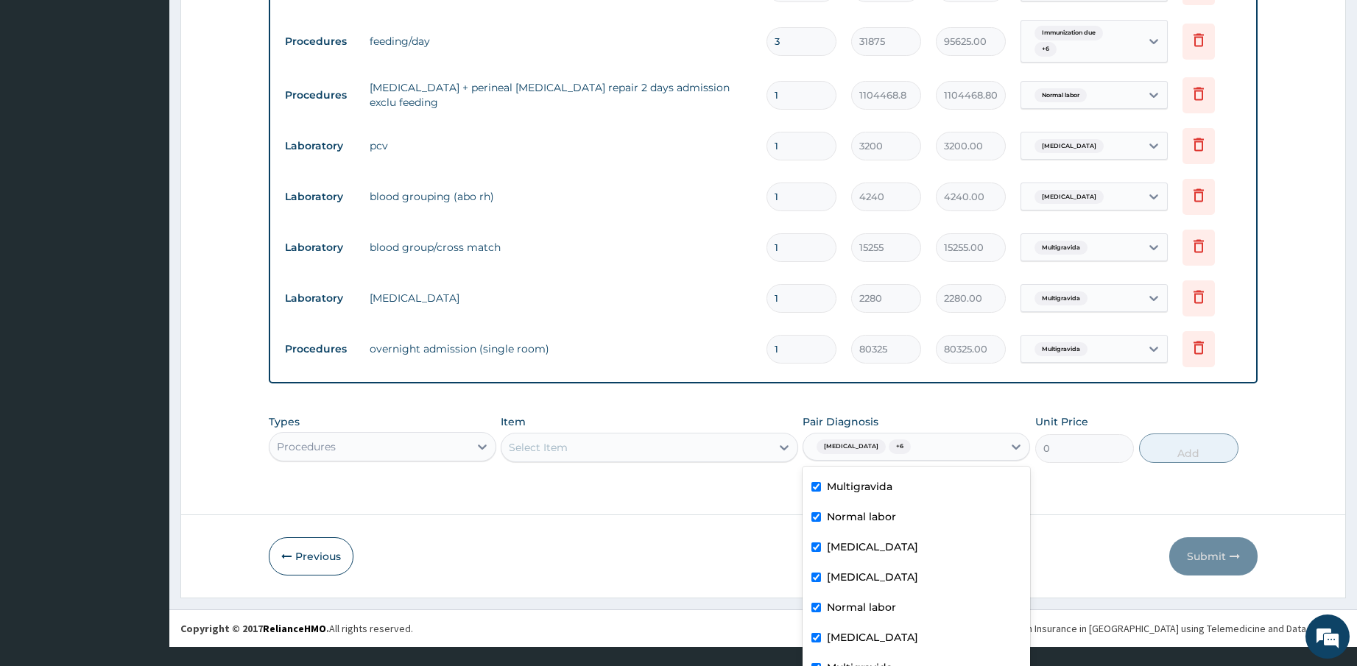
click at [739, 446] on div "Select Item" at bounding box center [649, 447] width 297 height 29
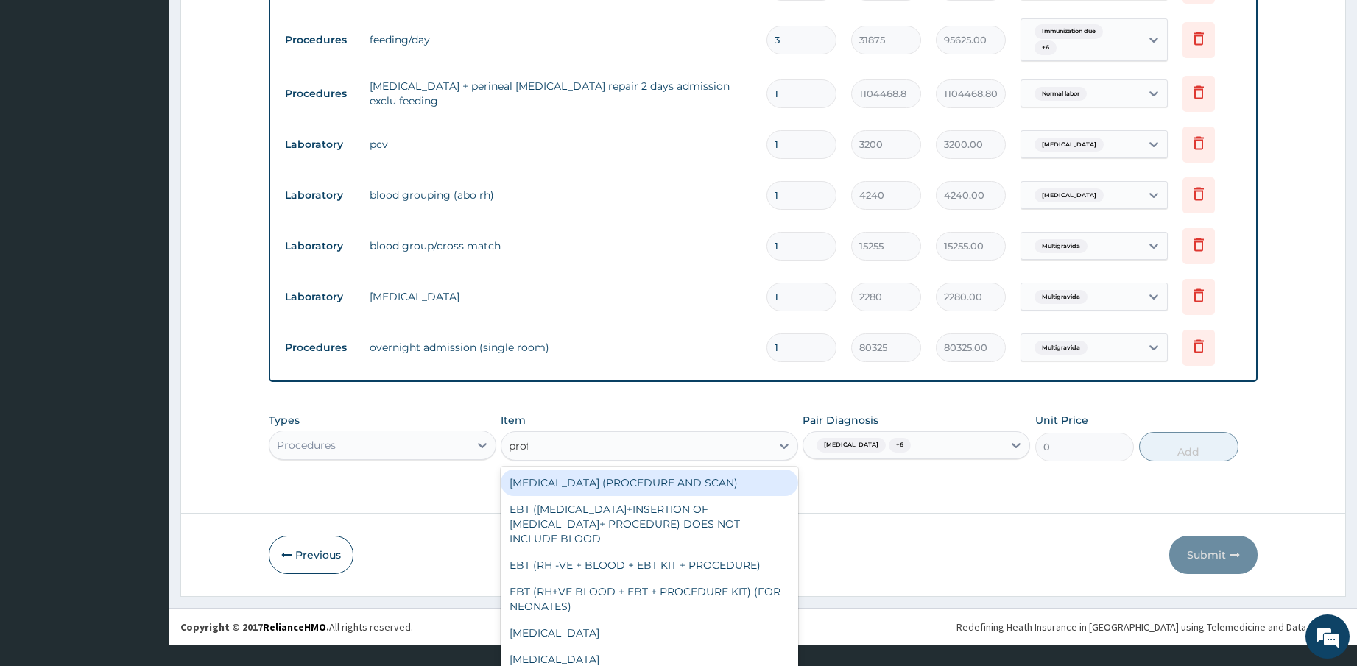
scroll to position [0, 0]
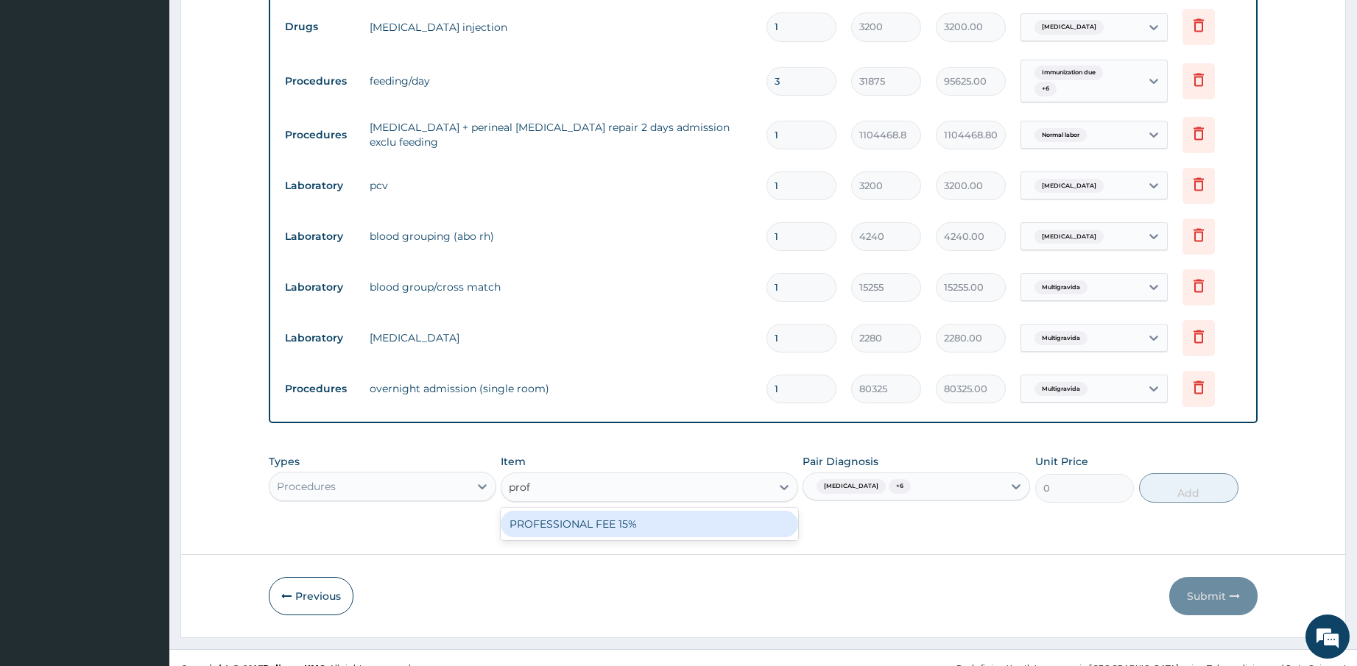
type input "profe"
click at [721, 511] on div "PROFESSIONAL FEE 15%" at bounding box center [649, 524] width 297 height 26
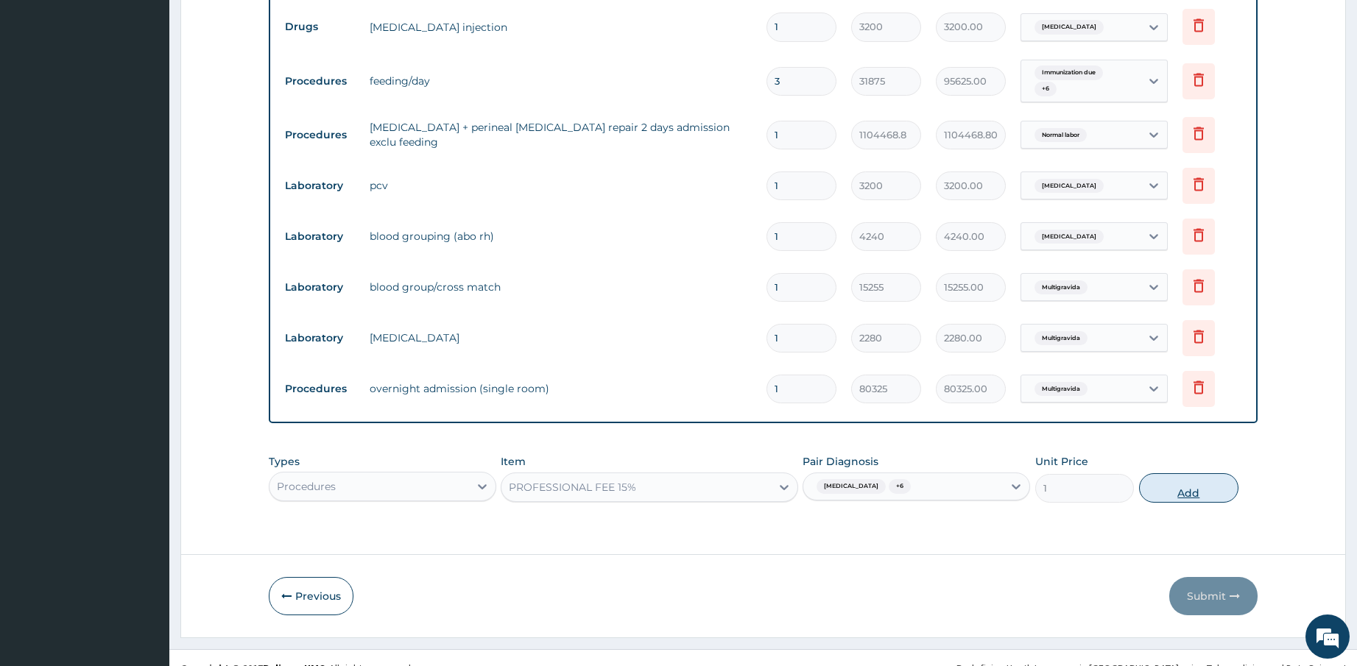
click at [1192, 475] on button "Add" at bounding box center [1188, 487] width 99 height 29
type input "0"
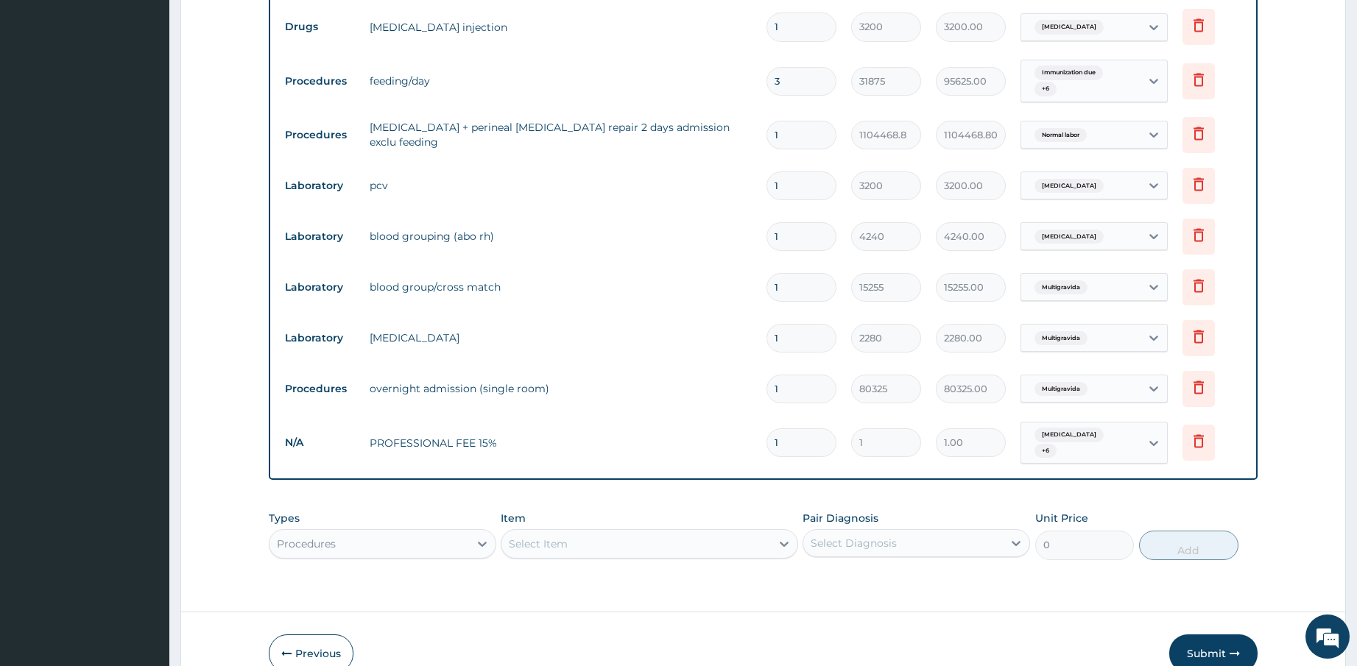
drag, startPoint x: 793, startPoint y: 420, endPoint x: 752, endPoint y: 419, distance: 41.2
click at [752, 419] on tr "N/A PROFESSIONAL FEE 15% 1 1 1.00 Single live birth + 6 Delete" at bounding box center [764, 442] width 972 height 57
type input "2"
type input "2.00"
type input "21"
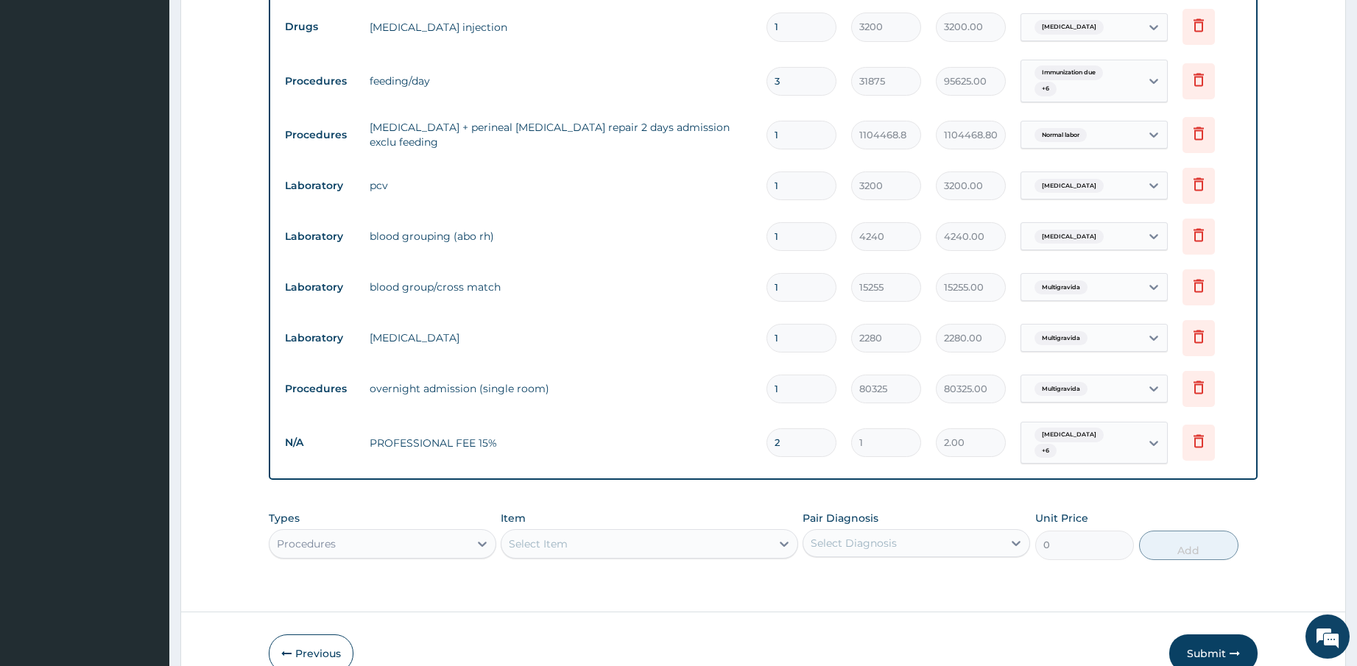
type input "21.00"
type input "217"
type input "217.00"
type input "2174"
type input "2174.00"
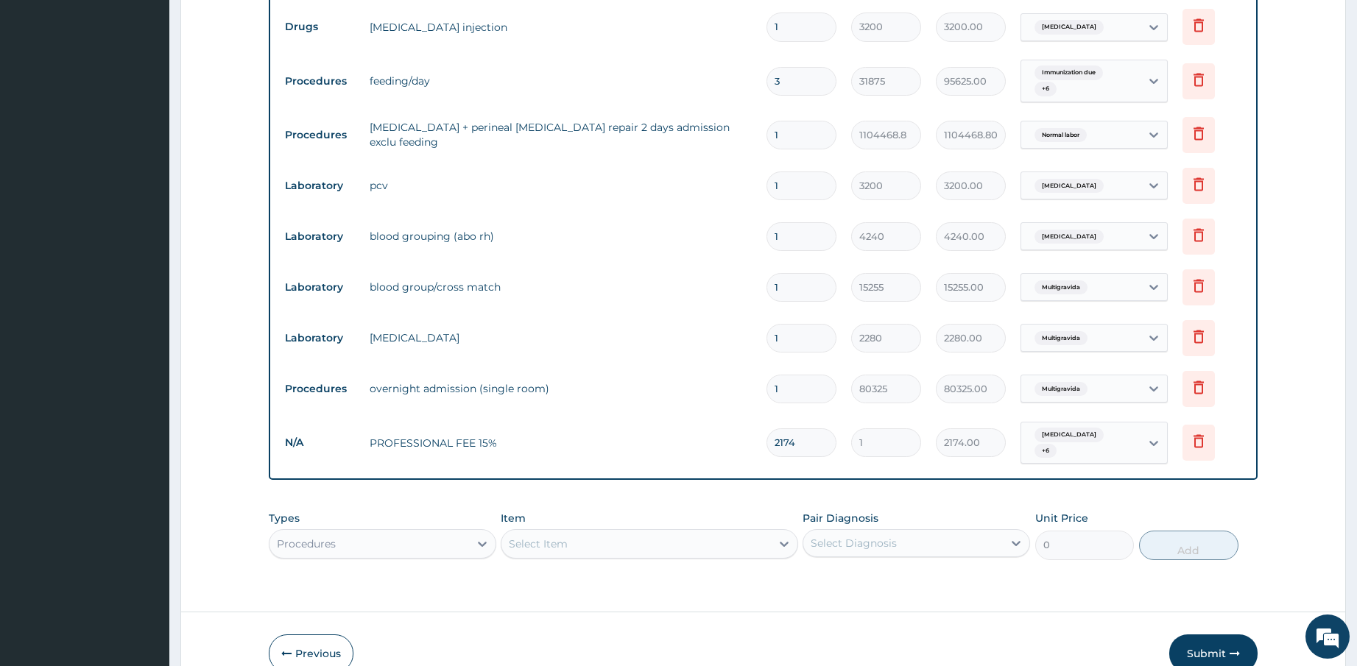
type input "21743"
type input "21743.00"
type input "217430"
type input "217430.00"
type input "217430"
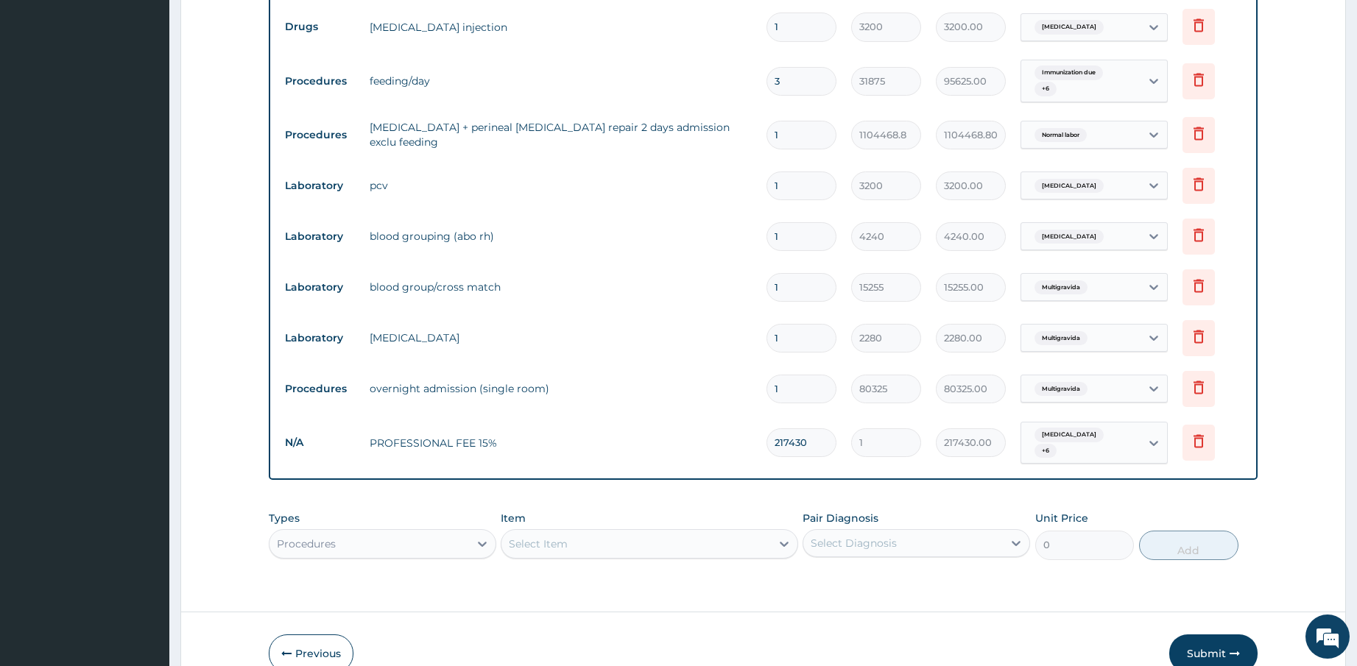
click at [1215, 635] on button "Submit" at bounding box center [1213, 654] width 88 height 38
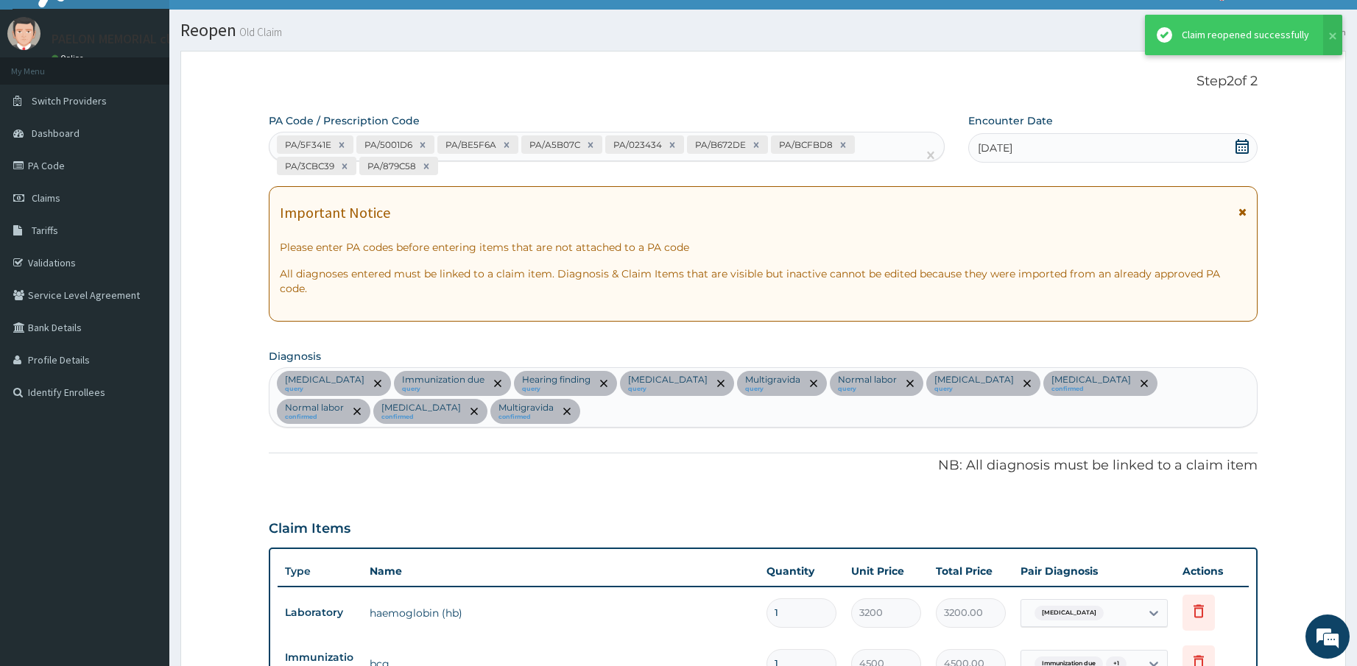
scroll to position [1552, 0]
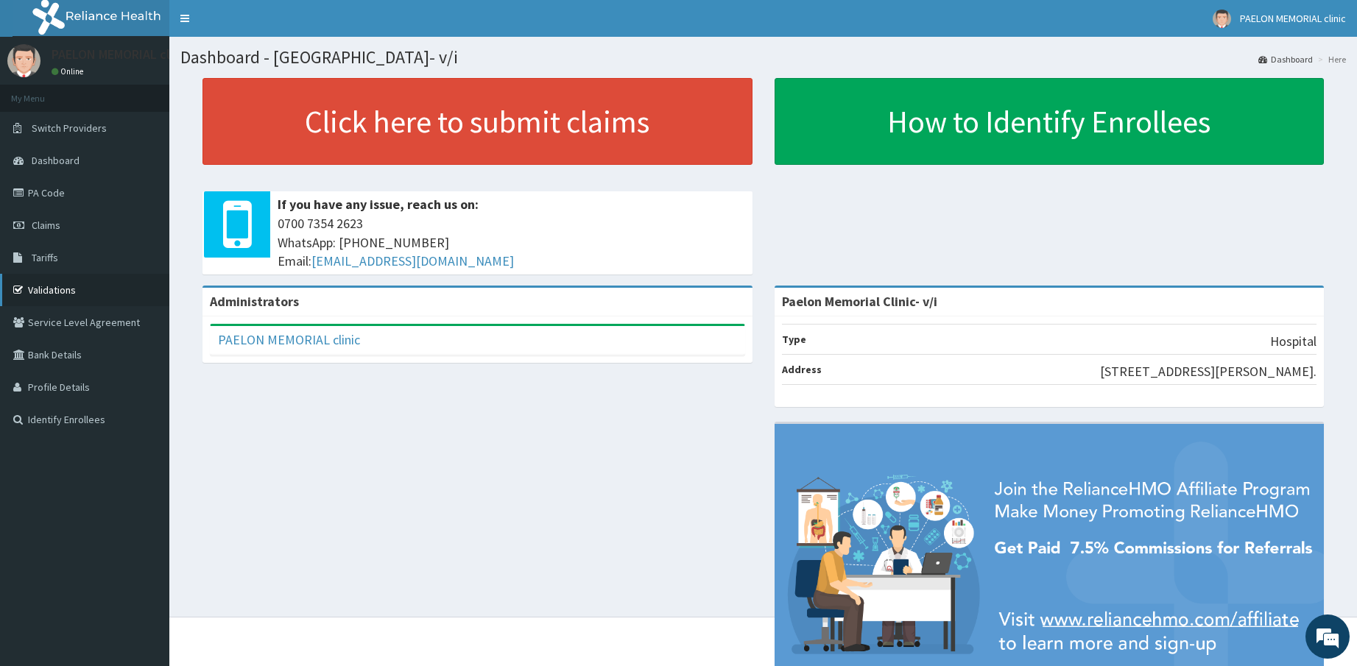
click at [54, 283] on link "Validations" at bounding box center [84, 290] width 169 height 32
click at [67, 191] on link "PA Code" at bounding box center [84, 193] width 169 height 32
